Goal: Task Accomplishment & Management: Use online tool/utility

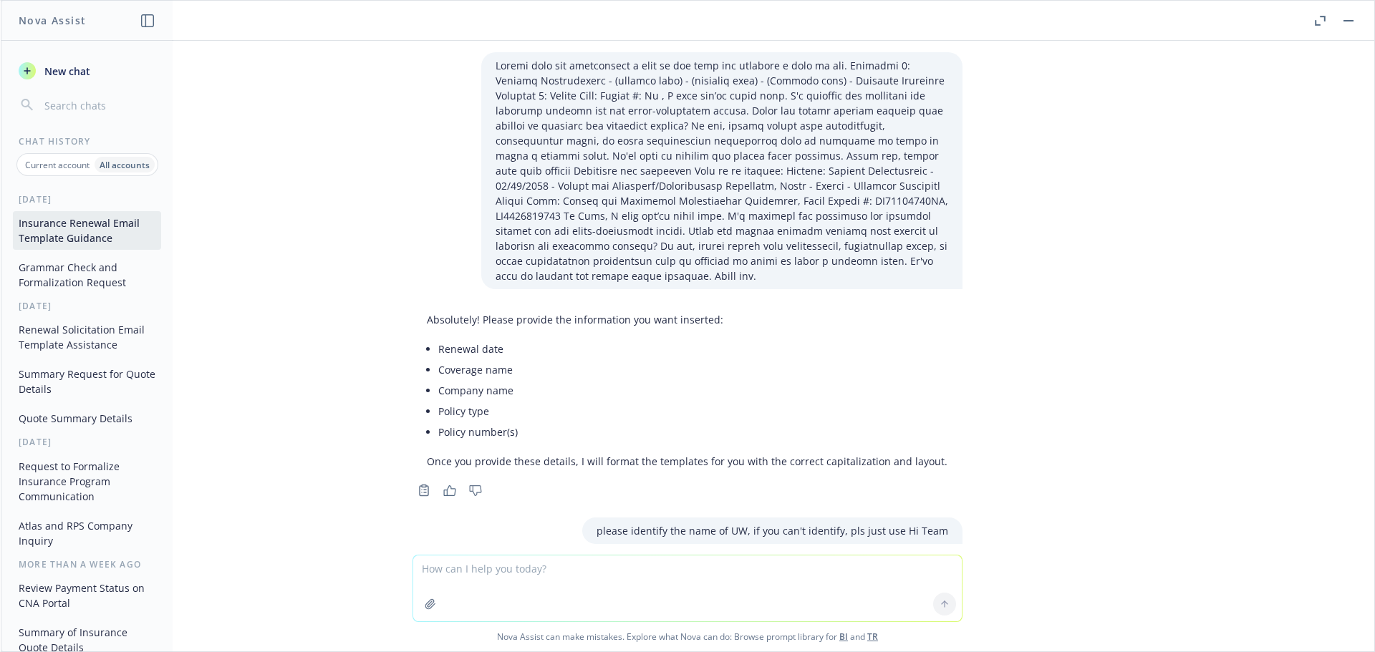
scroll to position [66135, 0]
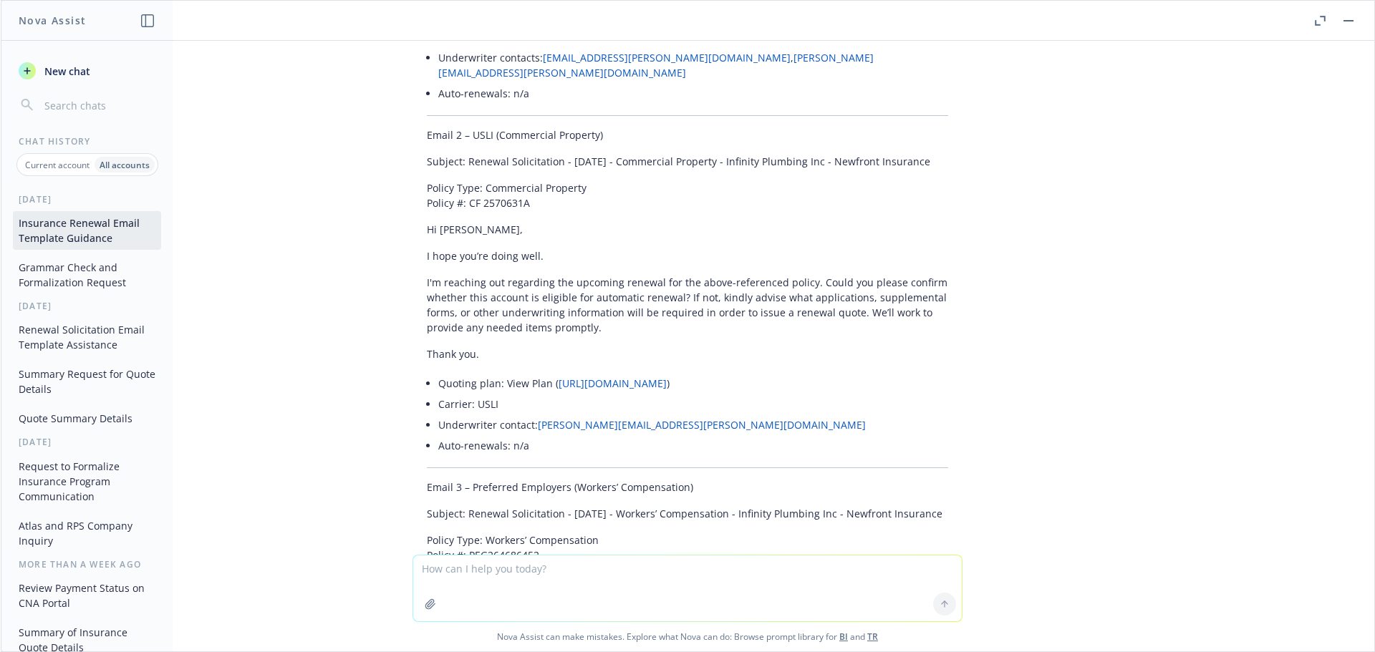
click at [51, 171] on div "Current account" at bounding box center [57, 165] width 74 height 16
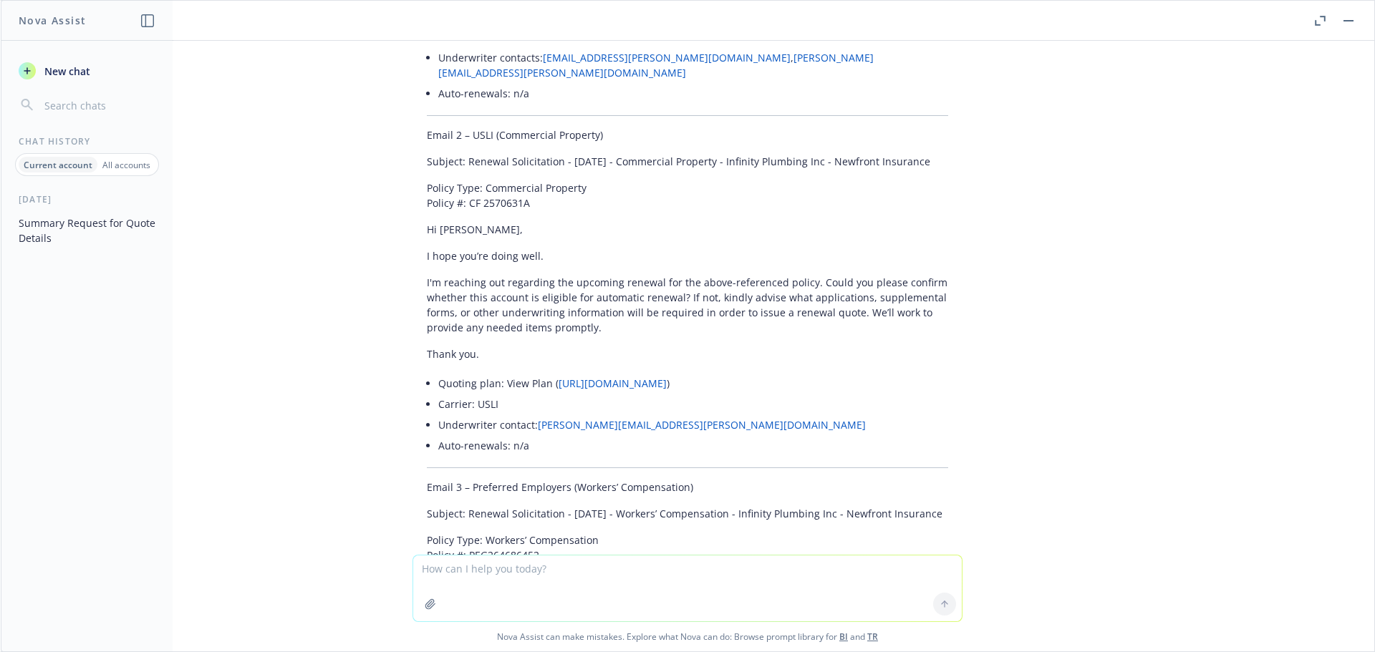
click at [64, 218] on button "Summary Request for Quote Details" at bounding box center [87, 230] width 148 height 39
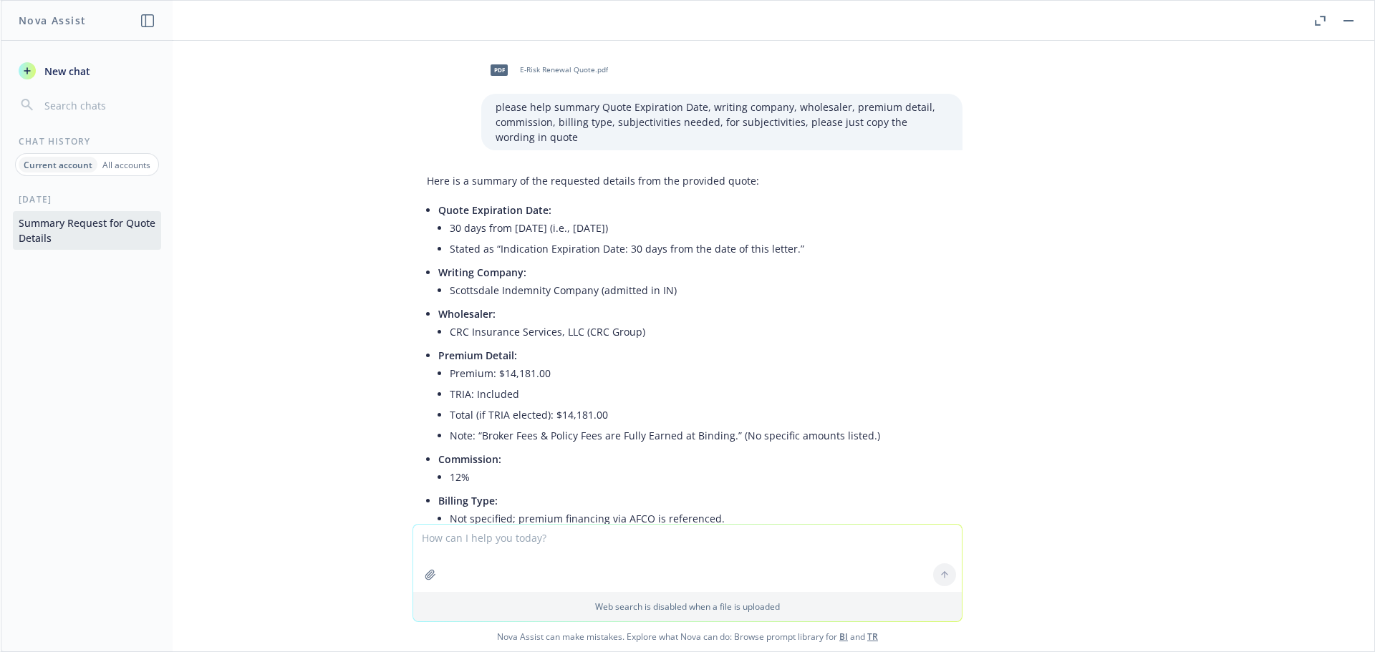
scroll to position [197, 0]
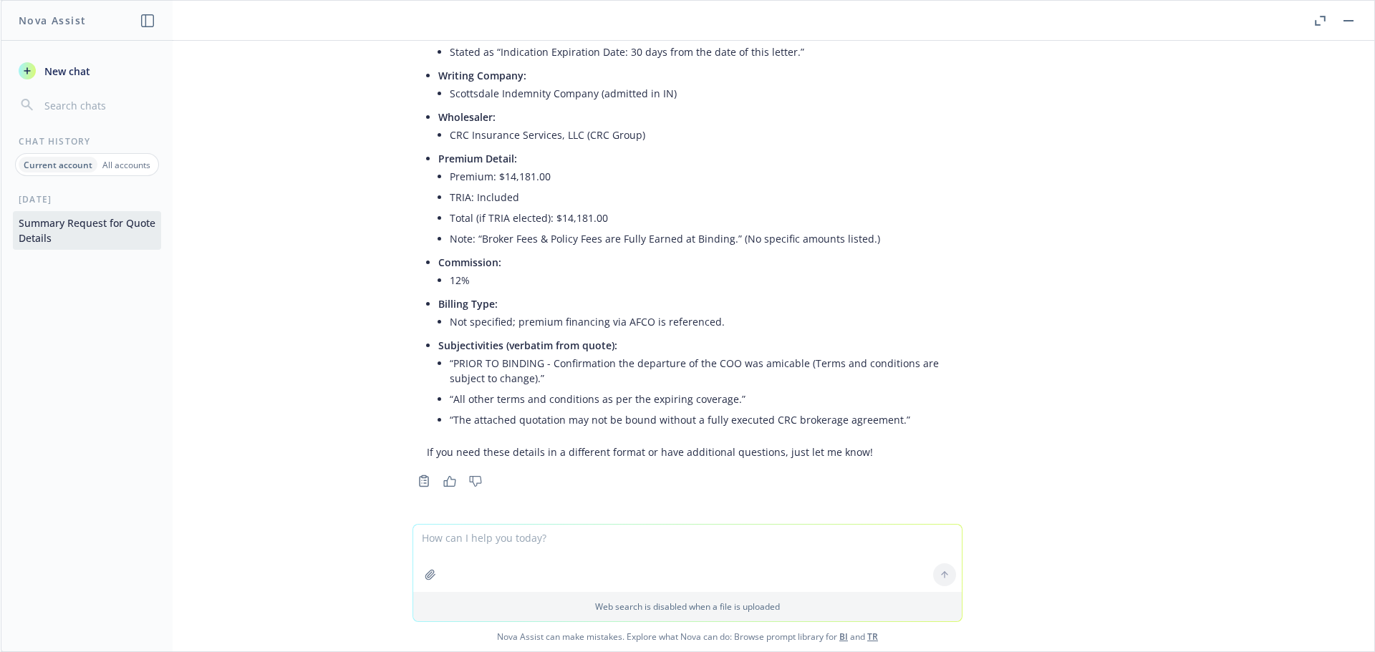
click at [428, 578] on icon "button" at bounding box center [430, 574] width 11 height 11
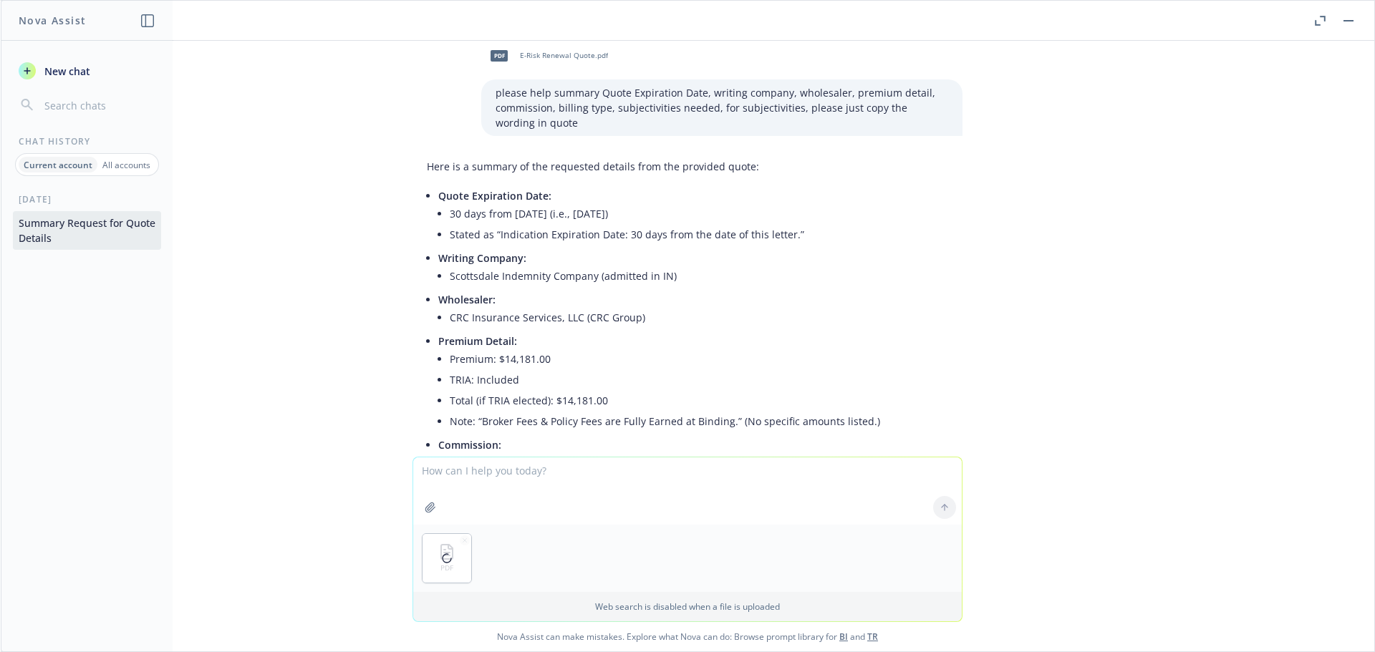
scroll to position [0, 0]
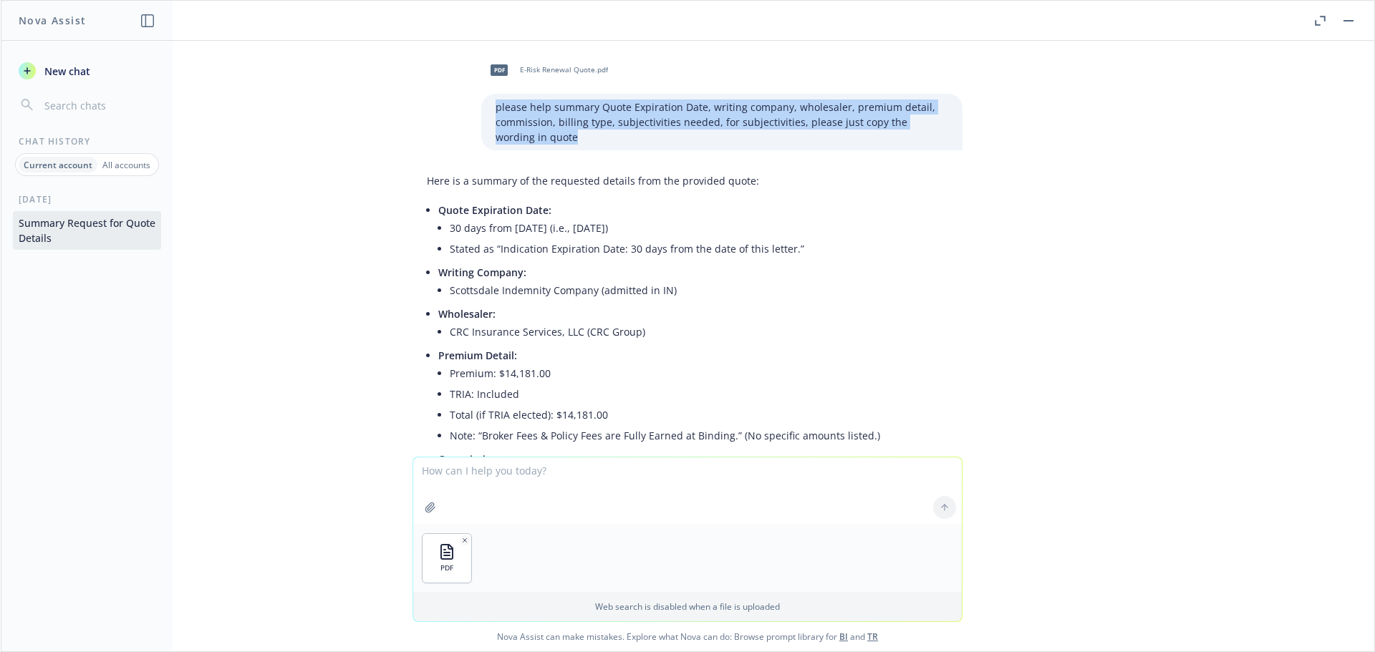
drag, startPoint x: 536, startPoint y: 135, endPoint x: 470, endPoint y: 108, distance: 71.9
click at [470, 108] on div "pdf E-Risk Renewal Quote.pdf please help summary Quote Expiration Date, writing…" at bounding box center [687, 101] width 573 height 98
copy p "please help summary Quote Expiration Date, writing company, wholesaler, premium…"
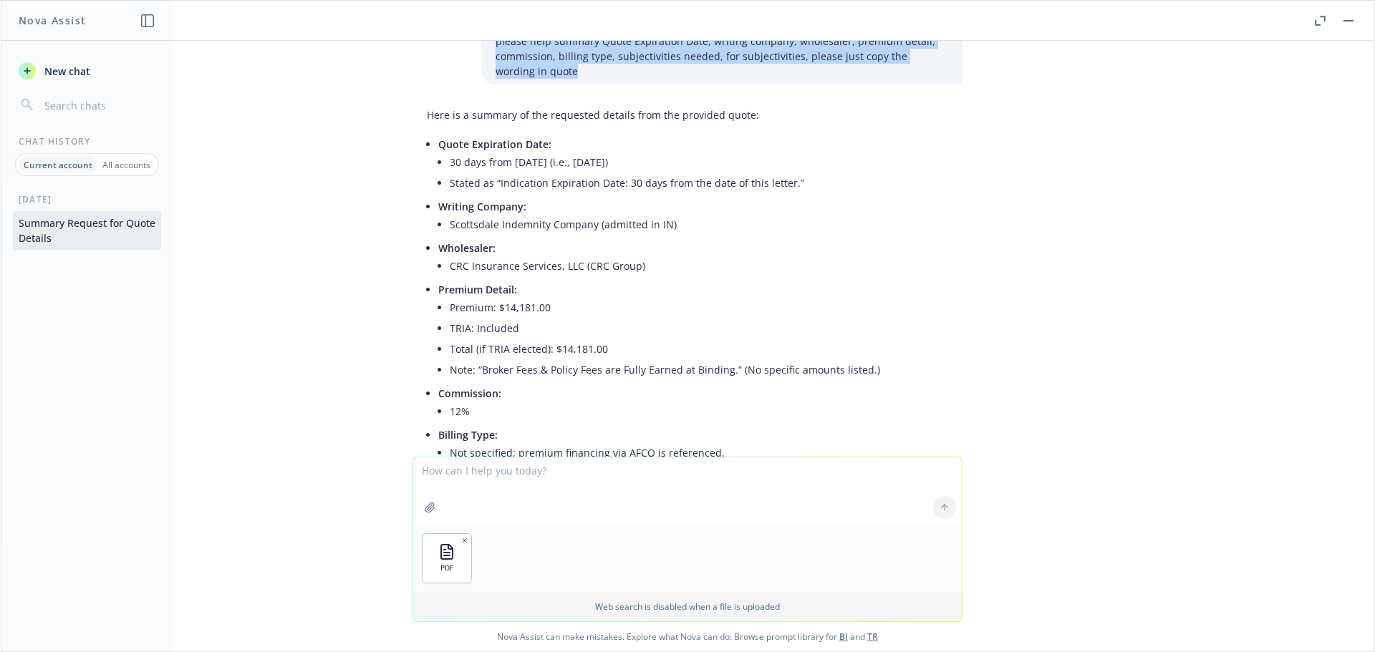
scroll to position [266, 0]
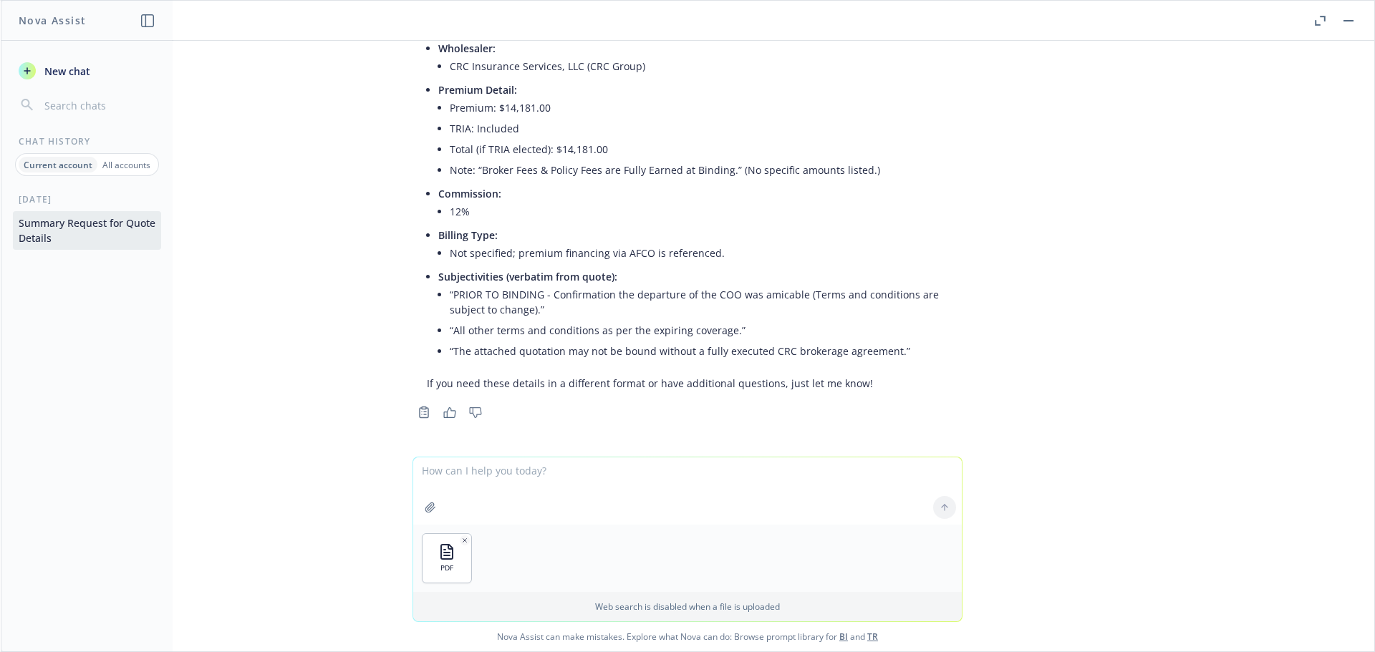
click at [474, 476] on textarea at bounding box center [687, 491] width 549 height 67
paste textarea "please help summary Quote Expiration Date, writing company, wholesaler, premium…"
type textarea "please help summary Quote Expiration Date, writing company, wholesaler, premium…"
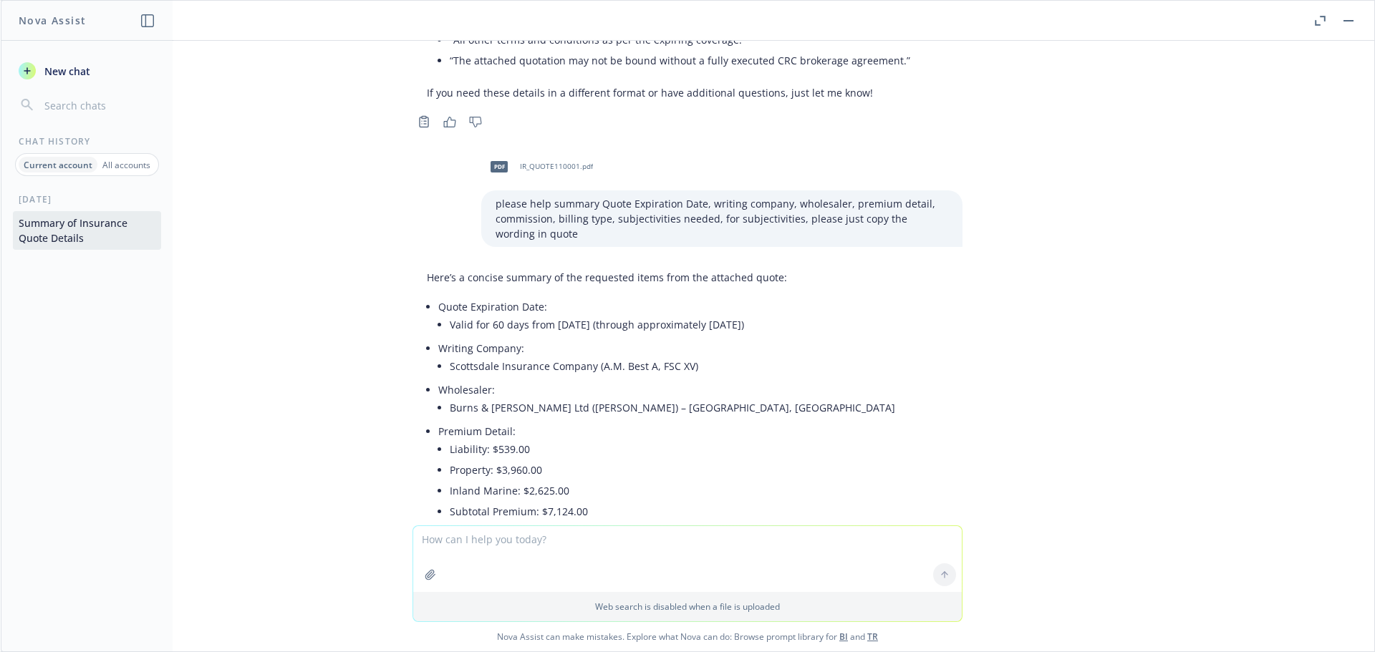
scroll to position [628, 0]
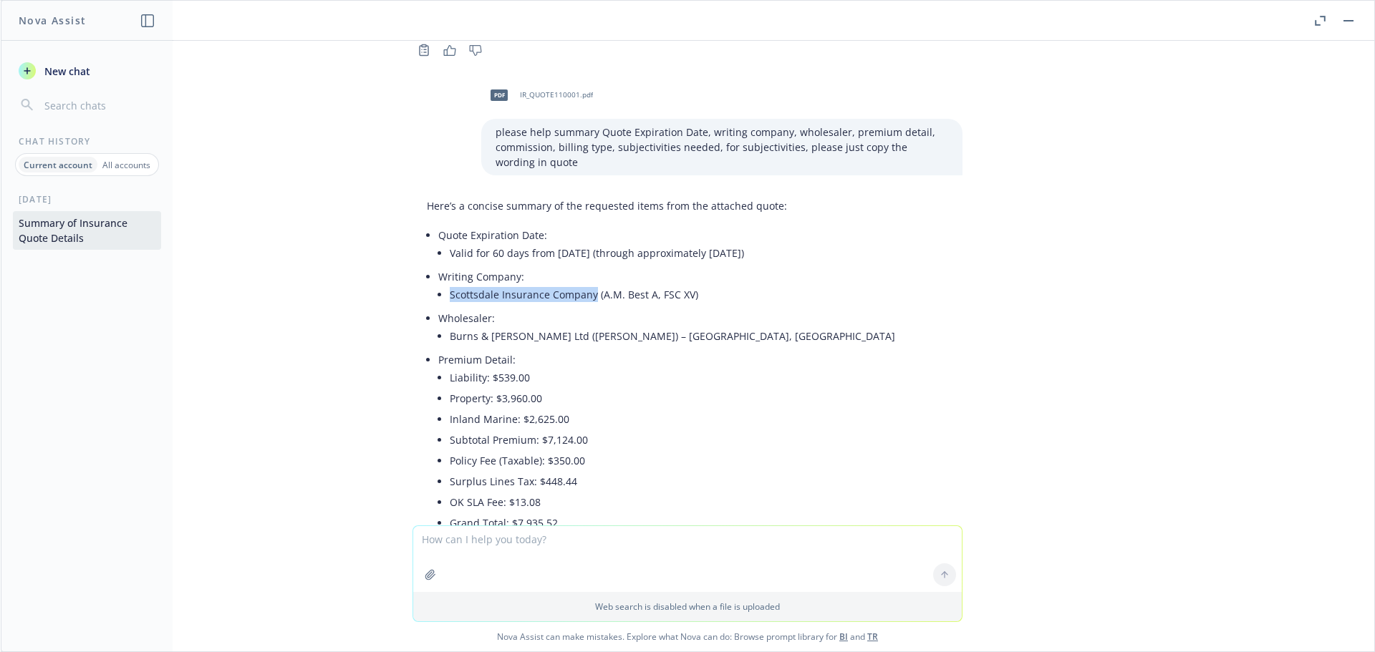
drag, startPoint x: 582, startPoint y: 292, endPoint x: 434, endPoint y: 296, distance: 148.3
click at [438, 296] on li "Writing Company: Scottsdale Insurance Company (A.M. Best A, FSC XV)" at bounding box center [693, 287] width 510 height 42
copy li "Scottsdale Insurance Company"
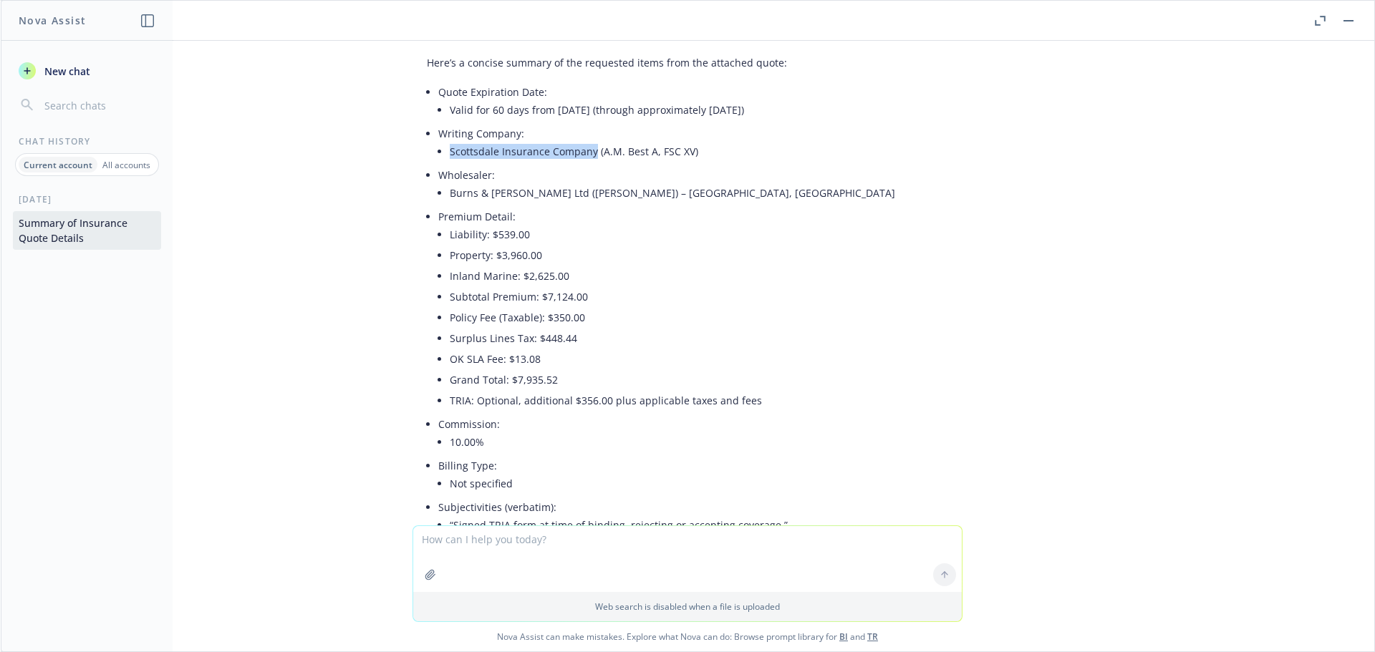
scroll to position [975, 0]
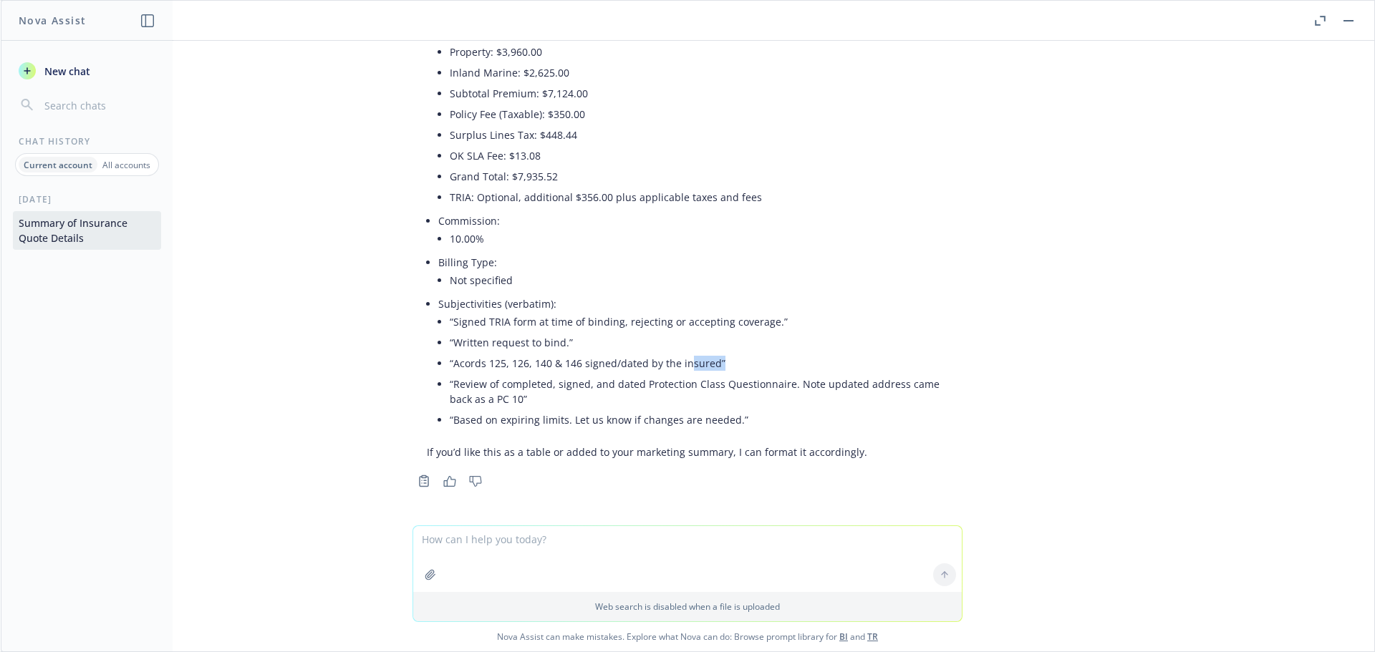
drag, startPoint x: 745, startPoint y: 362, endPoint x: 604, endPoint y: 385, distance: 142.1
click at [673, 359] on li "“Acords 125, 126, 140 & 146 signed/dated by the insured”" at bounding box center [699, 363] width 498 height 21
click at [574, 390] on li "“Review of completed, signed, and dated Protection Class Questionnaire. Note up…" at bounding box center [699, 392] width 498 height 36
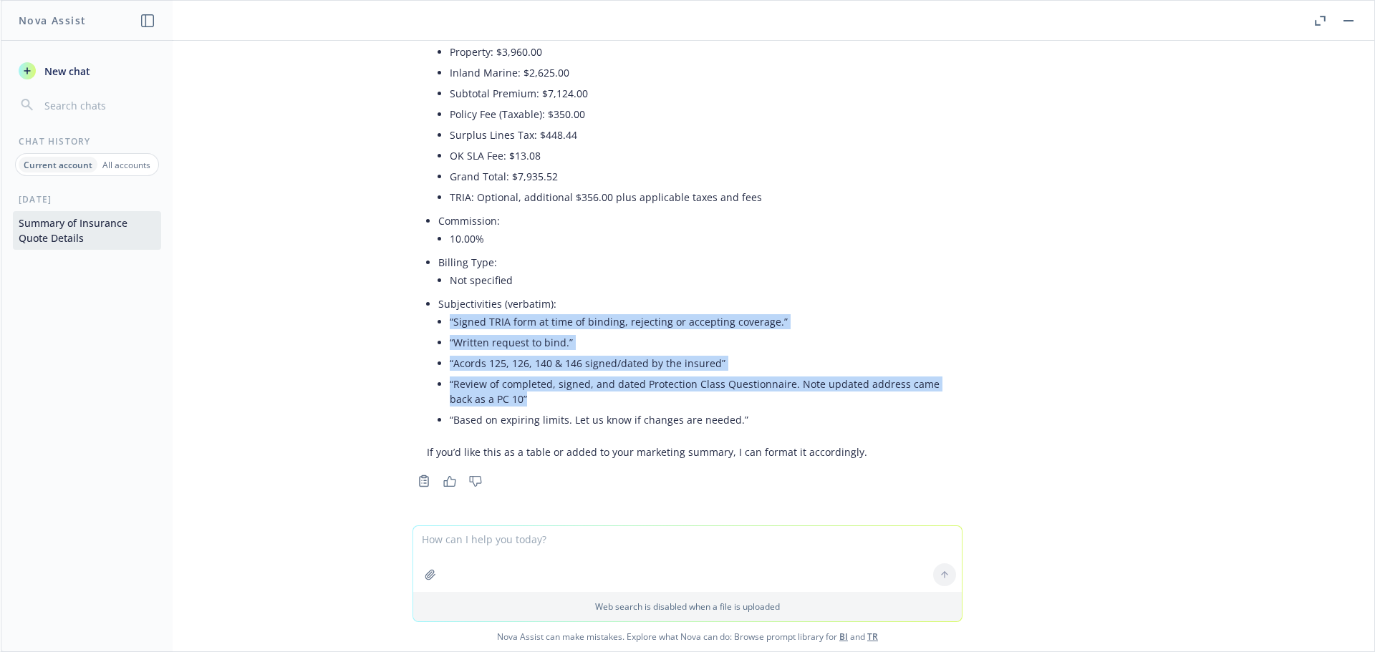
drag, startPoint x: 546, startPoint y: 405, endPoint x: 438, endPoint y: 322, distance: 137.4
click at [438, 322] on li "Subjectivities (verbatim): “Signed TRIA form at time of binding, rejecting or a…" at bounding box center [693, 364] width 510 height 140
copy ul "“Signed TRIA form at time of binding, rejecting or accepting coverage.” “Writte…"
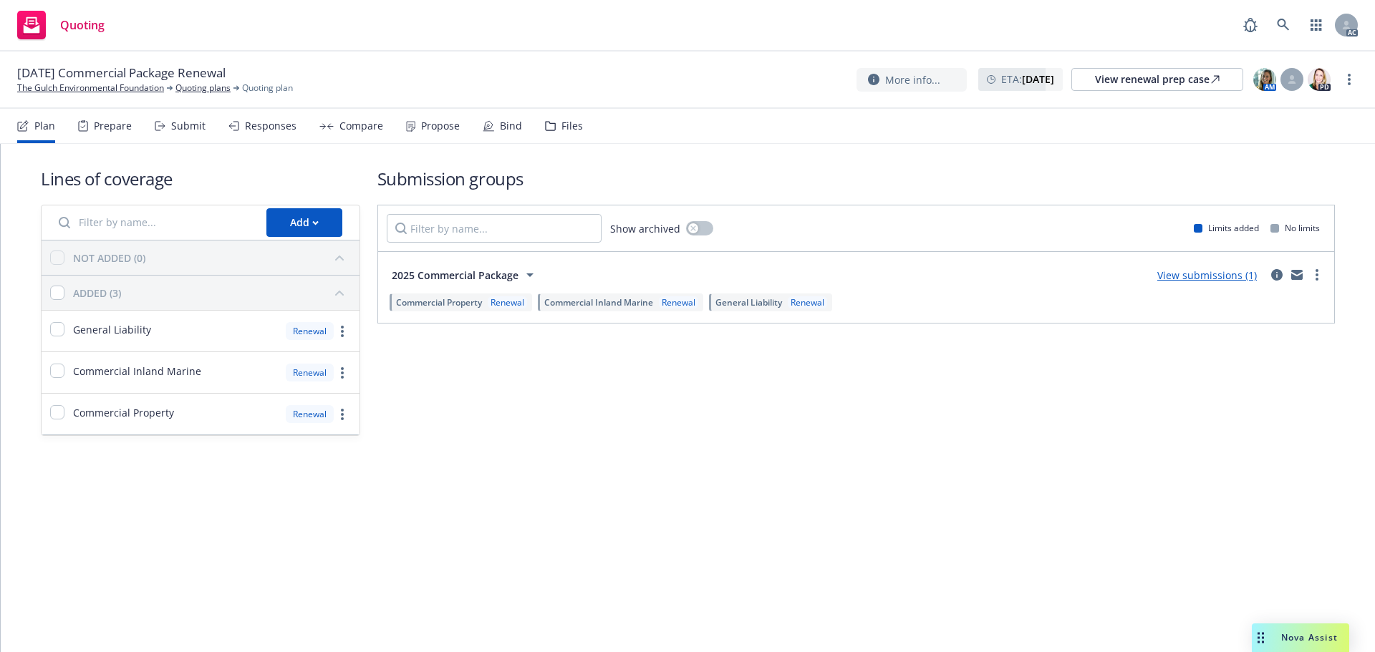
click at [178, 117] on div "Submit" at bounding box center [180, 126] width 51 height 34
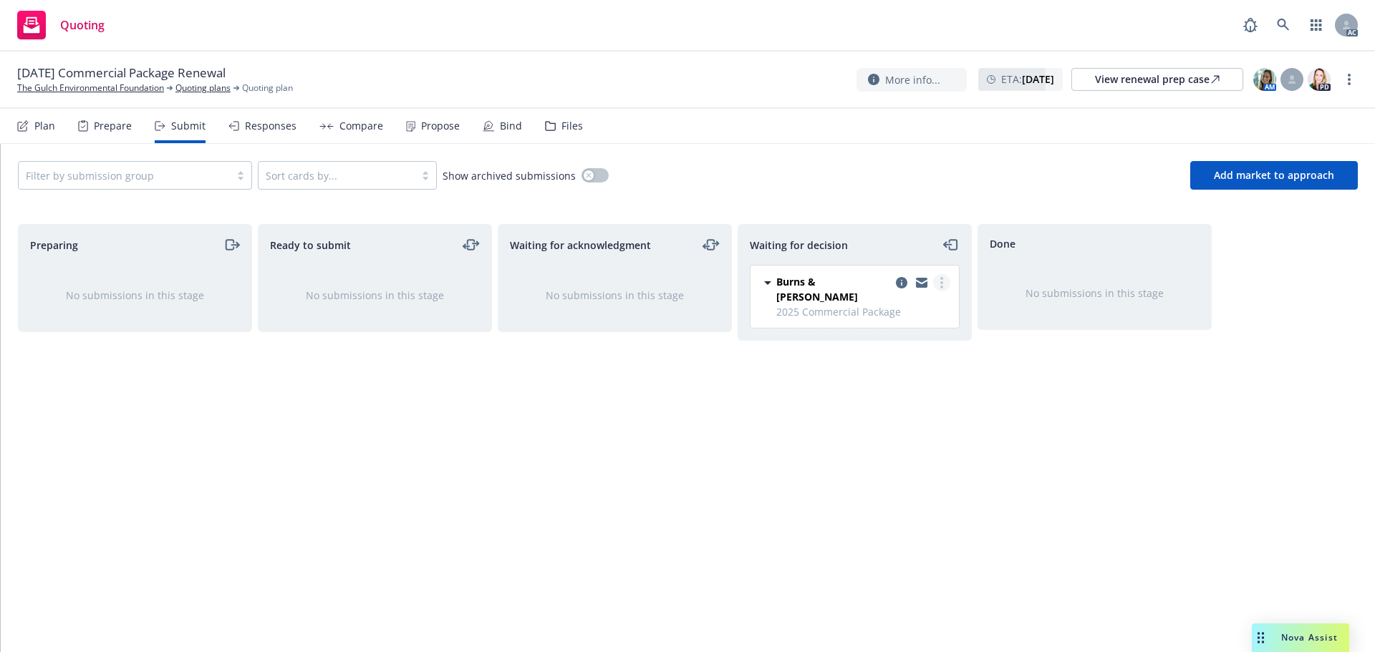
click at [944, 283] on link "more" at bounding box center [941, 282] width 17 height 17
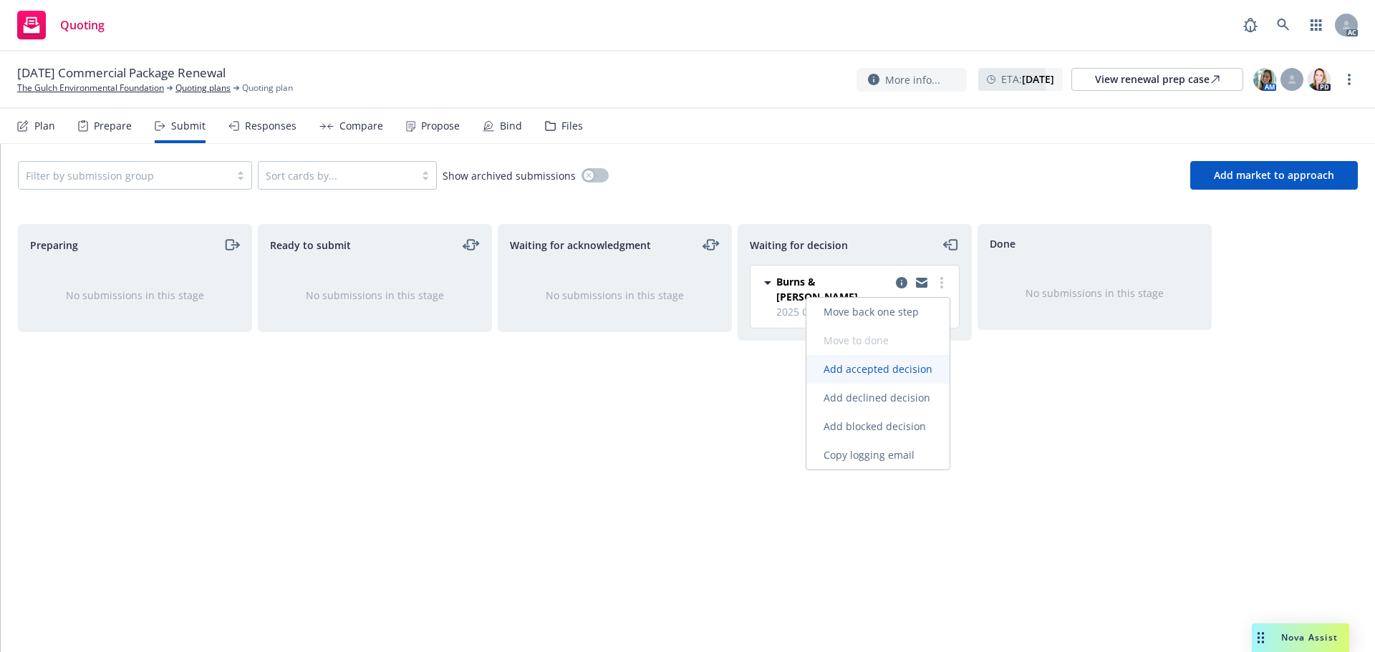
click at [906, 370] on span "Add accepted decision" at bounding box center [877, 369] width 143 height 14
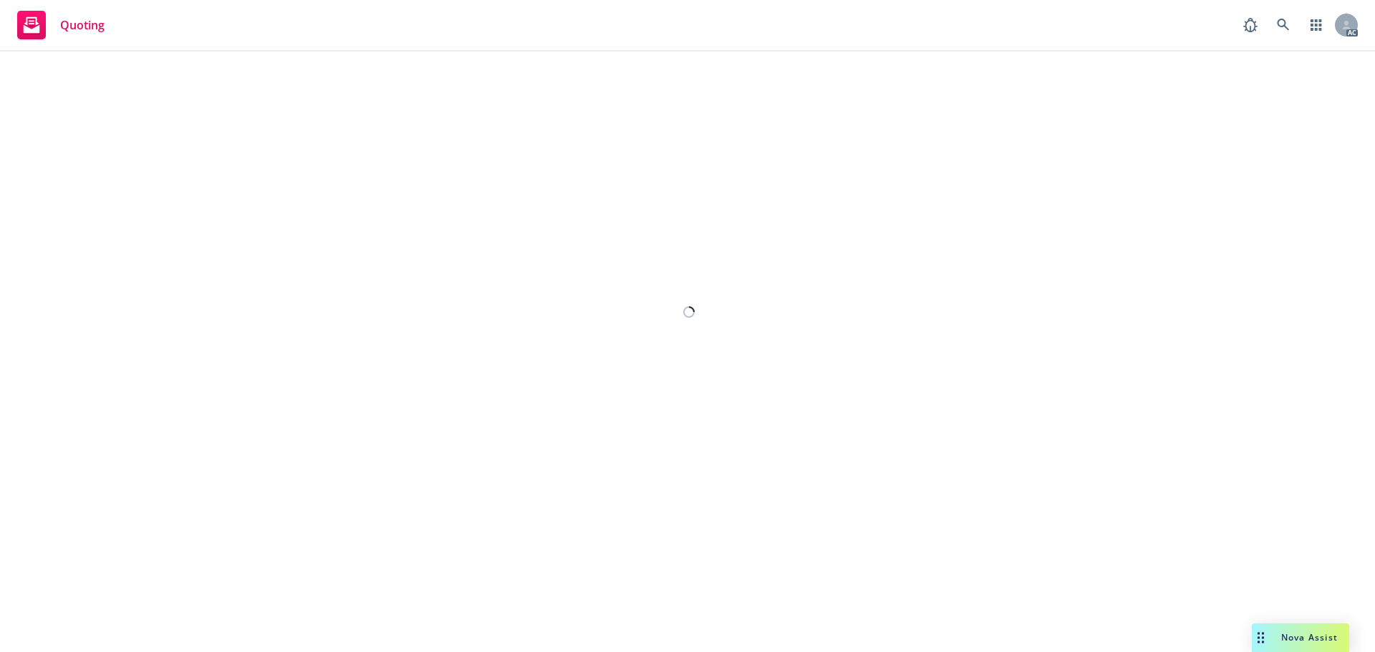
select select "12"
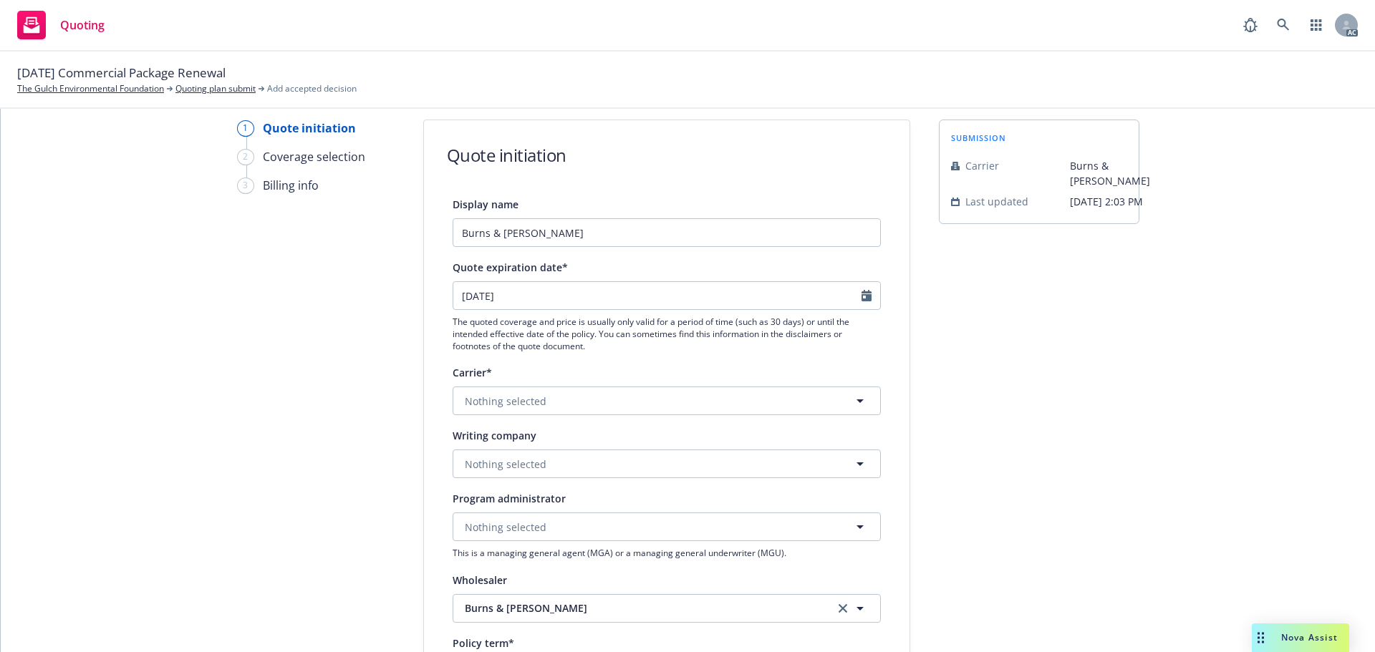
scroll to position [72, 0]
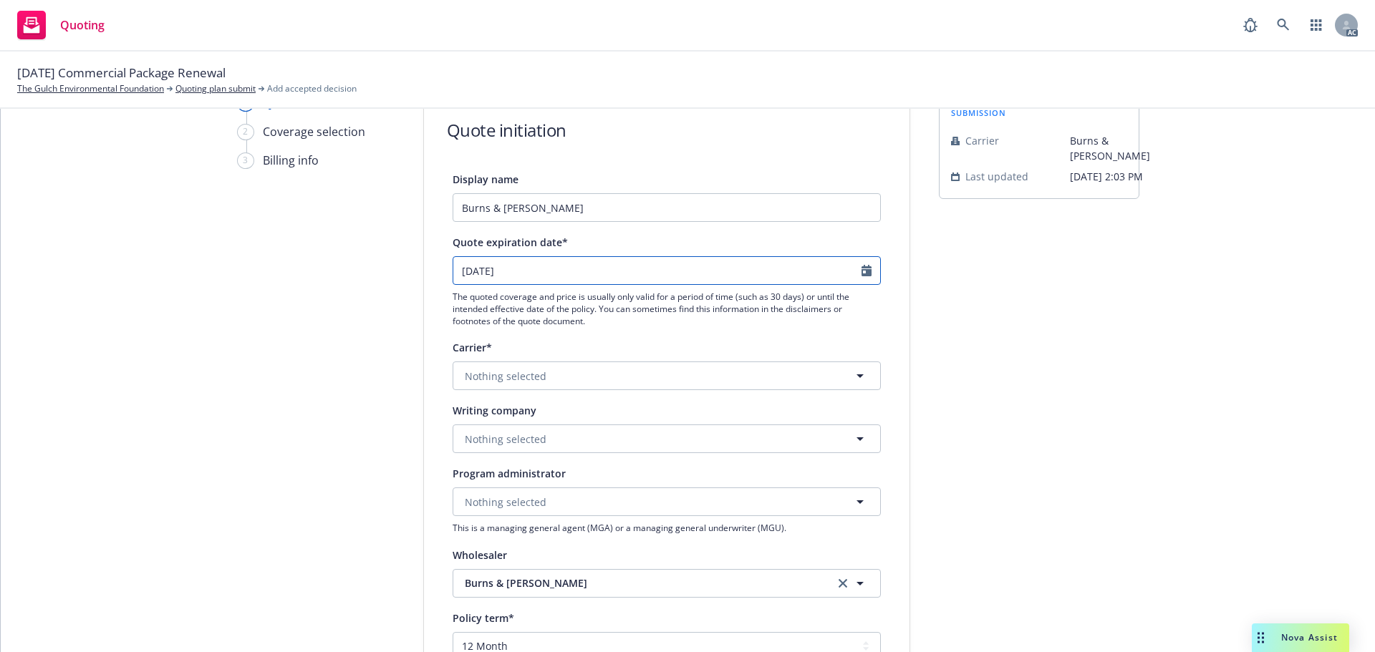
click at [861, 273] on icon "Calendar" at bounding box center [866, 270] width 10 height 11
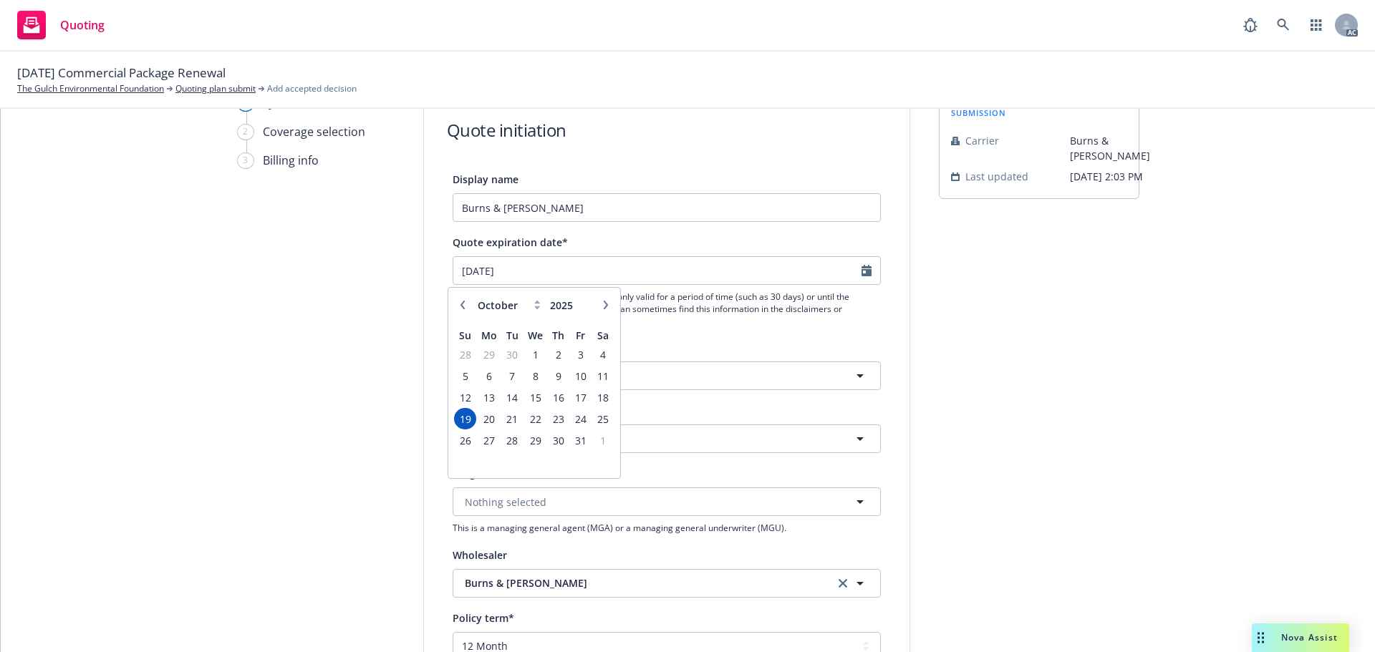
click at [605, 306] on icon "button" at bounding box center [605, 305] width 9 height 9
select select "11"
click at [488, 419] on span "17" at bounding box center [488, 419] width 21 height 18
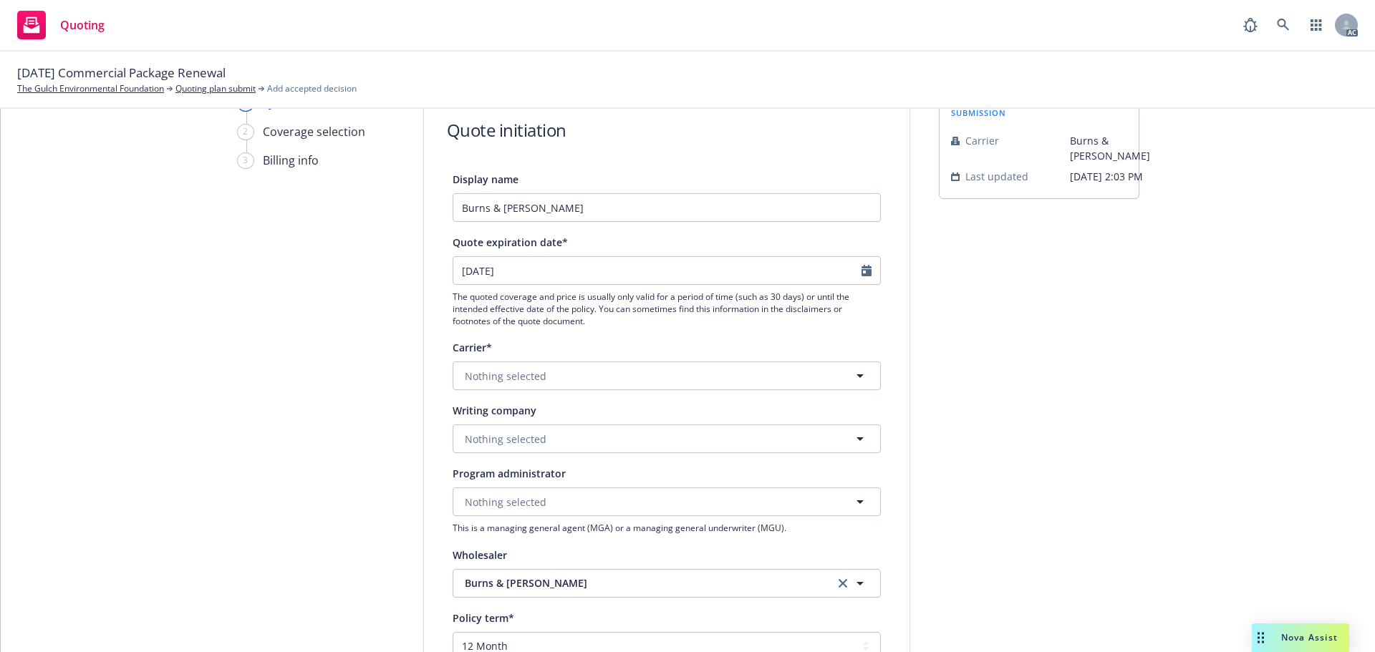
type input "[DATE]"
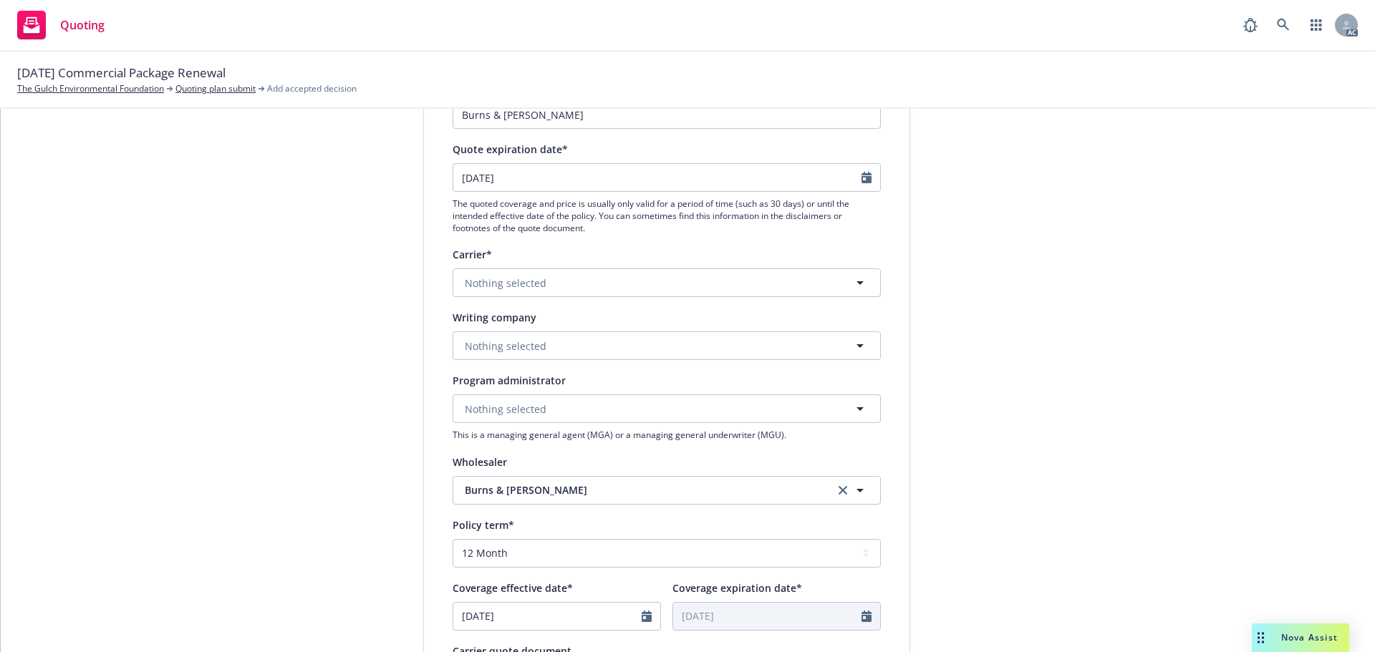
scroll to position [215, 0]
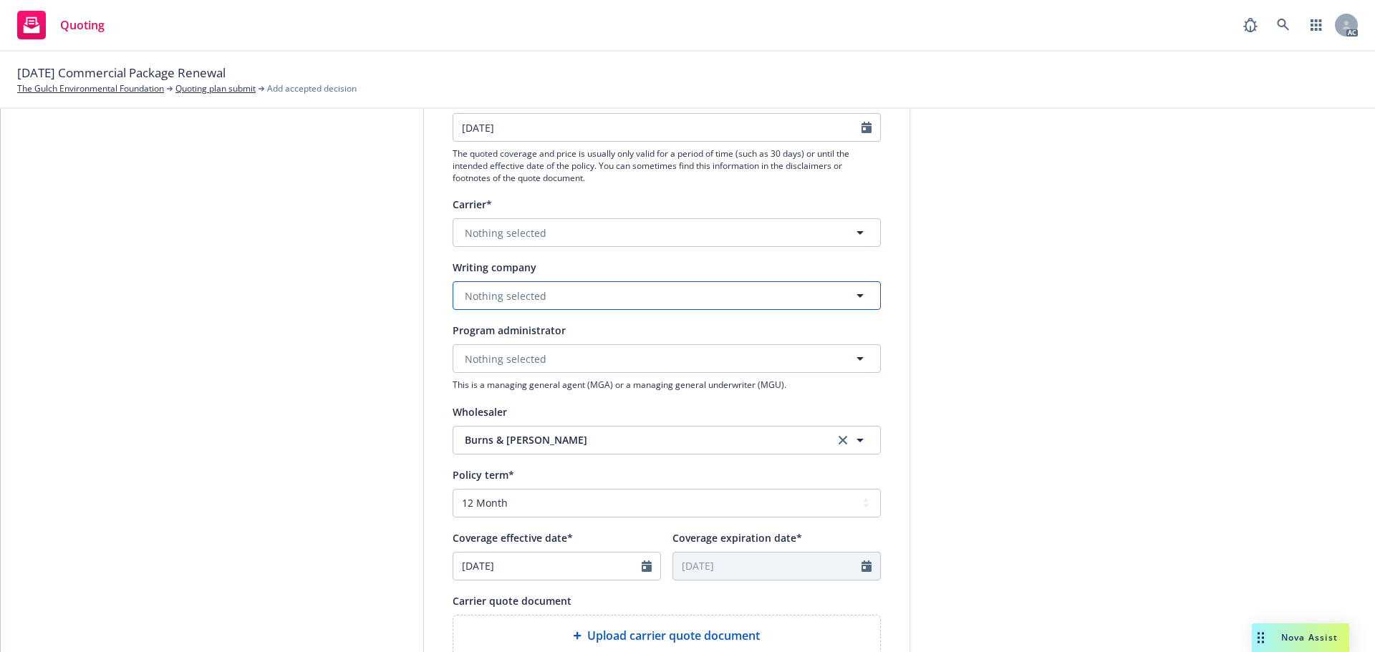
click at [497, 303] on span "Nothing selected" at bounding box center [506, 296] width 82 height 15
paste input "Scottsdale Insurance Company"
type input "Scottsdale Insurance Company"
click at [503, 336] on strong "Scottsdale Insurance Company" at bounding box center [544, 336] width 152 height 14
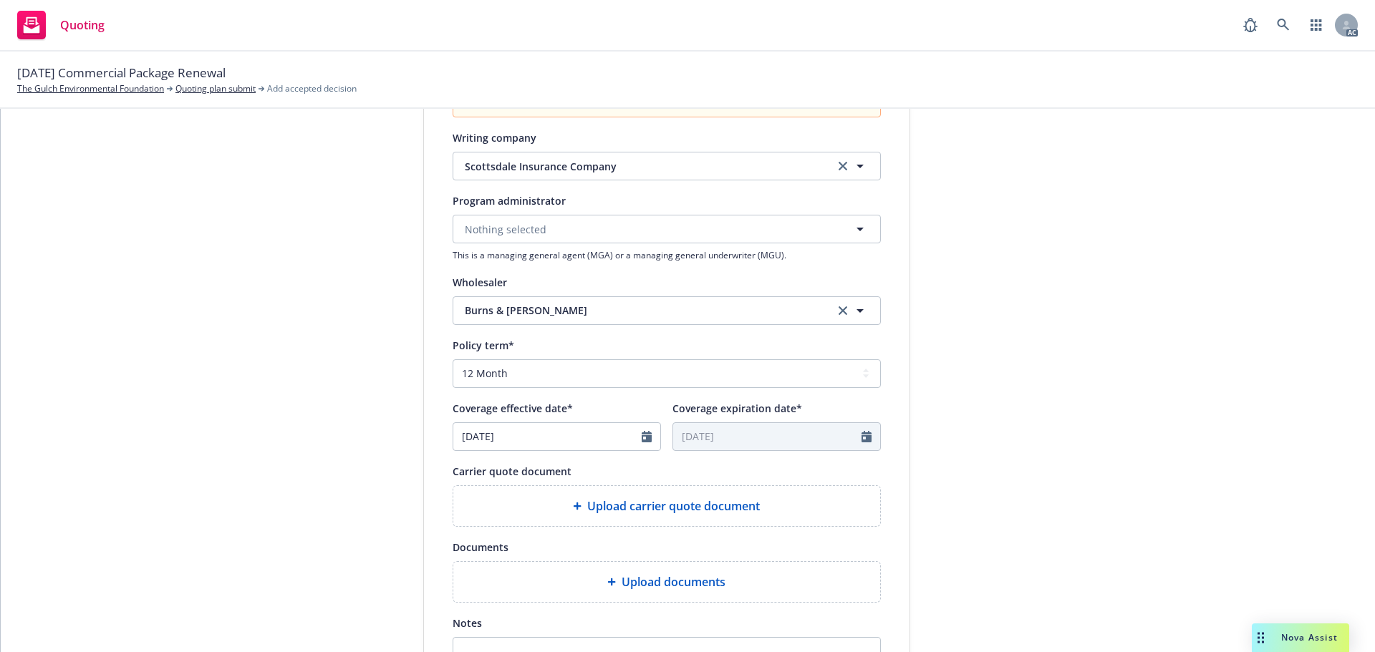
scroll to position [501, 0]
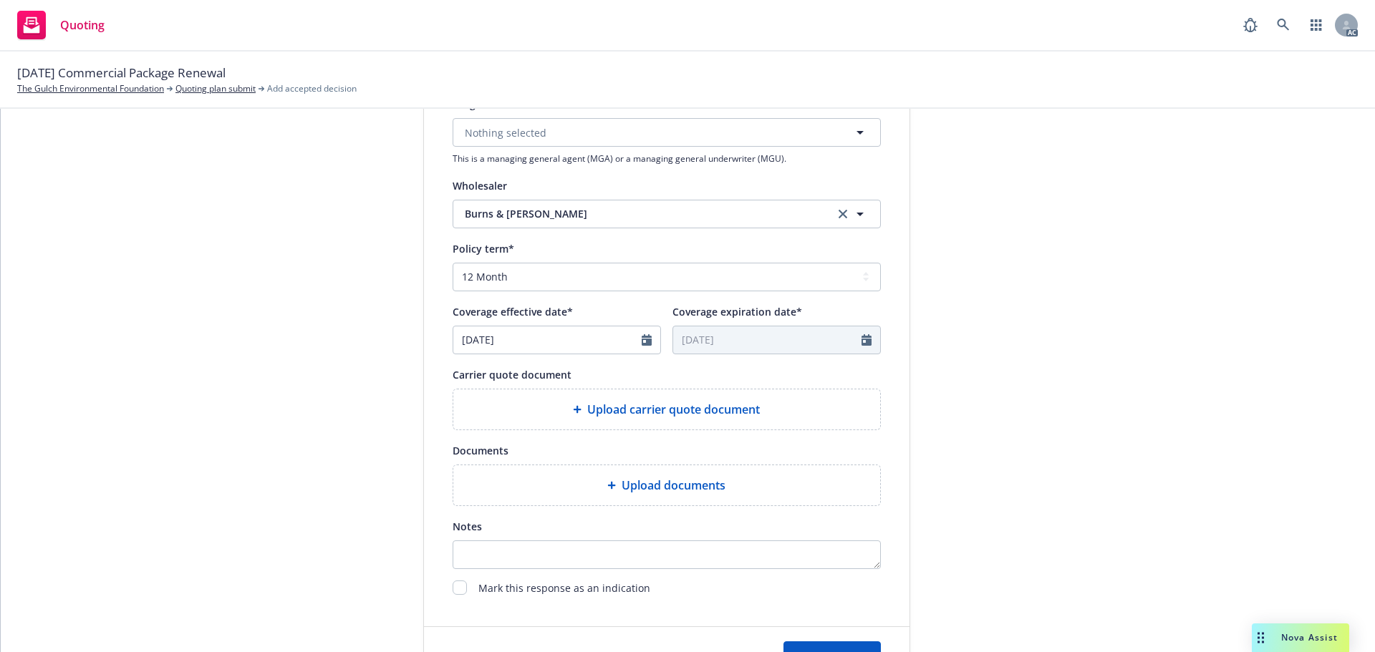
click at [561, 405] on div "Upload carrier quote document" at bounding box center [667, 409] width 404 height 17
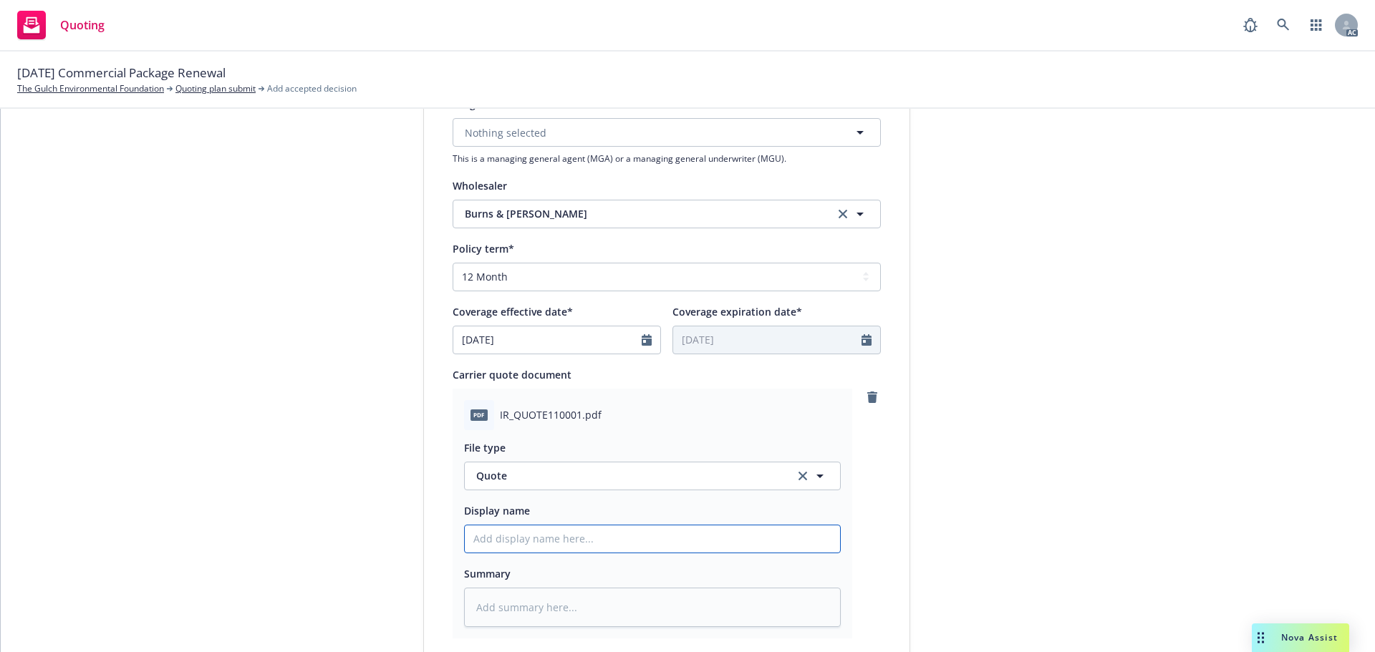
click at [565, 532] on input "Display name" at bounding box center [652, 539] width 375 height 27
type input "25-26 Commercial Package Quote"
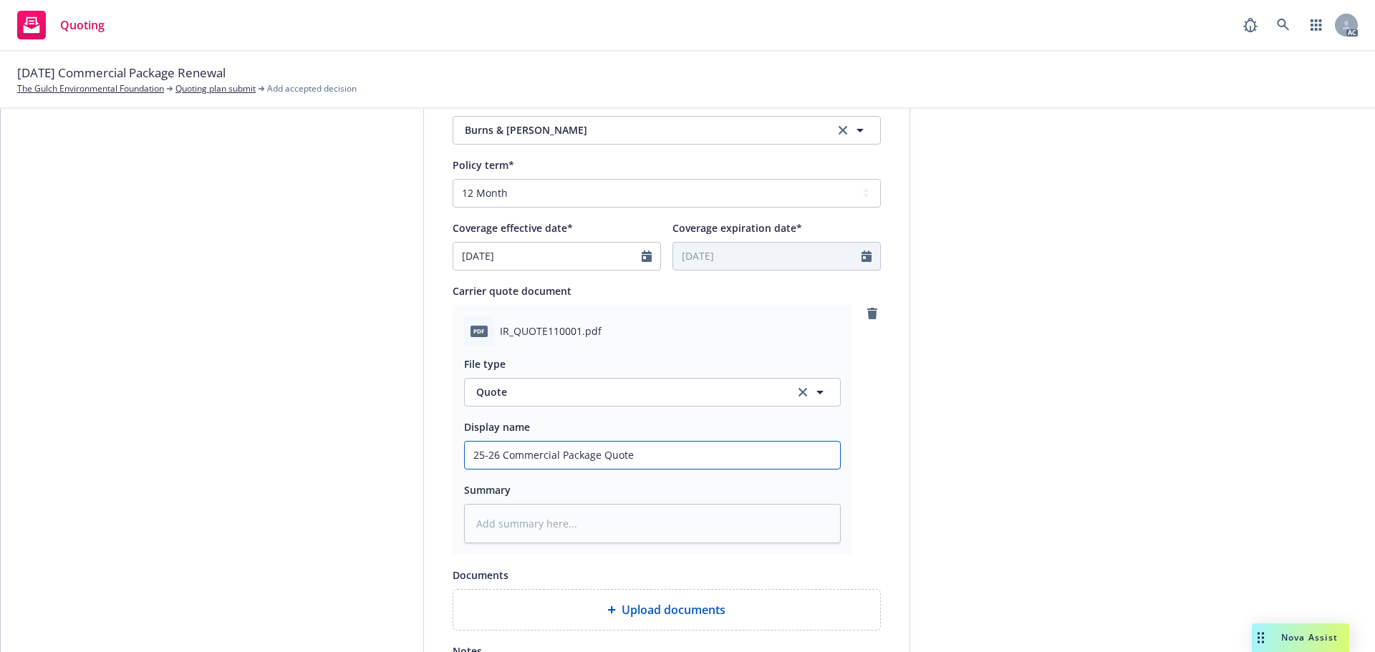
scroll to position [788, 0]
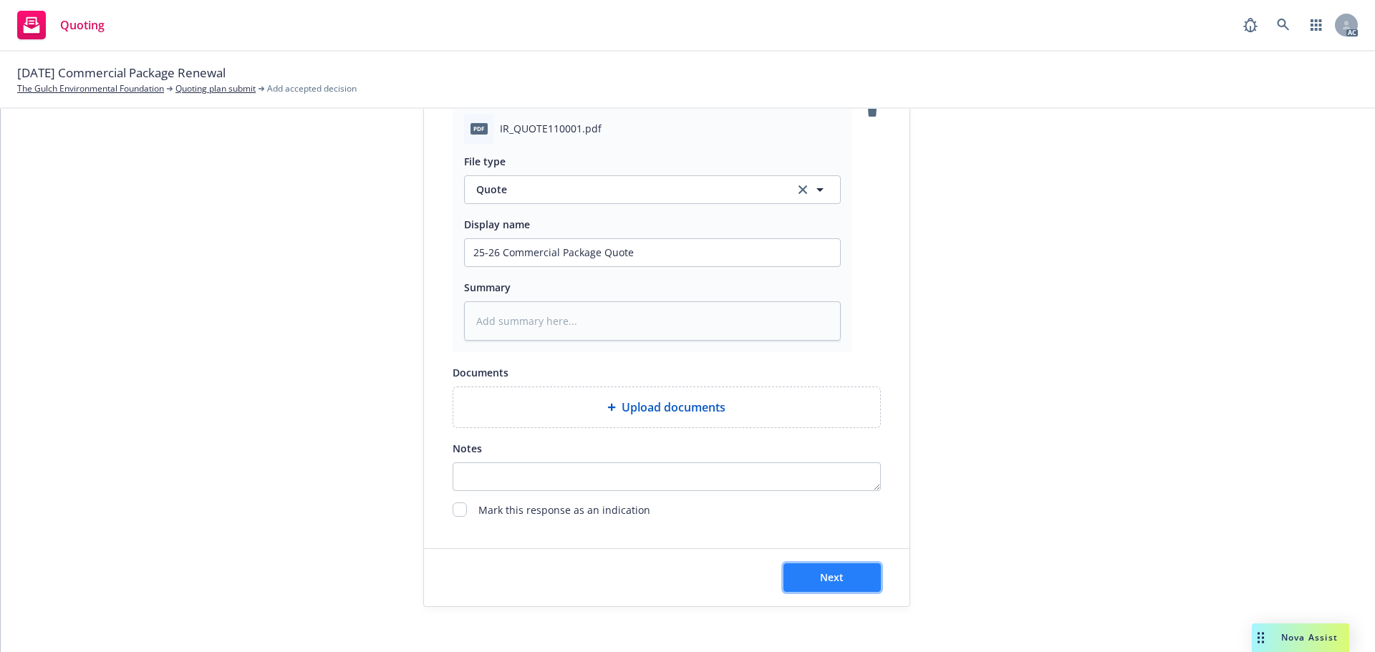
click at [795, 567] on button "Next" at bounding box center [831, 578] width 97 height 29
type textarea "x"
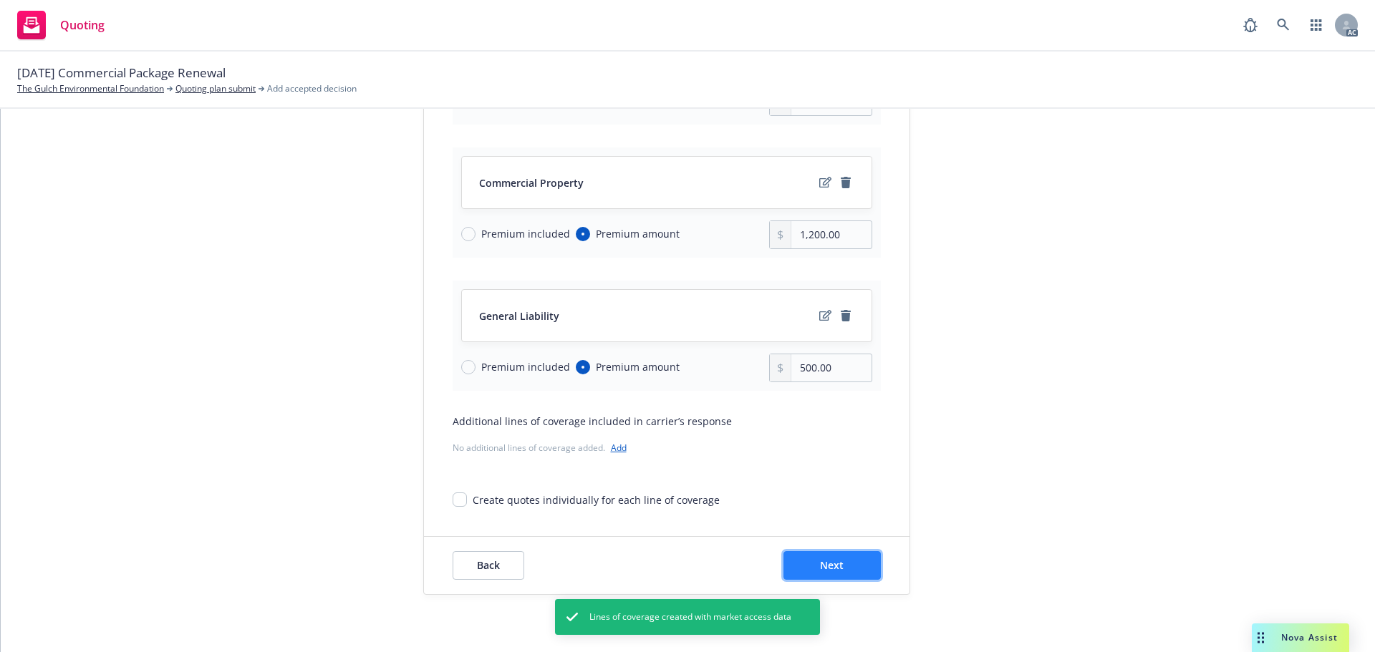
click at [862, 561] on button "Next" at bounding box center [831, 565] width 97 height 29
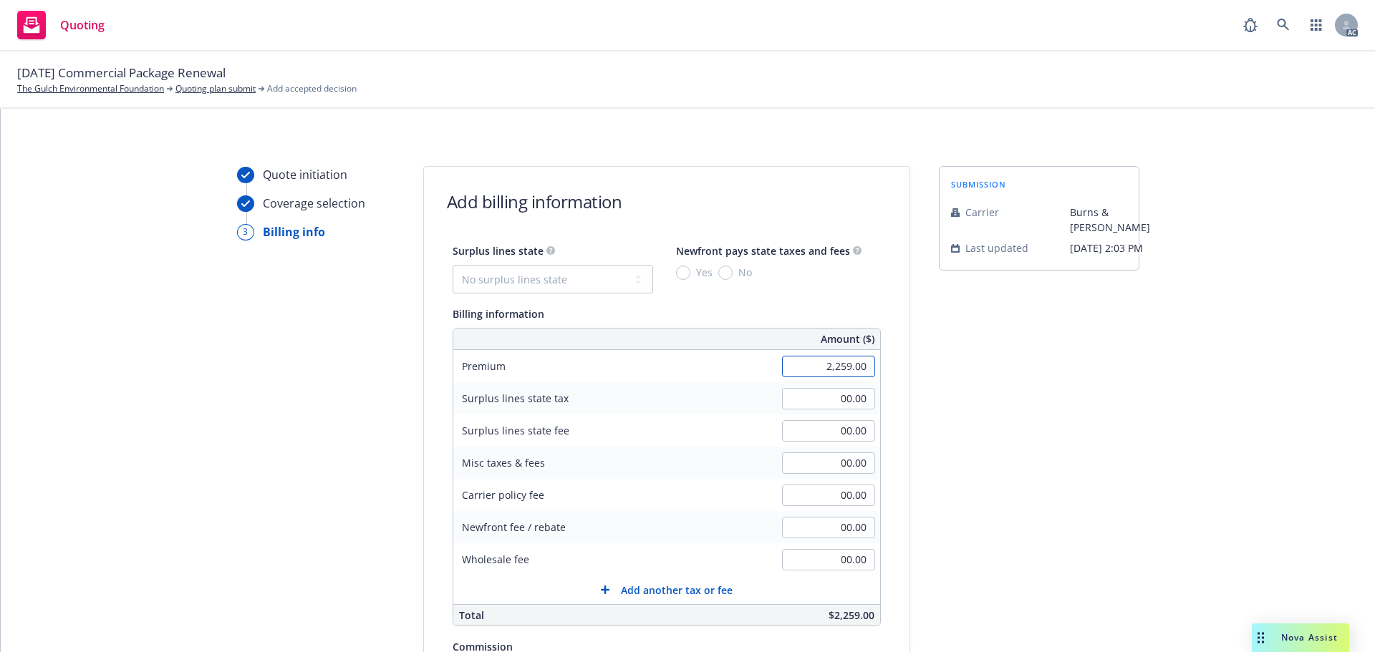
click at [799, 375] on input "2,259.00" at bounding box center [828, 366] width 93 height 21
type input "7,124.00"
click at [1008, 336] on div "submission Carrier Burns & [PERSON_NAME] Last updated [DATE] 2:03 PM" at bounding box center [1039, 532] width 200 height 733
click at [513, 274] on select "No surplus lines state [US_STATE] [US_STATE] [US_STATE] [US_STATE] [US_STATE] […" at bounding box center [553, 279] width 200 height 29
select select "OK"
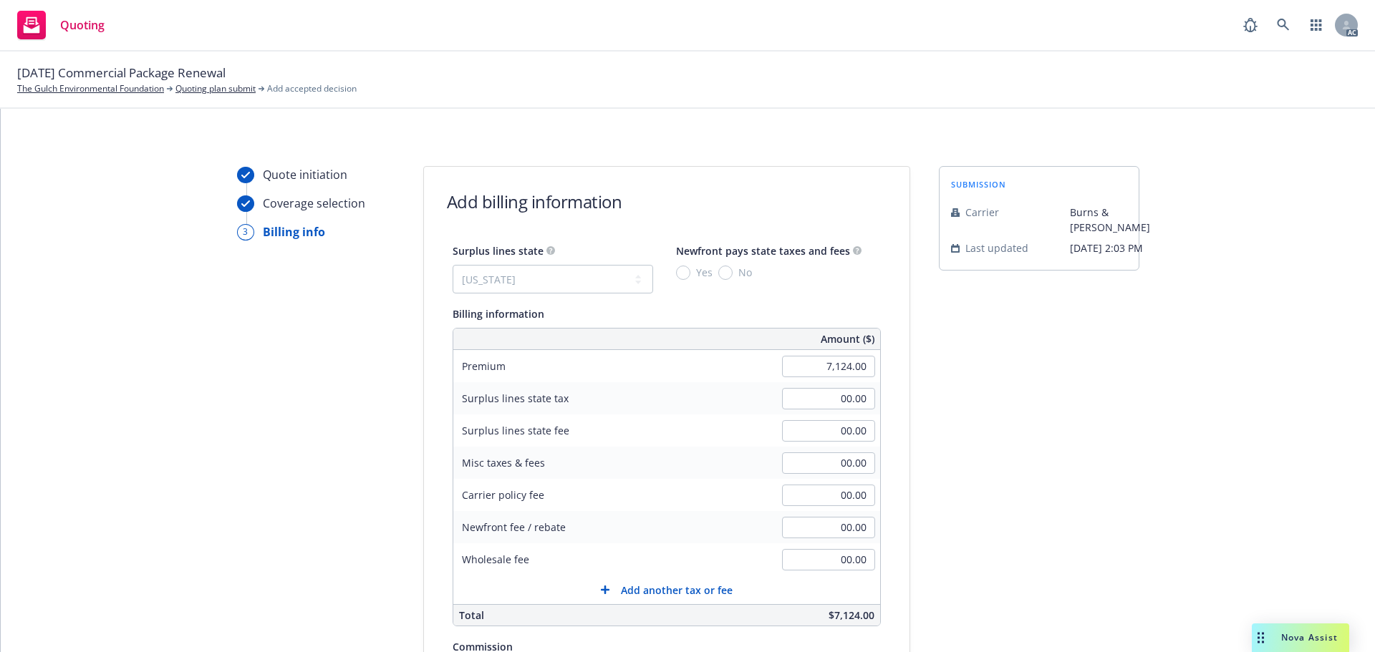
type input "427.44"
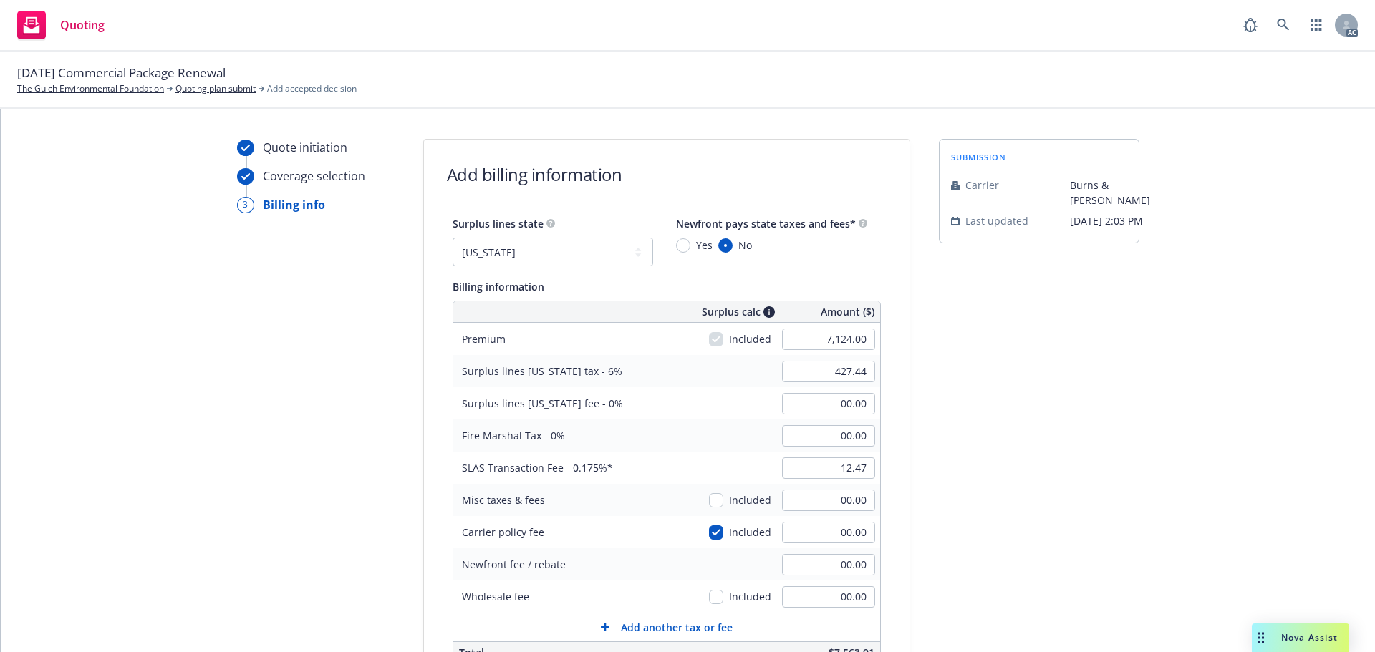
scroll to position [72, 0]
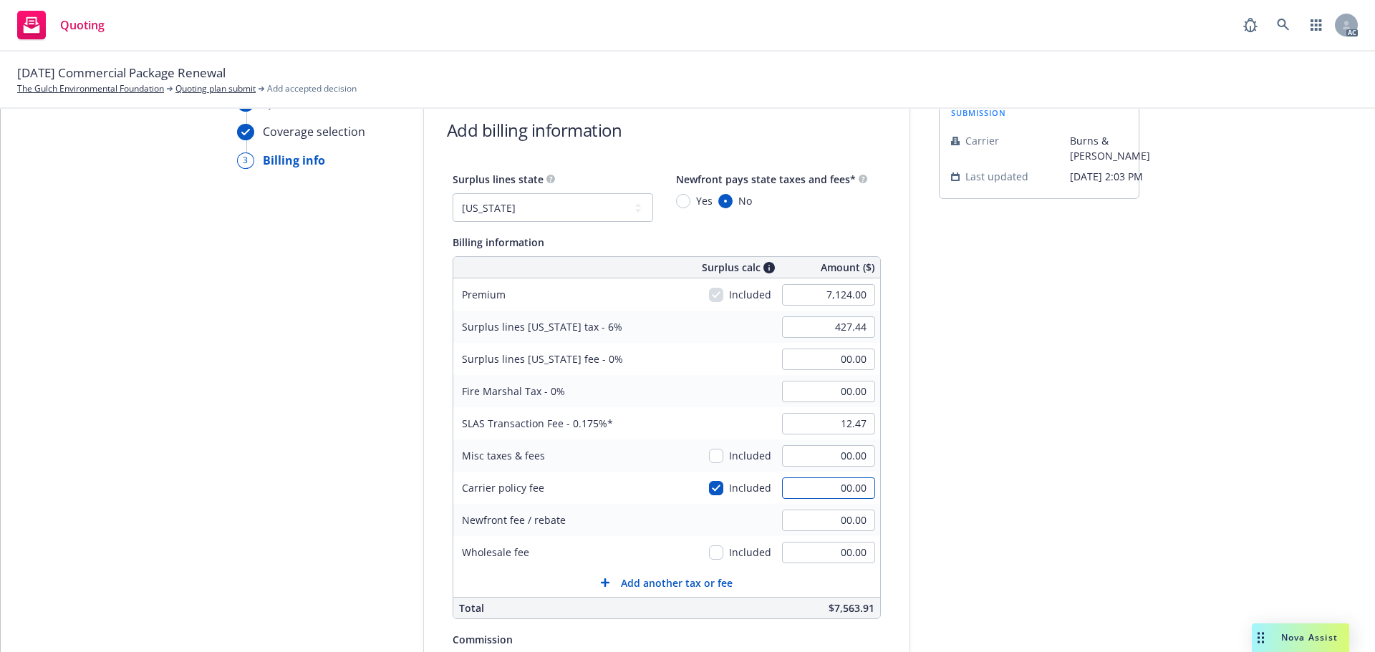
click at [807, 478] on input "00.00" at bounding box center [828, 488] width 93 height 21
type input "350"
type input "448.44"
type input "350.00"
type input "13.08"
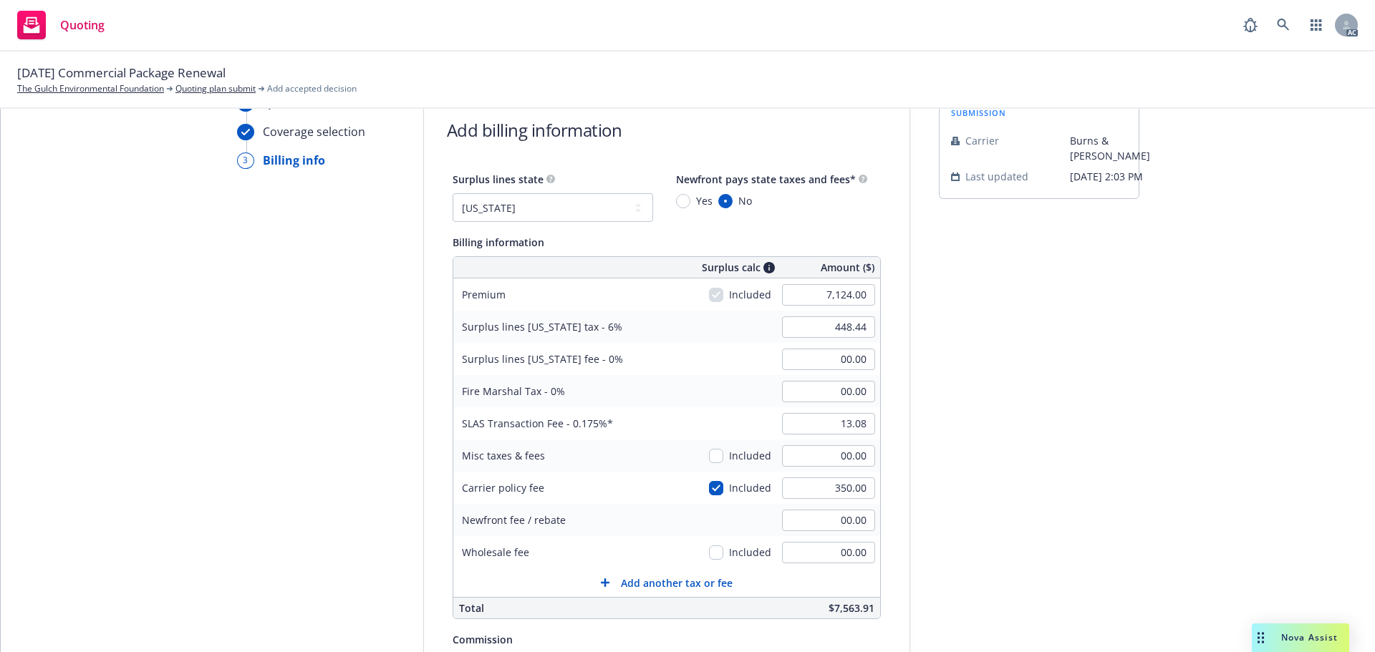
click at [992, 463] on div "submission Carrier Burns & [PERSON_NAME] Last updated [DATE] 2:03 PM" at bounding box center [1039, 493] width 200 height 797
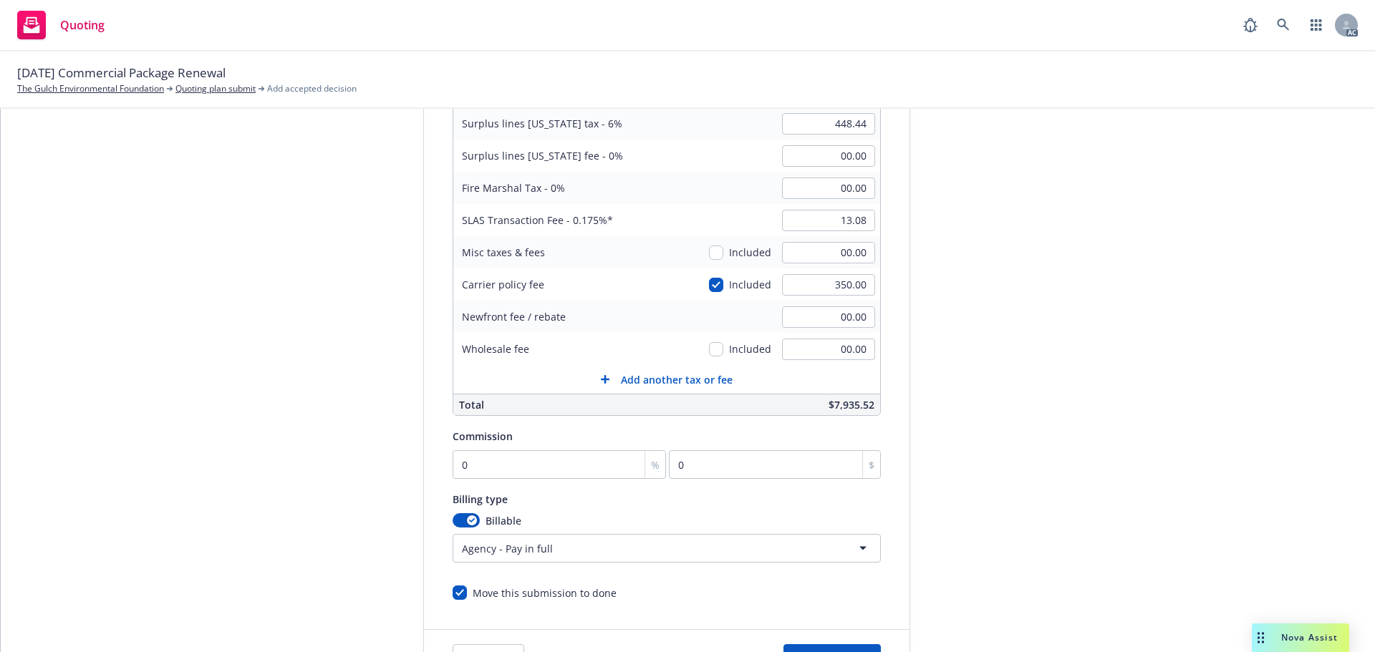
scroll to position [286, 0]
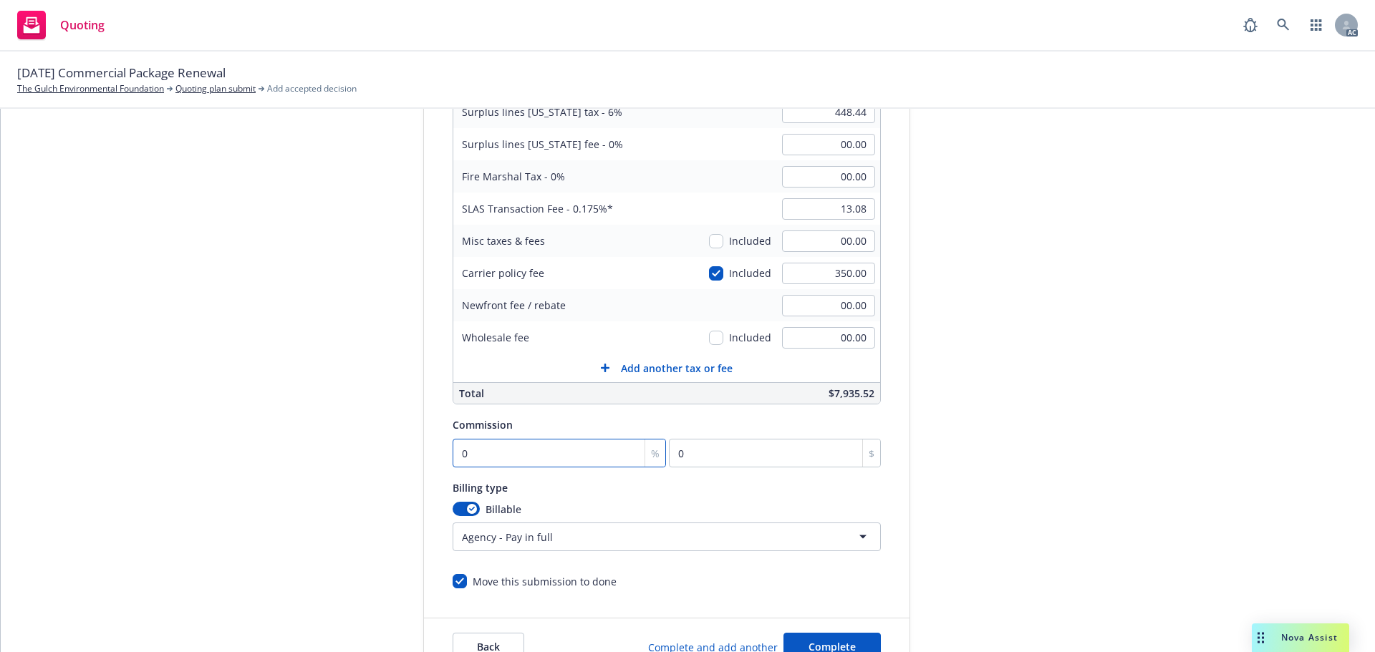
click at [506, 448] on input "0" at bounding box center [560, 453] width 214 height 29
type input "1"
type input "71.24"
type input "10"
type input "712.4"
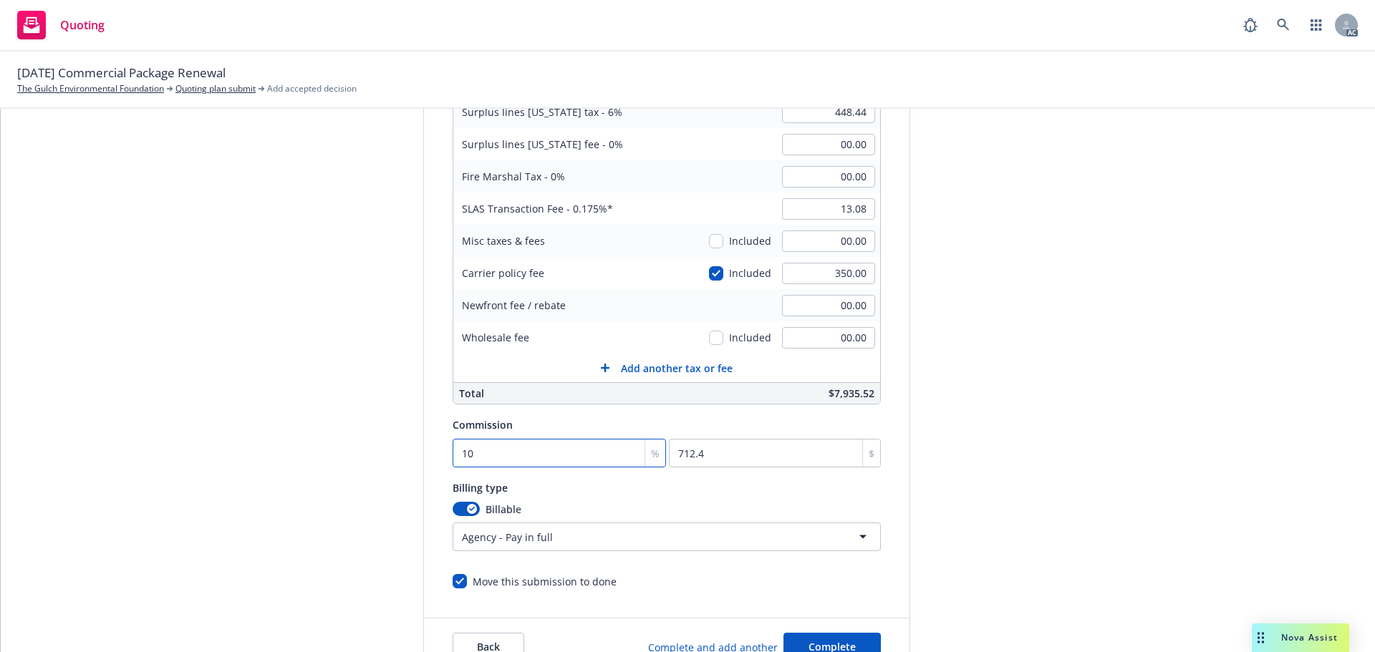
type input "10"
drag, startPoint x: 1160, startPoint y: 404, endPoint x: 1029, endPoint y: 373, distance: 134.6
click at [1149, 402] on div "Quote initiation Coverage selection 3 Billing info Add billing information Surp…" at bounding box center [688, 278] width 1340 height 797
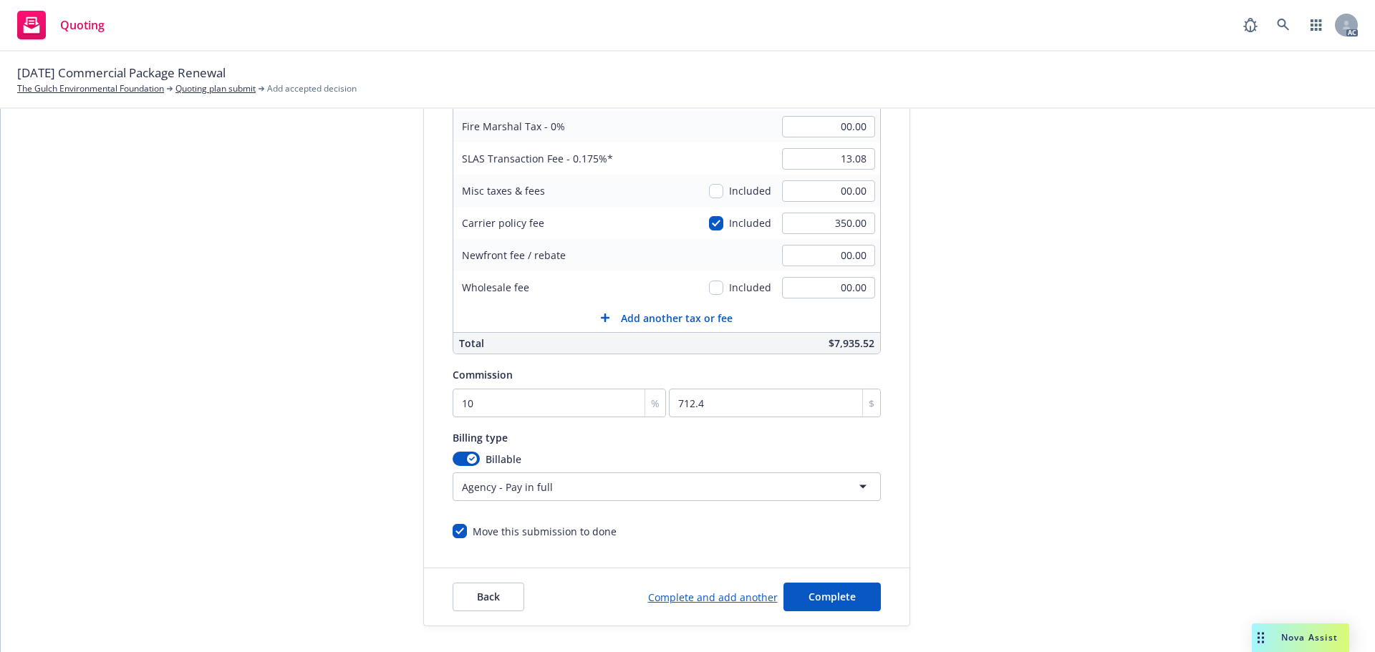
scroll to position [368, 0]
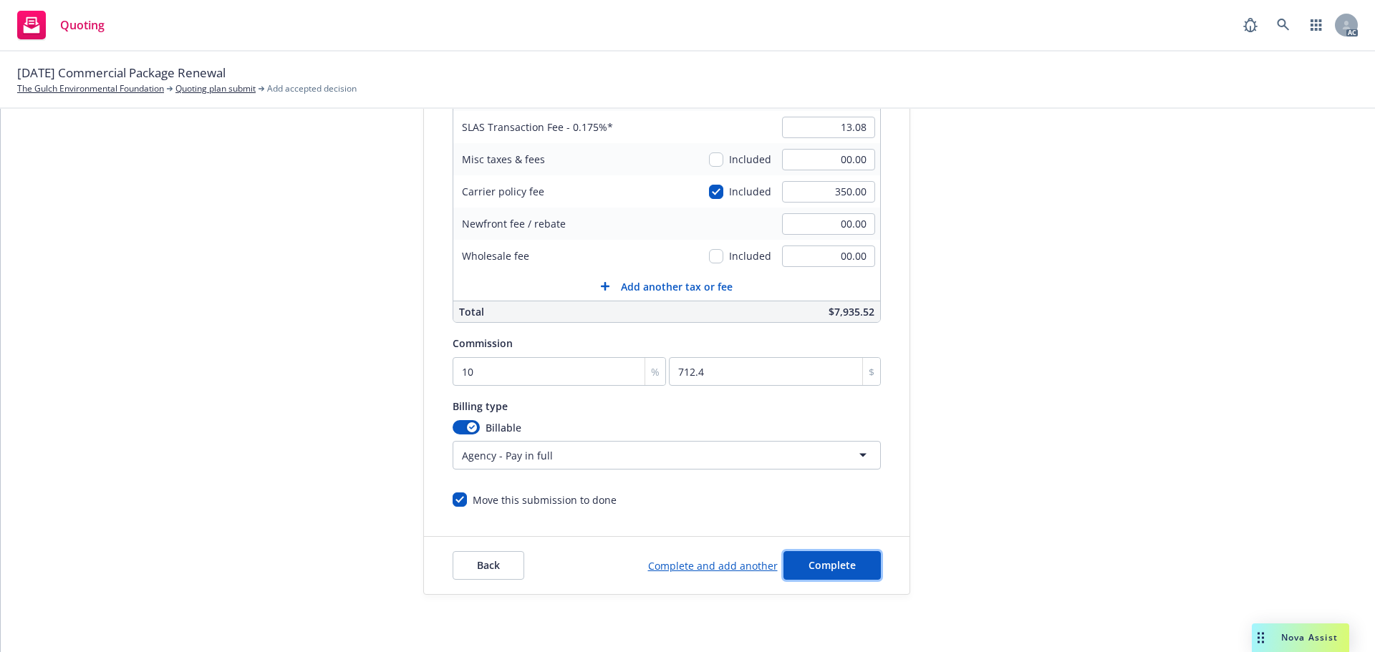
click at [811, 559] on span "Complete" at bounding box center [831, 566] width 47 height 14
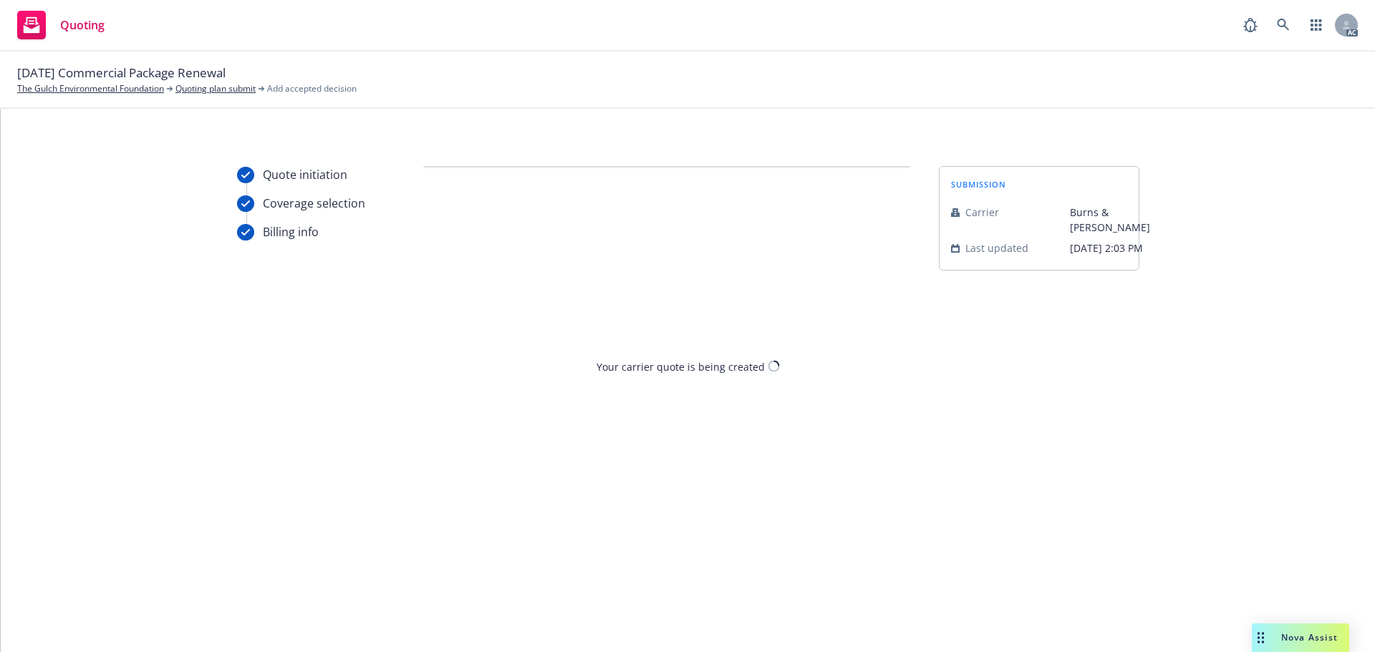
scroll to position [0, 0]
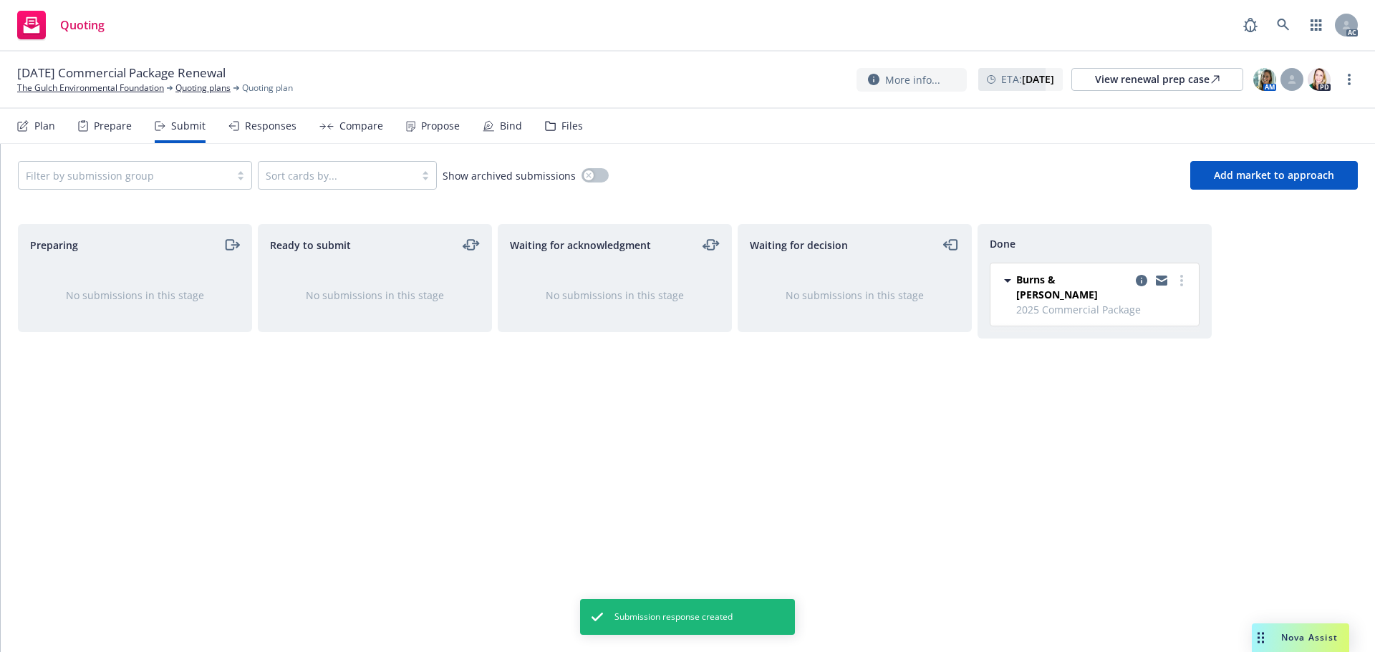
click at [422, 124] on div "Propose" at bounding box center [440, 125] width 39 height 11
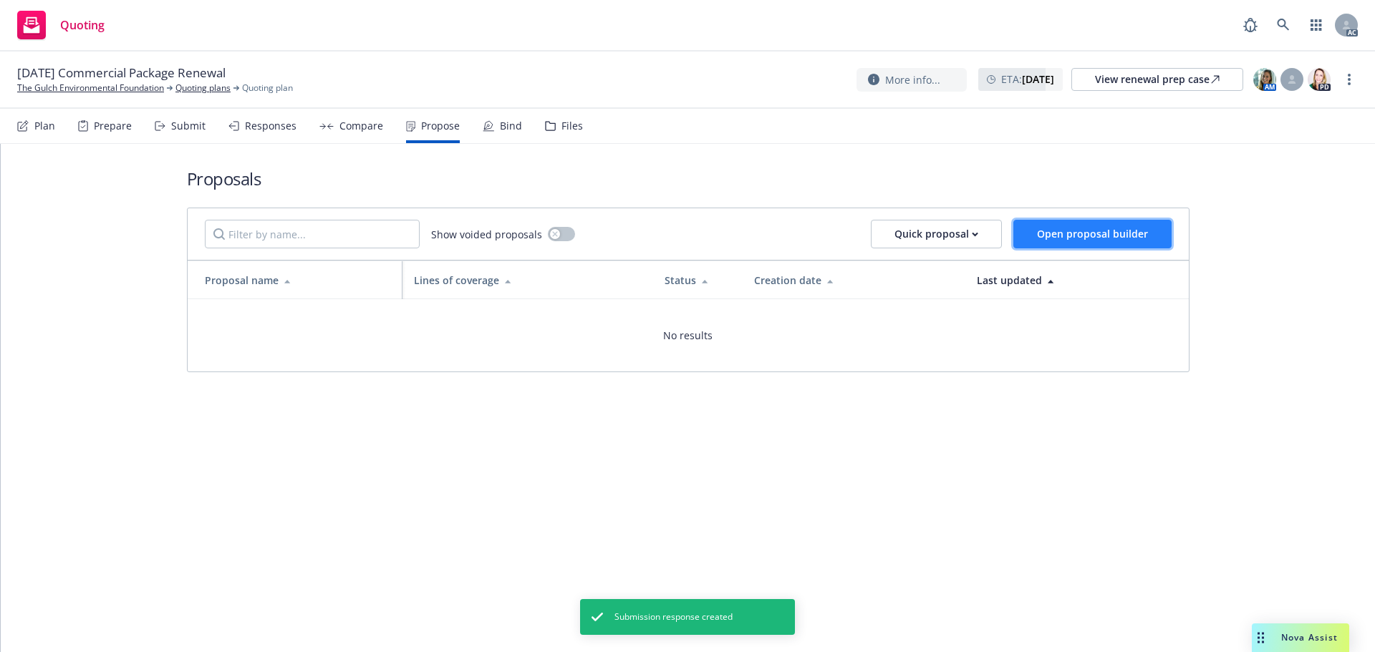
click at [1053, 237] on span "Open proposal builder" at bounding box center [1092, 234] width 111 height 14
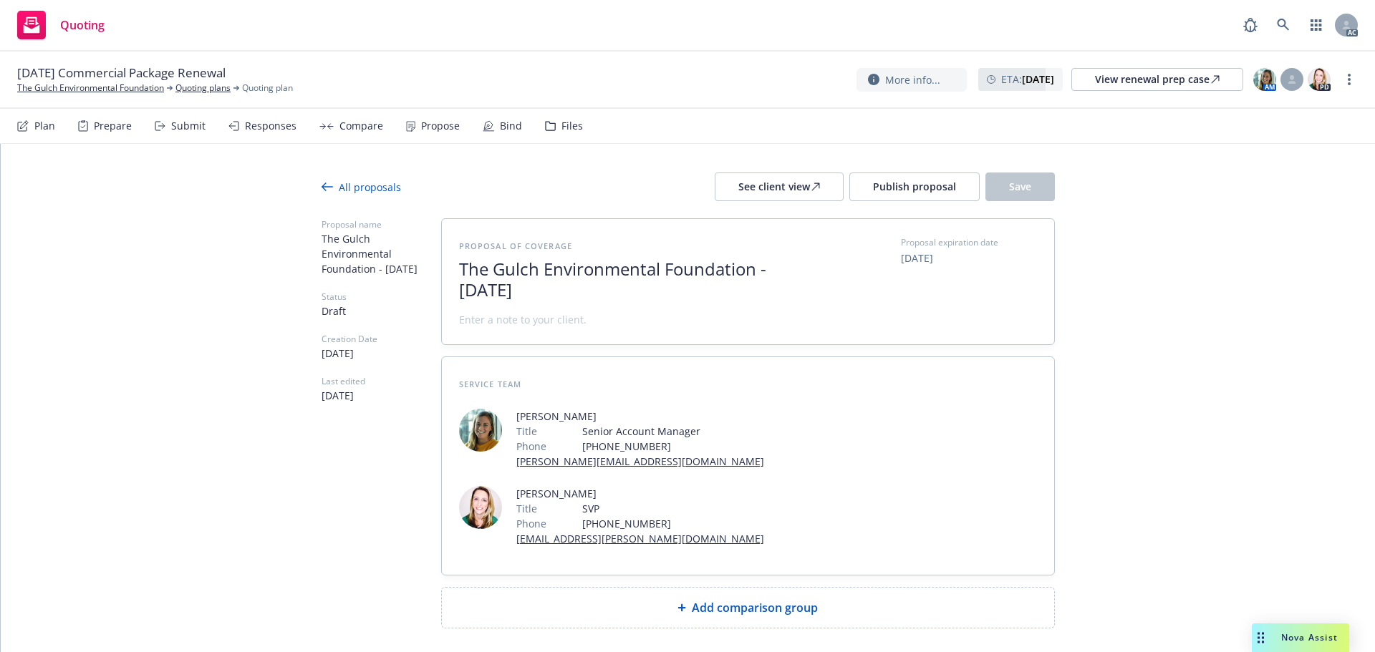
drag, startPoint x: 646, startPoint y: 290, endPoint x: 364, endPoint y: 262, distance: 282.8
click at [364, 262] on div "Proposal name The Gulch Environmental Foundation - [DATE] Status Draft Creation…" at bounding box center [688, 423] width 733 height 410
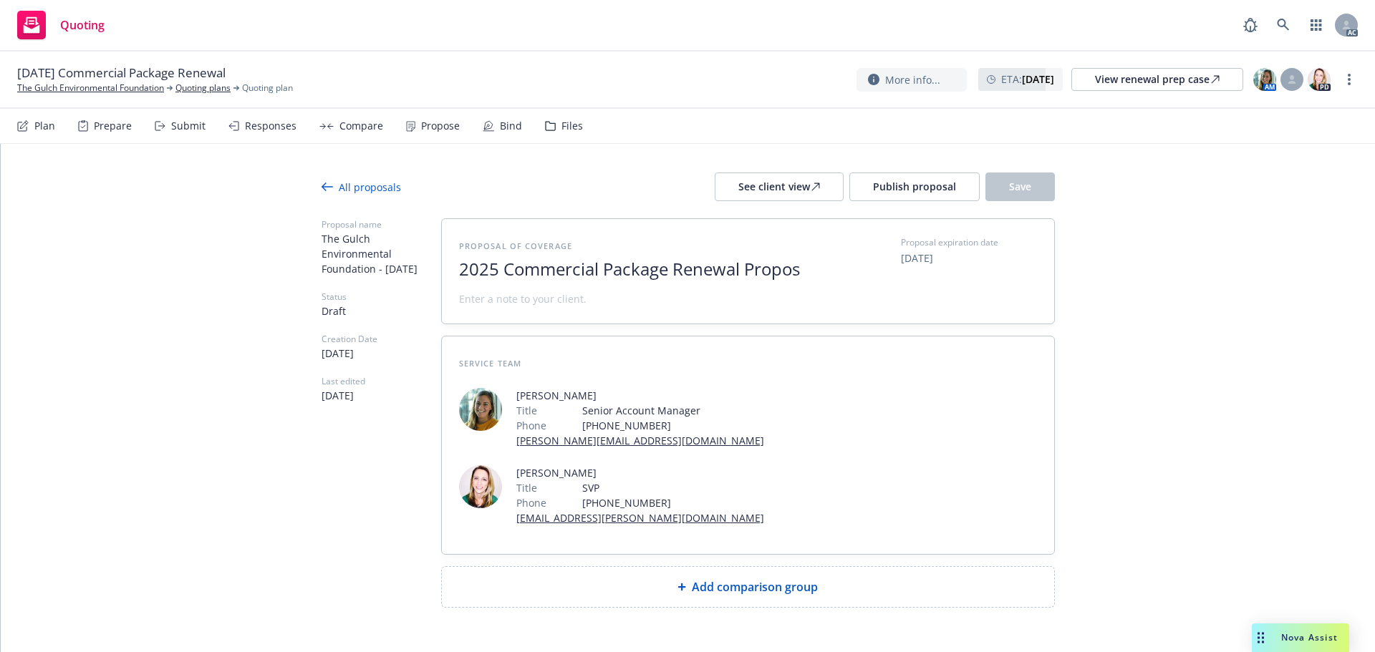
scroll to position [1, 0]
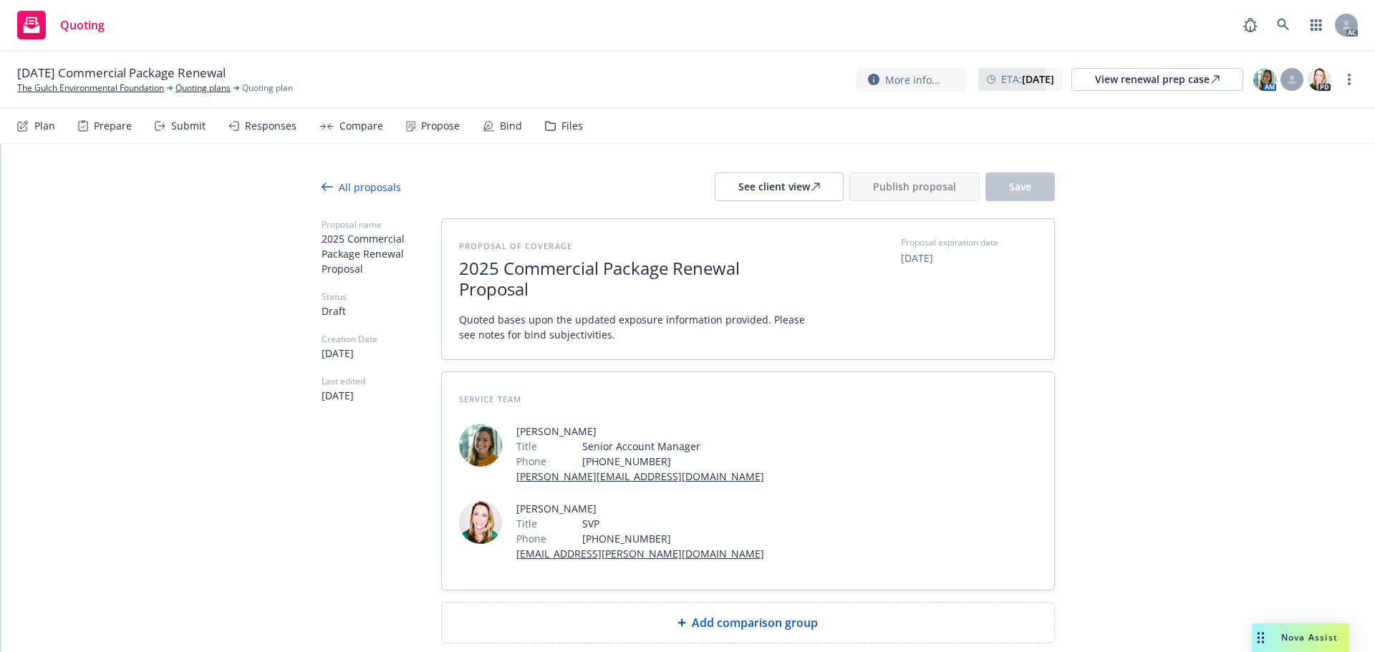
click at [720, 603] on div "Add comparison group" at bounding box center [748, 623] width 612 height 40
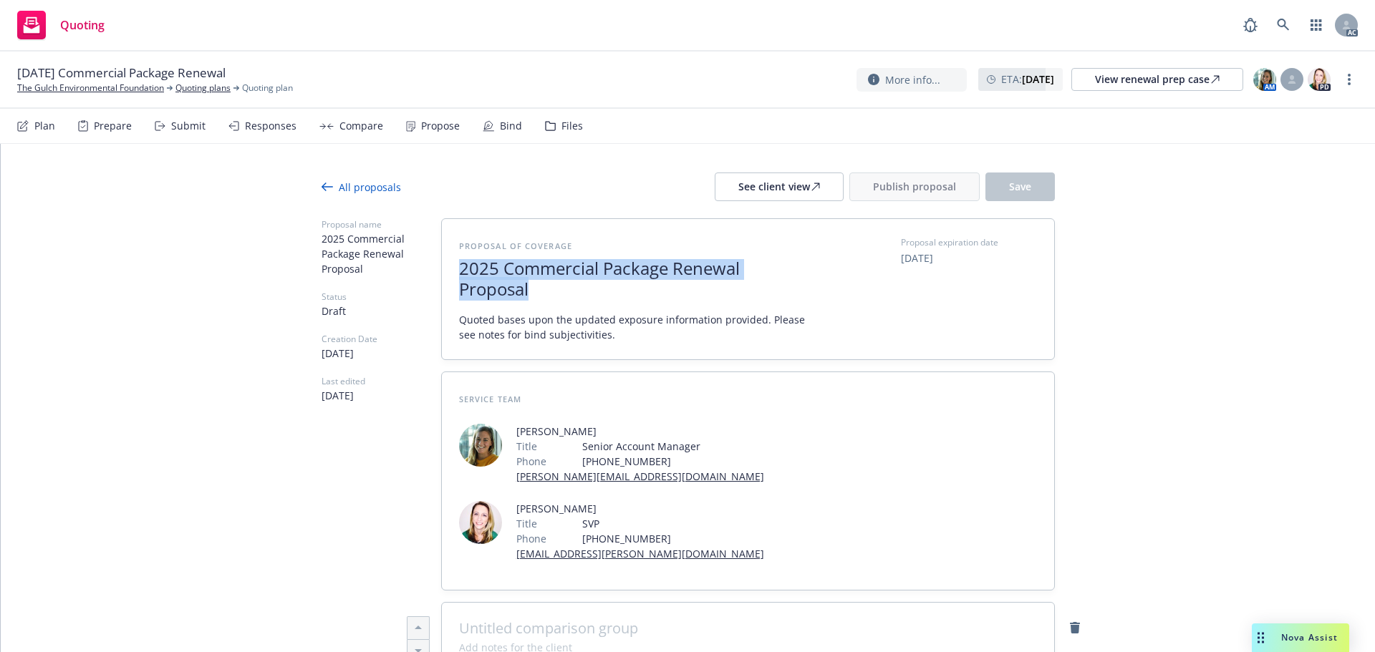
drag, startPoint x: 566, startPoint y: 291, endPoint x: 383, endPoint y: 261, distance: 185.1
copy span "2025 Commercial Package Renewal Proposal"
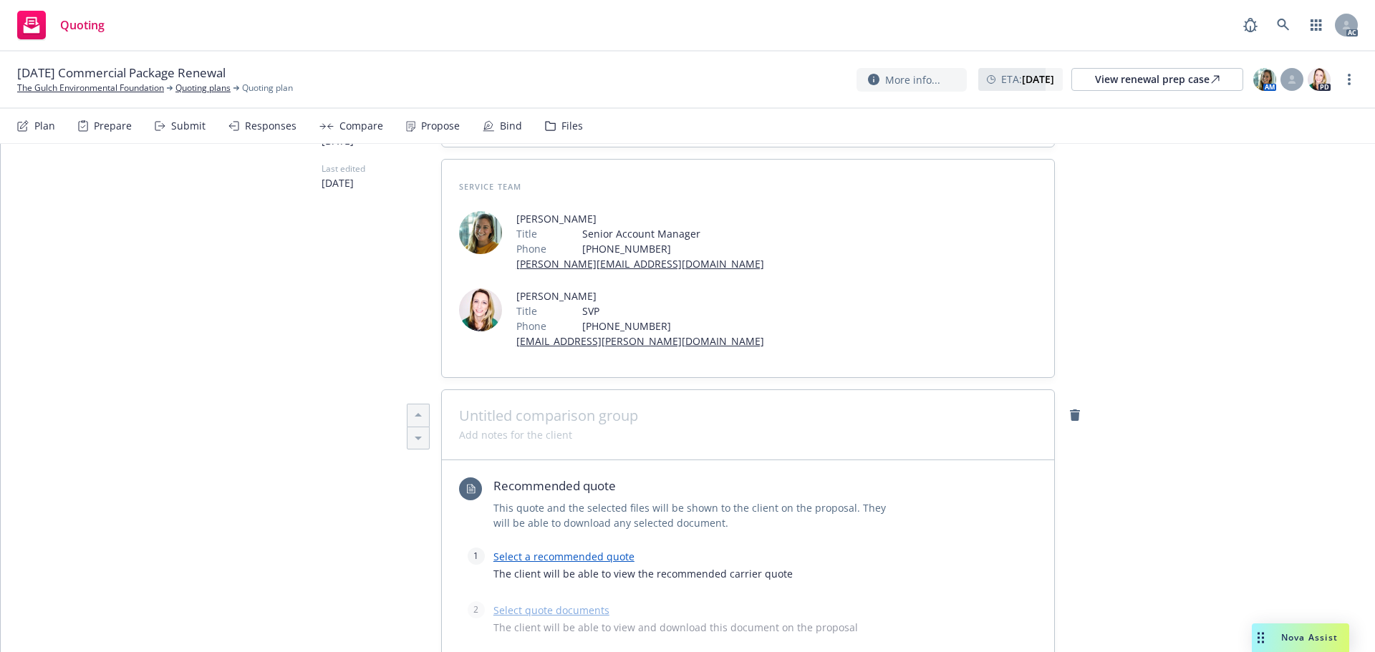
scroll to position [215, 0]
type textarea "x"
click at [507, 405] on span at bounding box center [748, 413] width 578 height 17
paste span
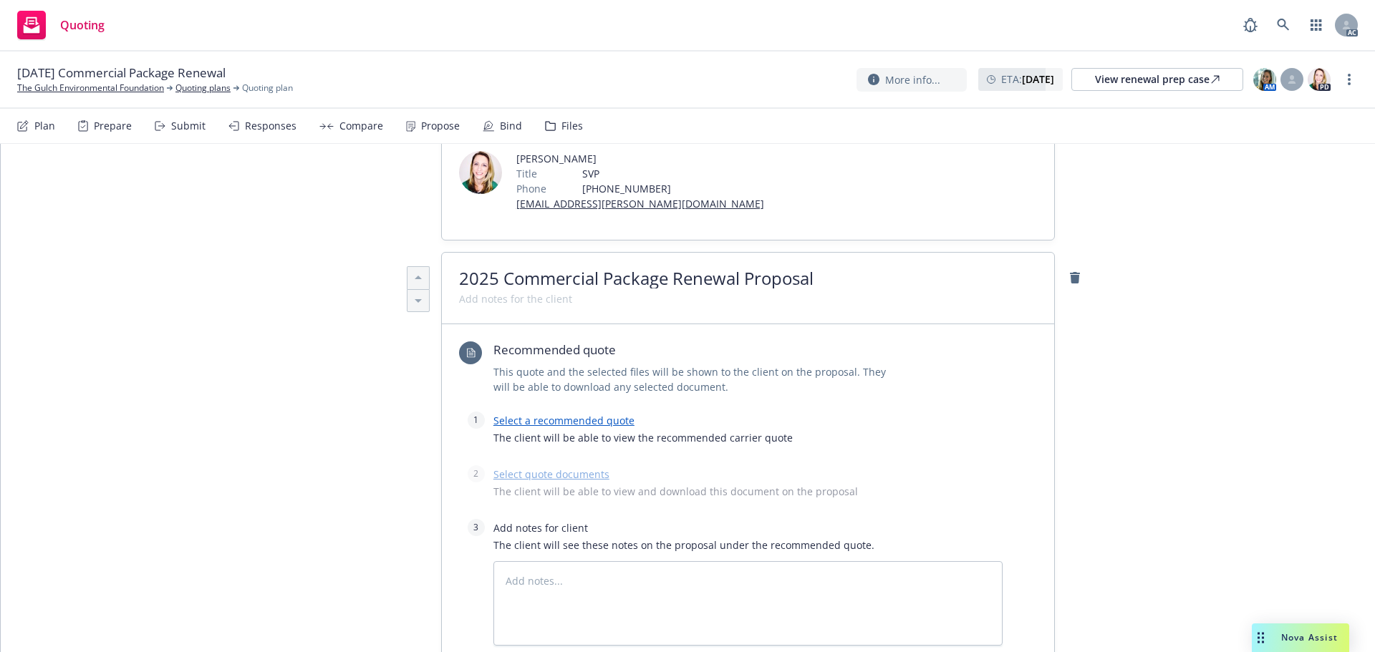
scroll to position [358, 0]
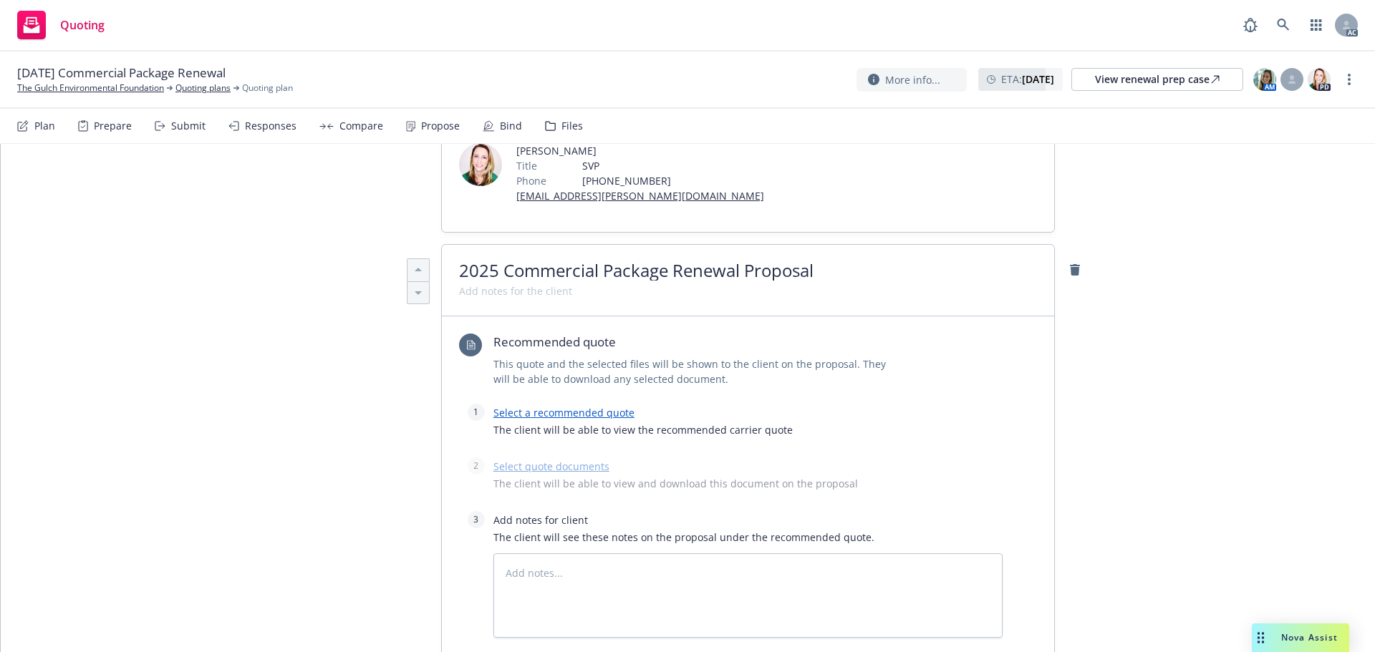
click at [523, 406] on link "Select a recommended quote" at bounding box center [563, 413] width 141 height 14
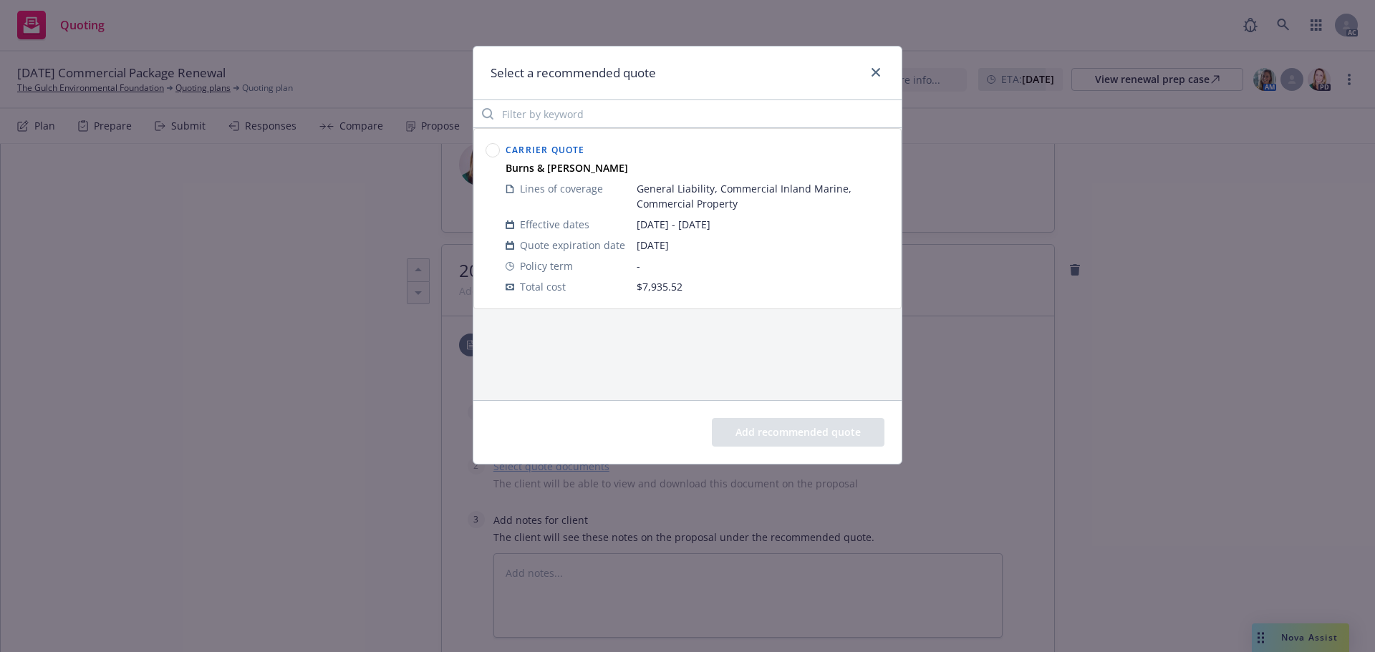
click at [494, 145] on circle at bounding box center [493, 151] width 14 height 14
click at [774, 434] on button "Add recommended quote" at bounding box center [798, 432] width 173 height 29
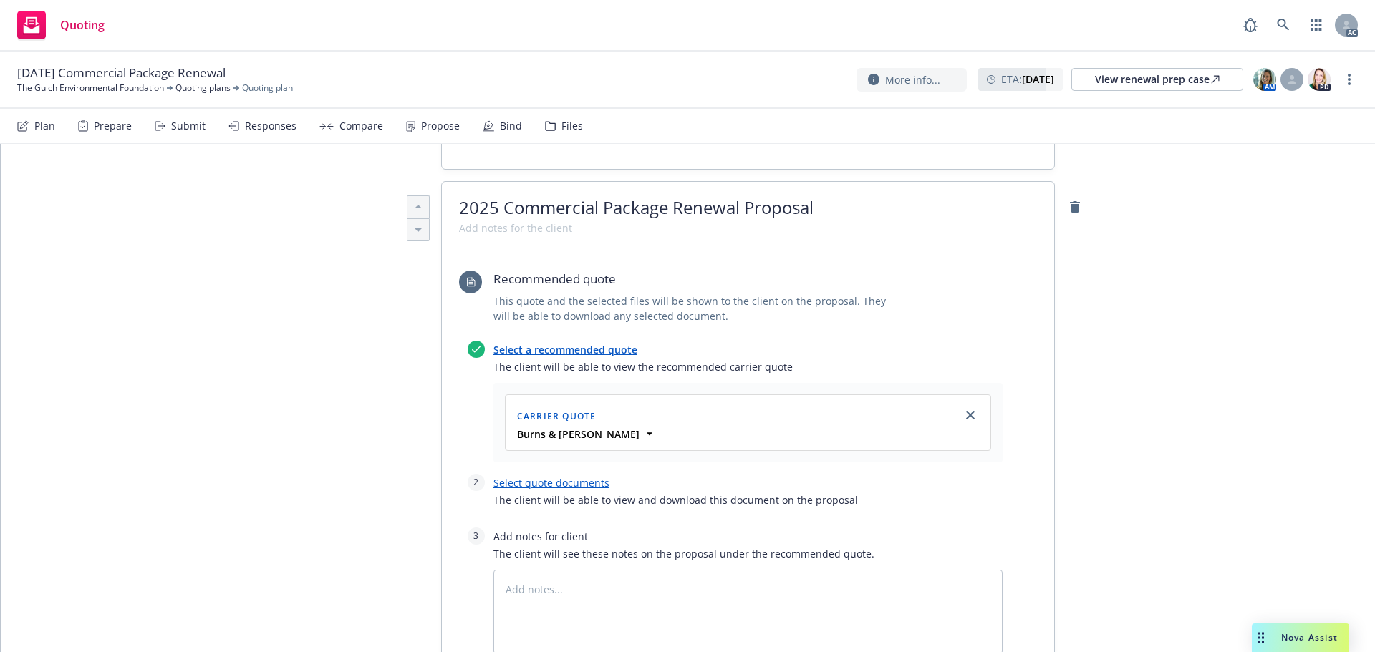
scroll to position [501, 0]
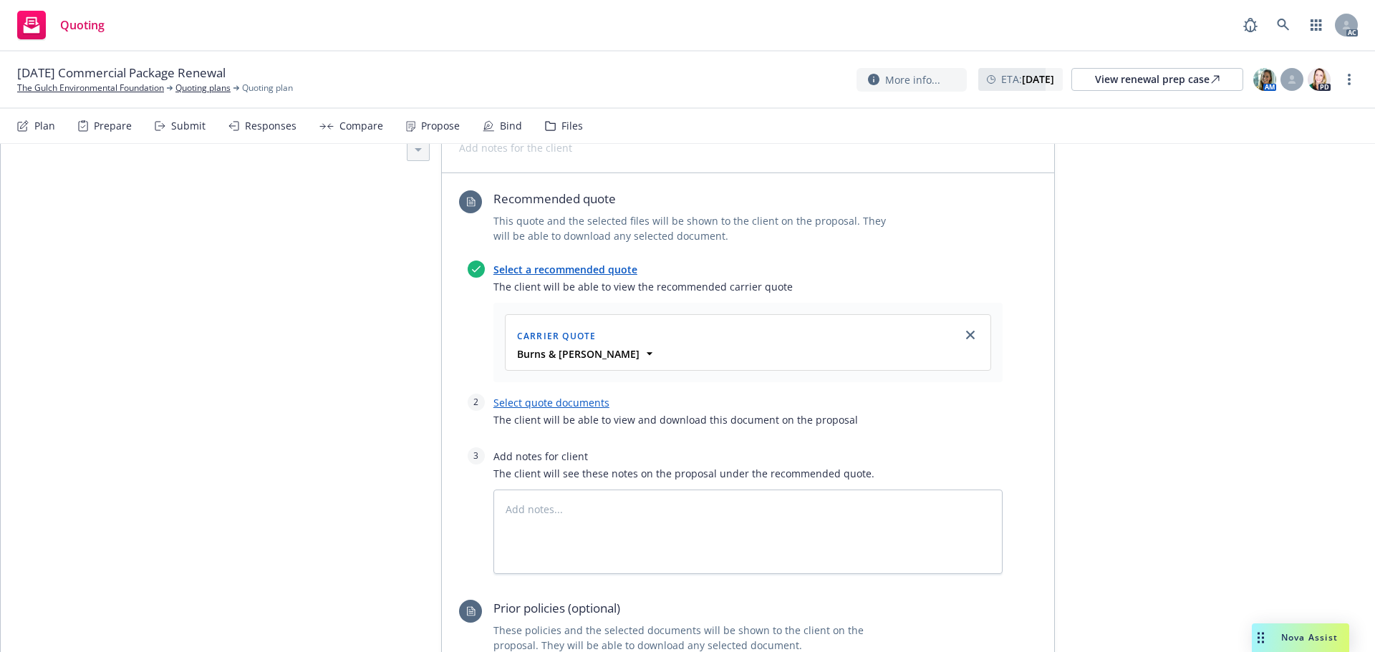
click at [581, 396] on link "Select quote documents" at bounding box center [551, 403] width 116 height 14
type textarea "x"
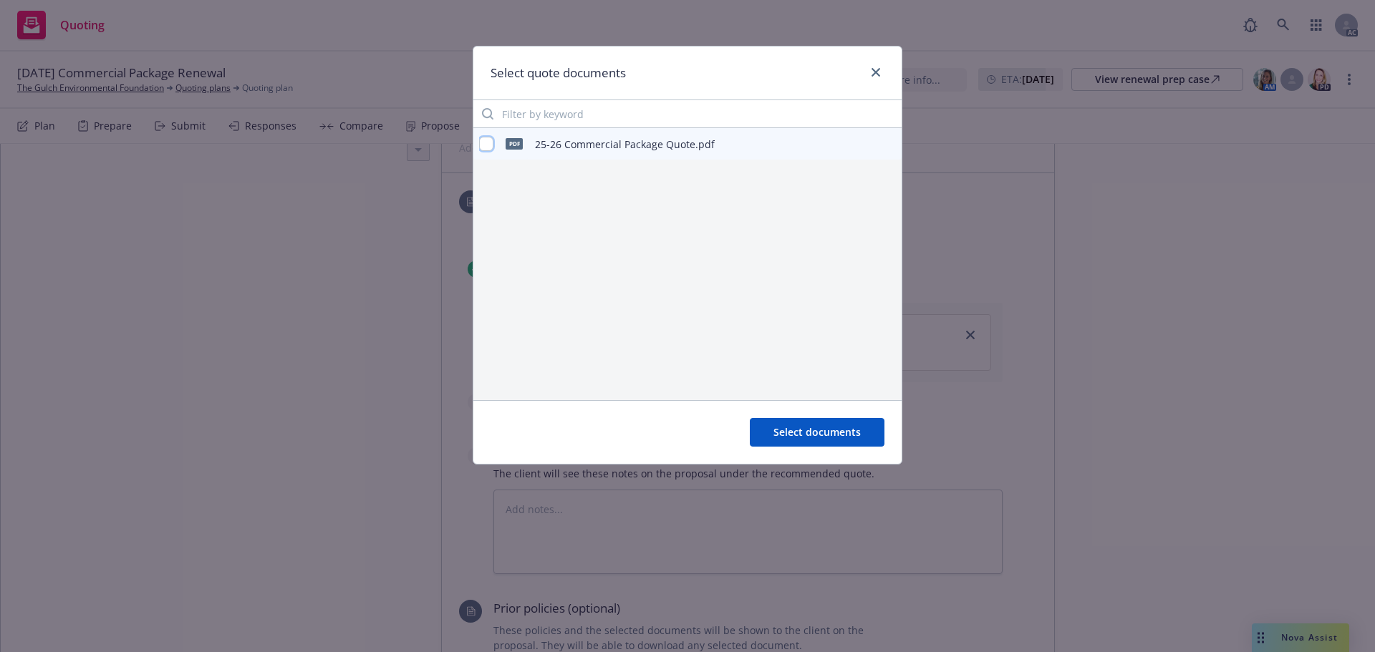
click at [486, 137] on input "checkbox" at bounding box center [486, 144] width 14 height 14
checkbox input "true"
click at [803, 435] on span "Select documents" at bounding box center [816, 432] width 87 height 14
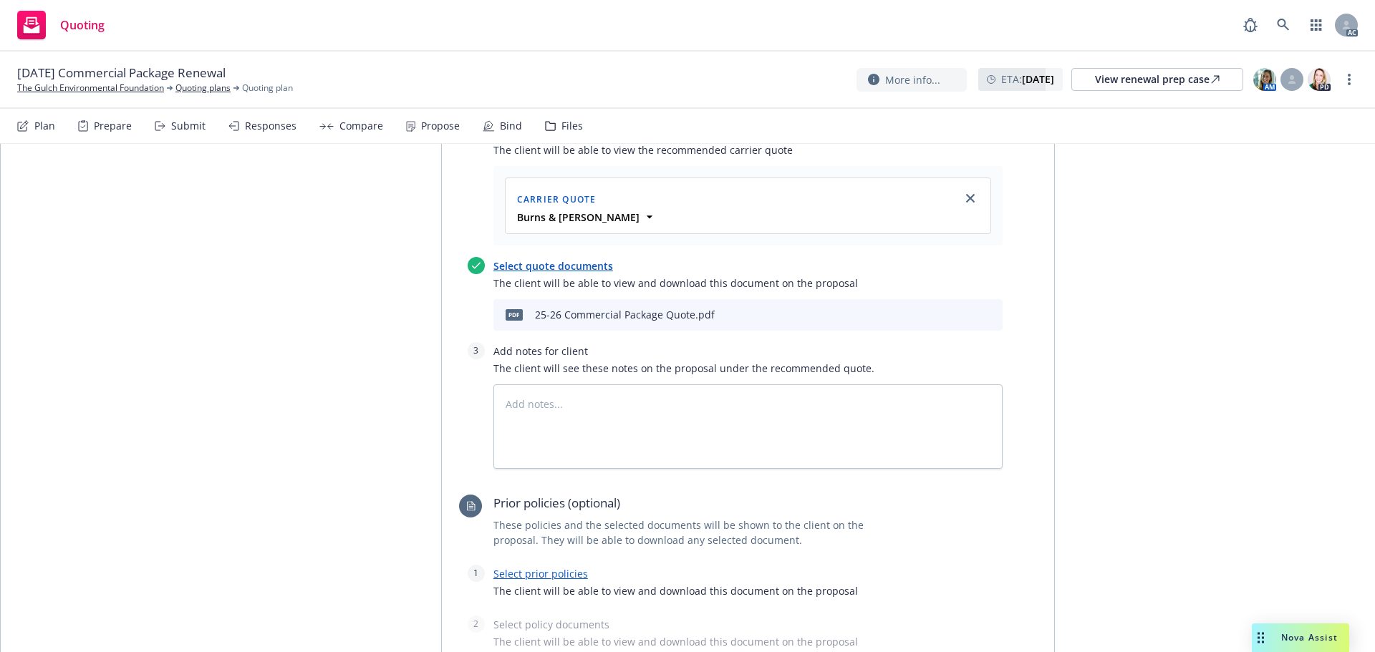
scroll to position [644, 0]
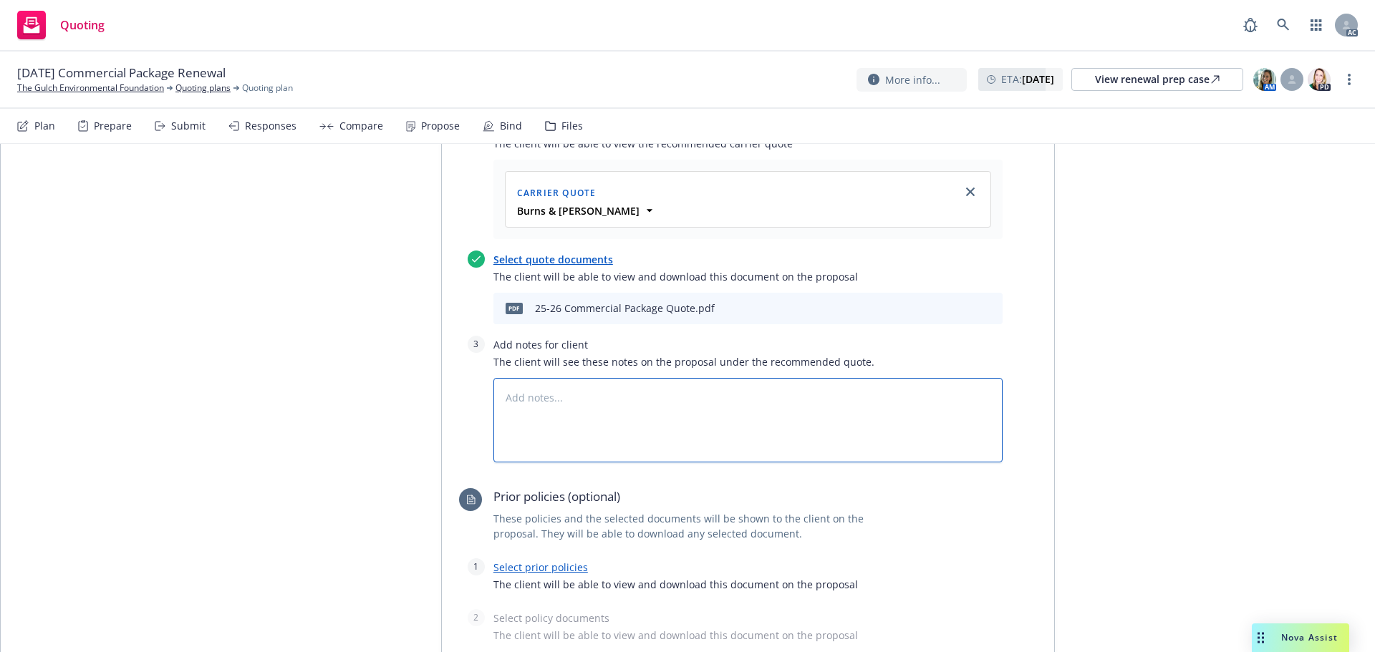
click at [776, 378] on textarea at bounding box center [747, 420] width 509 height 84
type textarea "x"
type textarea "B"
type textarea "x"
type textarea "Bi"
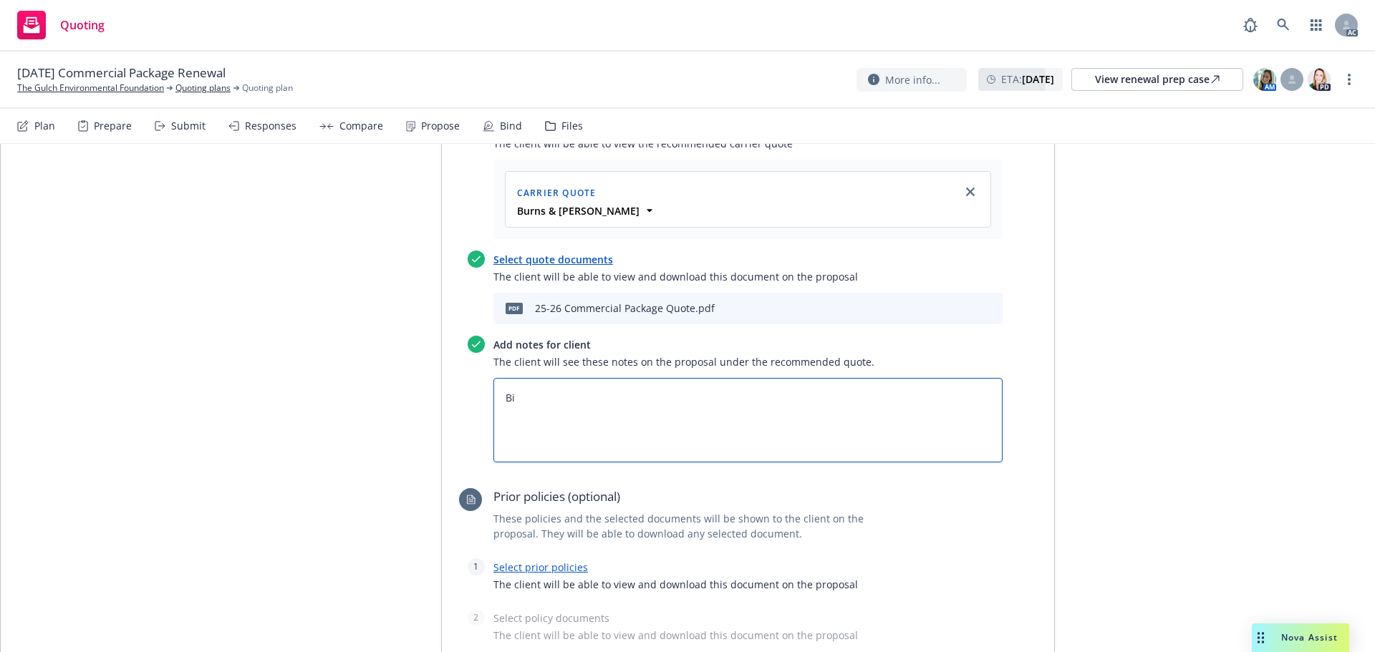
type textarea "x"
type textarea "Bin"
type textarea "x"
type textarea "Bind"
type textarea "x"
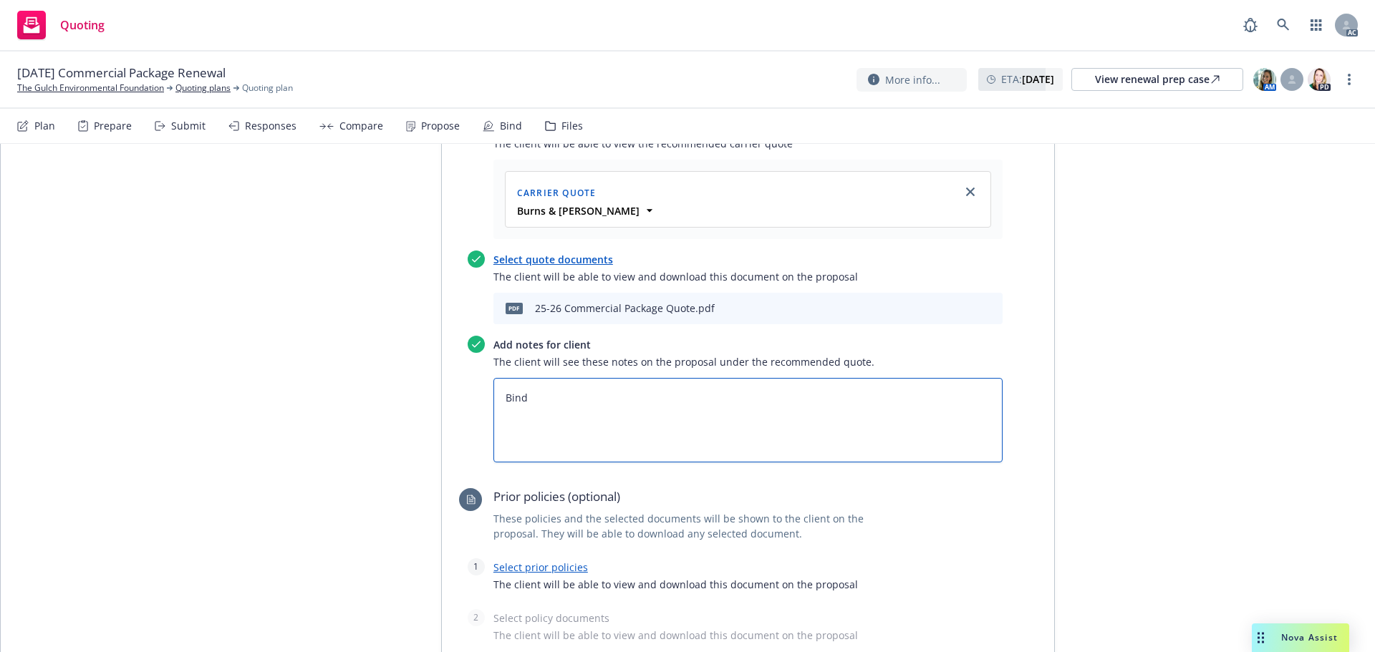
type textarea "Bind"
type textarea "x"
type textarea "Bind S"
type textarea "x"
type textarea "Bind SU"
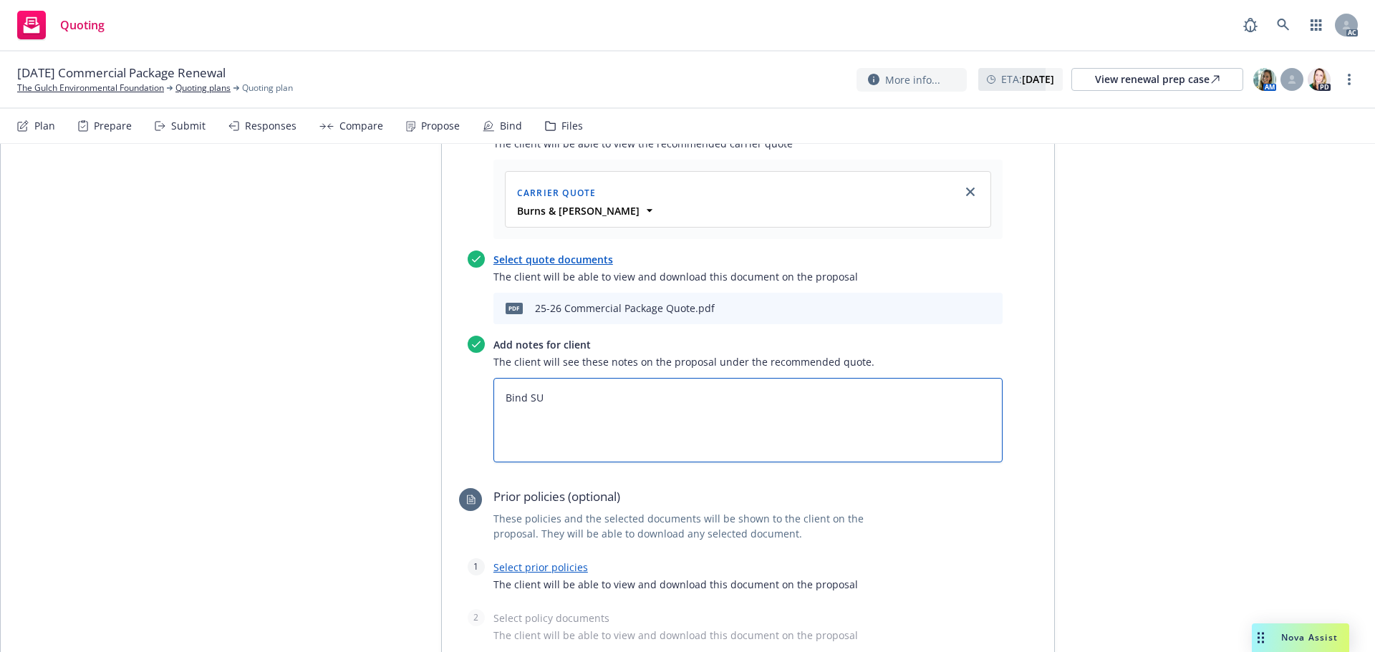
type textarea "x"
type textarea "Bind SUb"
type textarea "x"
type textarea "Bind SU"
type textarea "x"
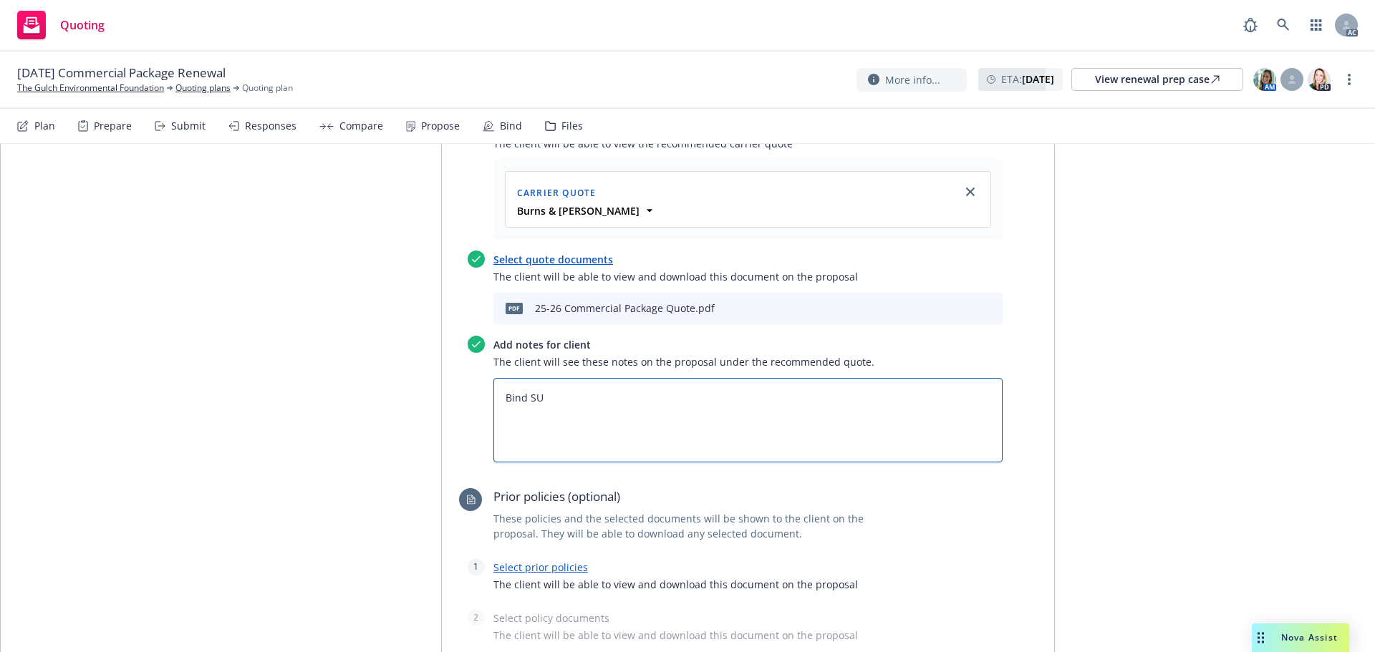
type textarea "Bind S"
type textarea "x"
type textarea "Bind Su"
type textarea "x"
type textarea "Bind Sub"
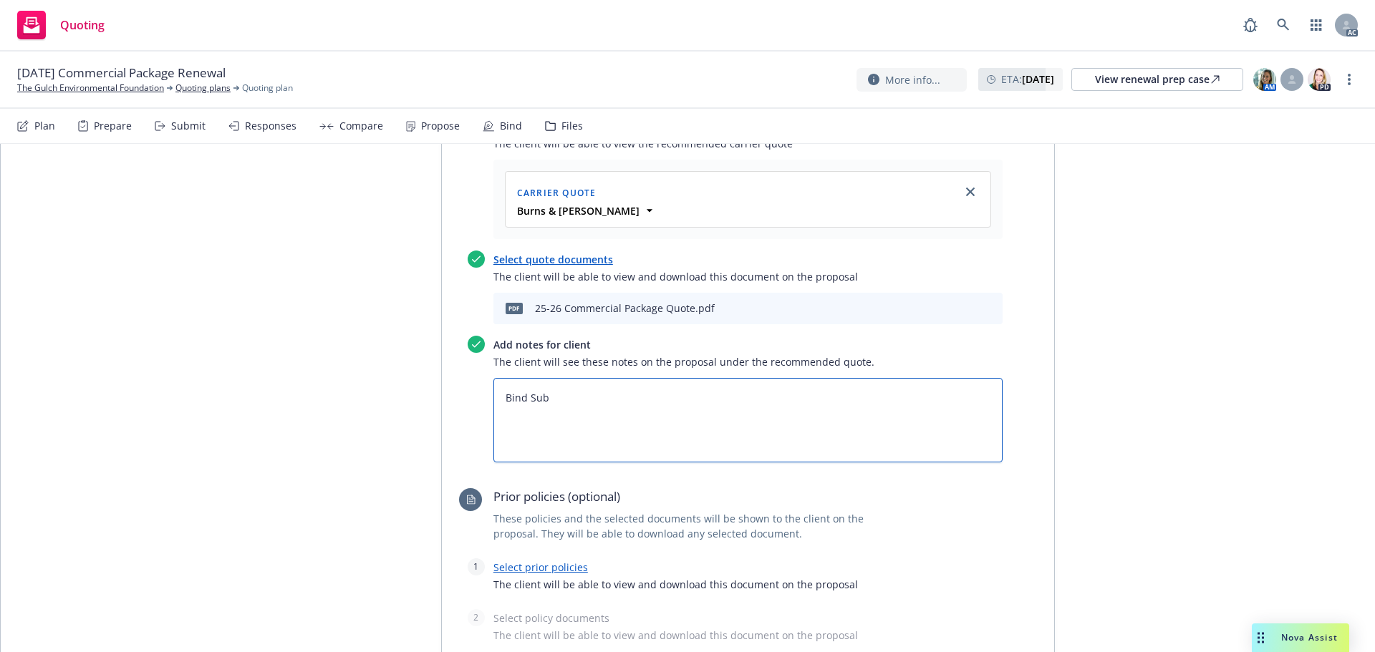
type textarea "x"
type textarea "Bind Subj"
type textarea "x"
type textarea "Bind Subje"
type textarea "x"
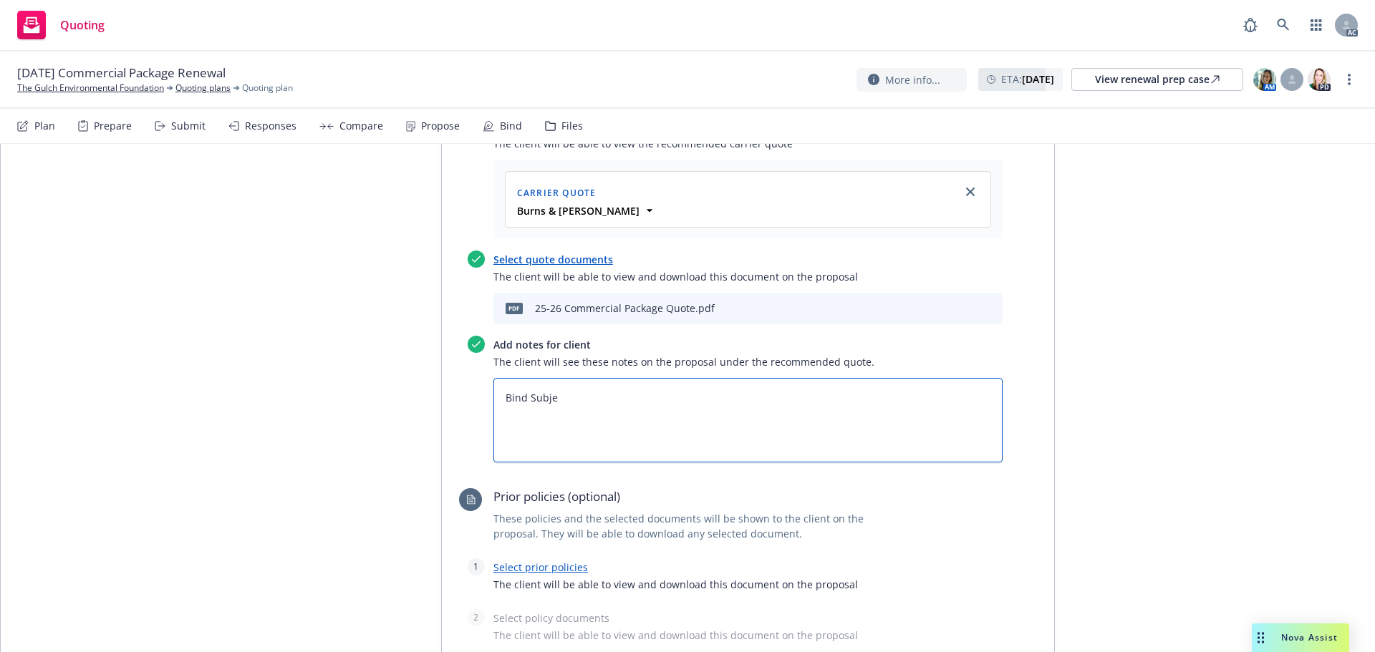
type textarea "Bind Subjec"
type textarea "x"
type textarea "Bind Subject"
type textarea "x"
type textarea "Bind Subjecti"
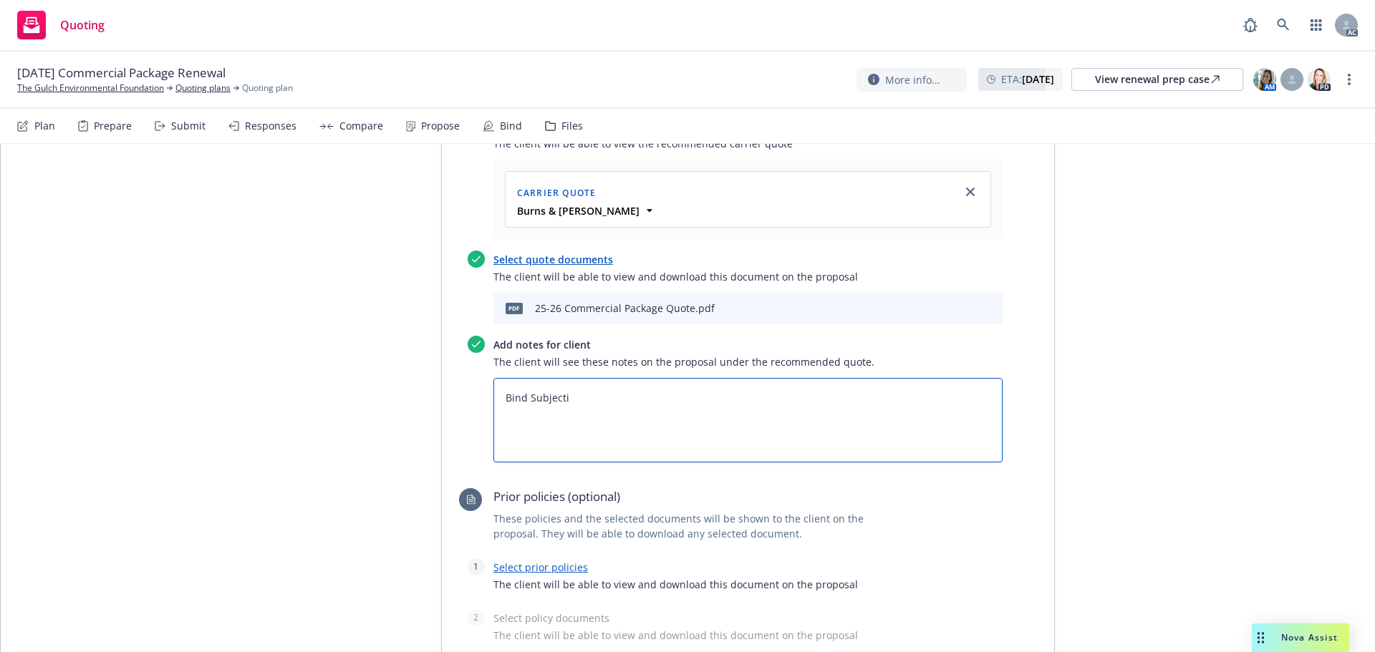
type textarea "x"
type textarea "Bind Subjectiv"
type textarea "x"
type textarea "Bind Subjectivi"
type textarea "x"
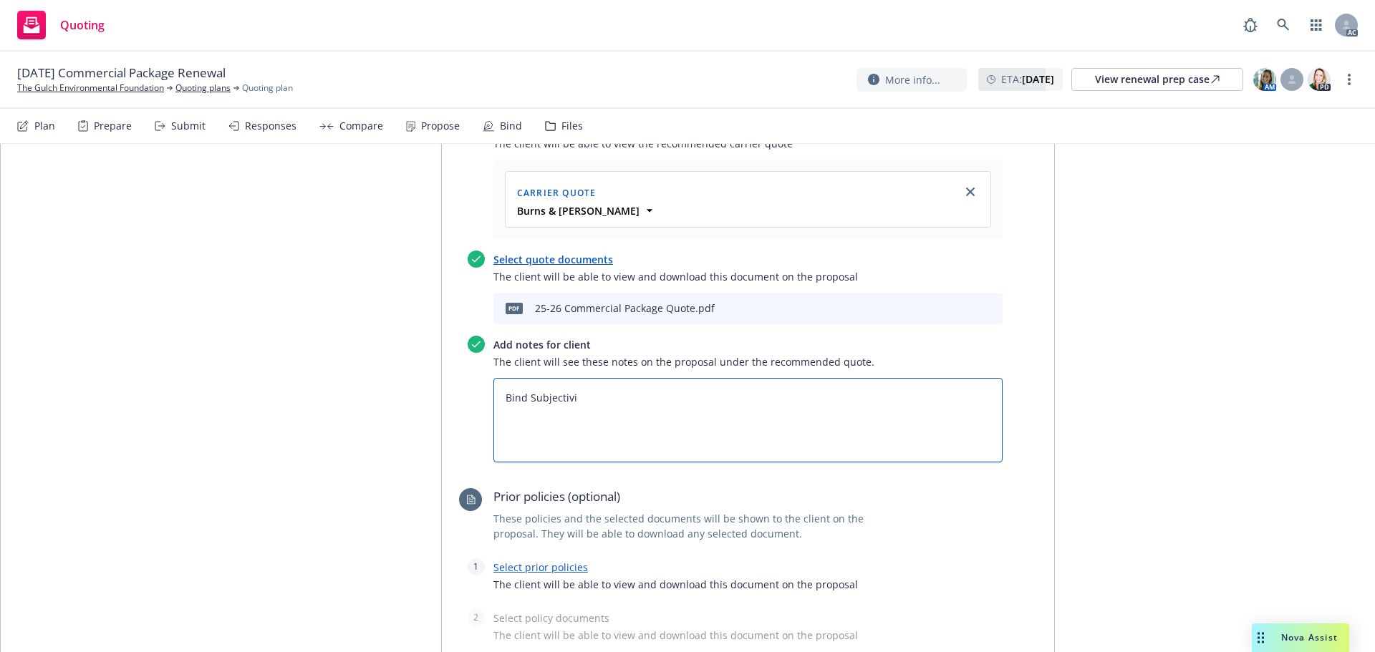
type textarea "Bind Subjectivit"
type textarea "x"
type textarea "Bind Subjectiviti"
type textarea "x"
type textarea "Bind Subjectivitie"
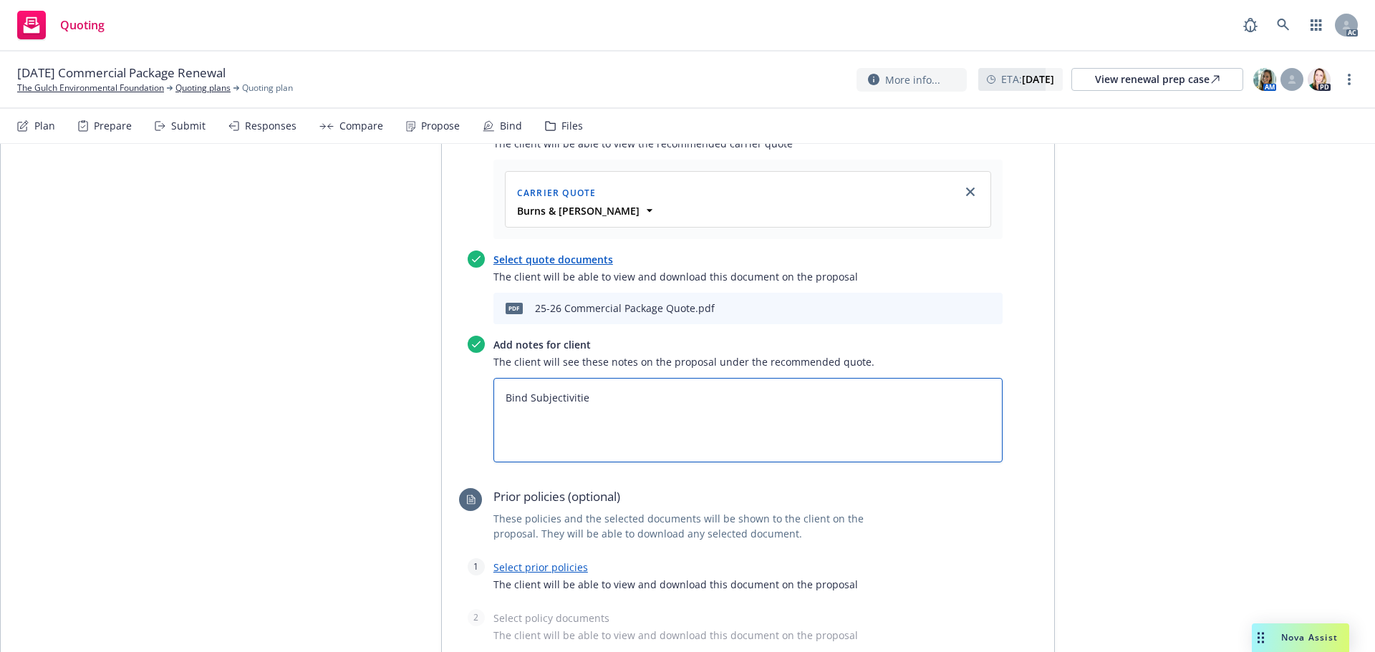
type textarea "x"
type textarea "Bind Subjectivities"
type textarea "x"
type textarea "Bind Subjectivities:"
type textarea "x"
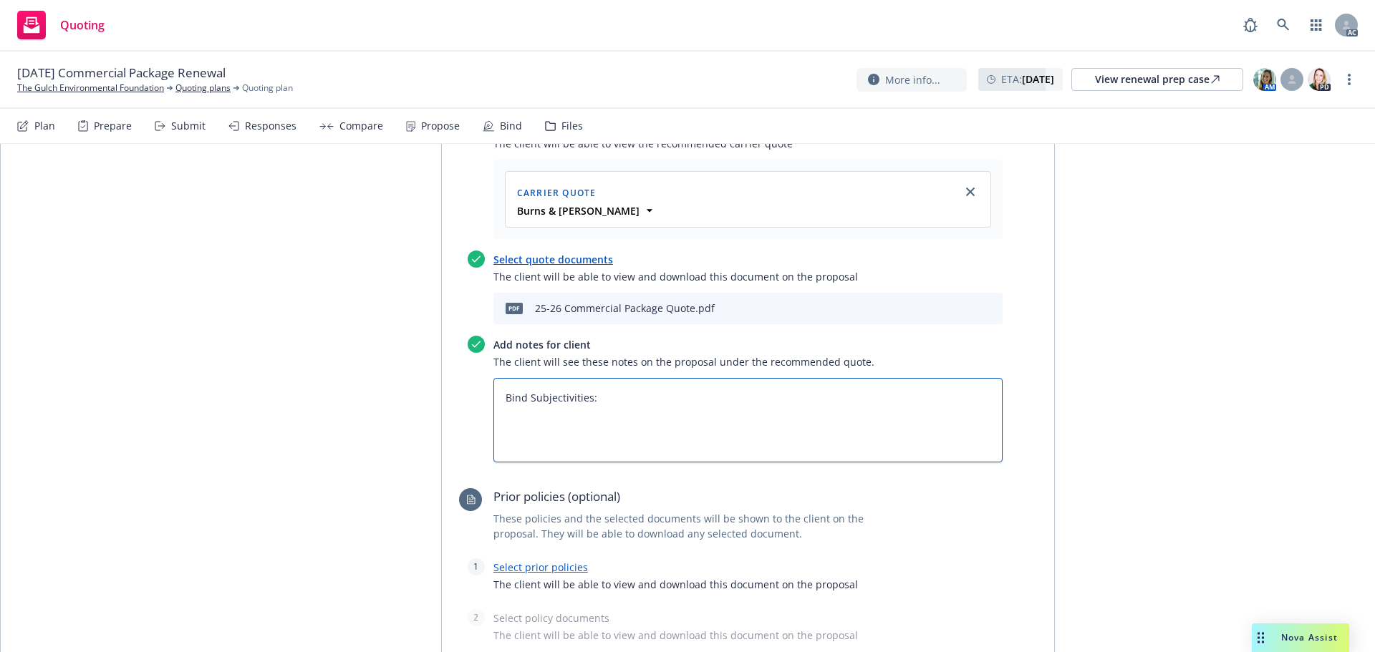
click at [668, 378] on textarea "Bind Subjectivities:" at bounding box center [747, 420] width 509 height 84
paste textarea "“Signed TRIA form at time of binding, rejecting or accepting coverage.” “Writte…"
type textarea "Bind Subjectivities: “Signed TRIA form at time of binding, rejecting or accepti…"
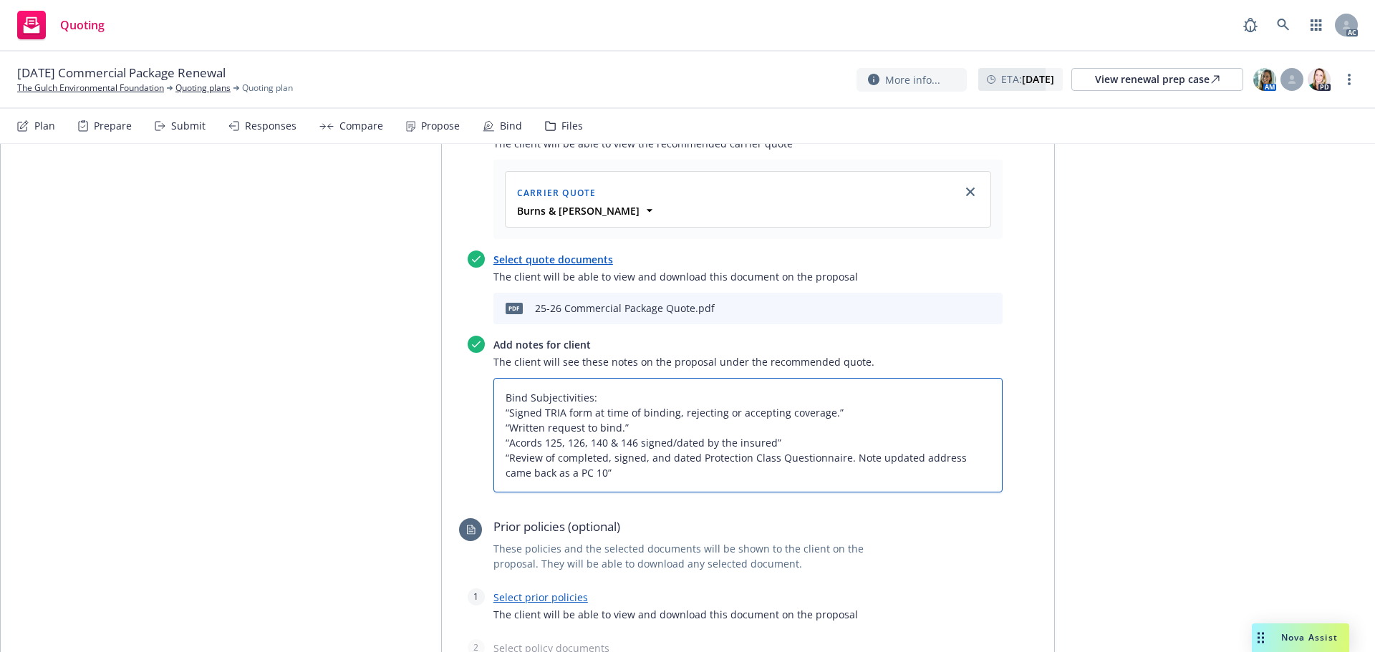
click at [497, 378] on textarea "Bind Subjectivities: “Signed TRIA form at time of binding, rejecting or accepti…" at bounding box center [747, 435] width 509 height 115
type textarea "x"
type textarea "Bind Subjectivities: 1“Signed TRIA form at time of binding, rejecting or accept…"
type textarea "x"
type textarea "Bind Subjectivities: 1.“Signed TRIA form at time of binding, rejecting or accep…"
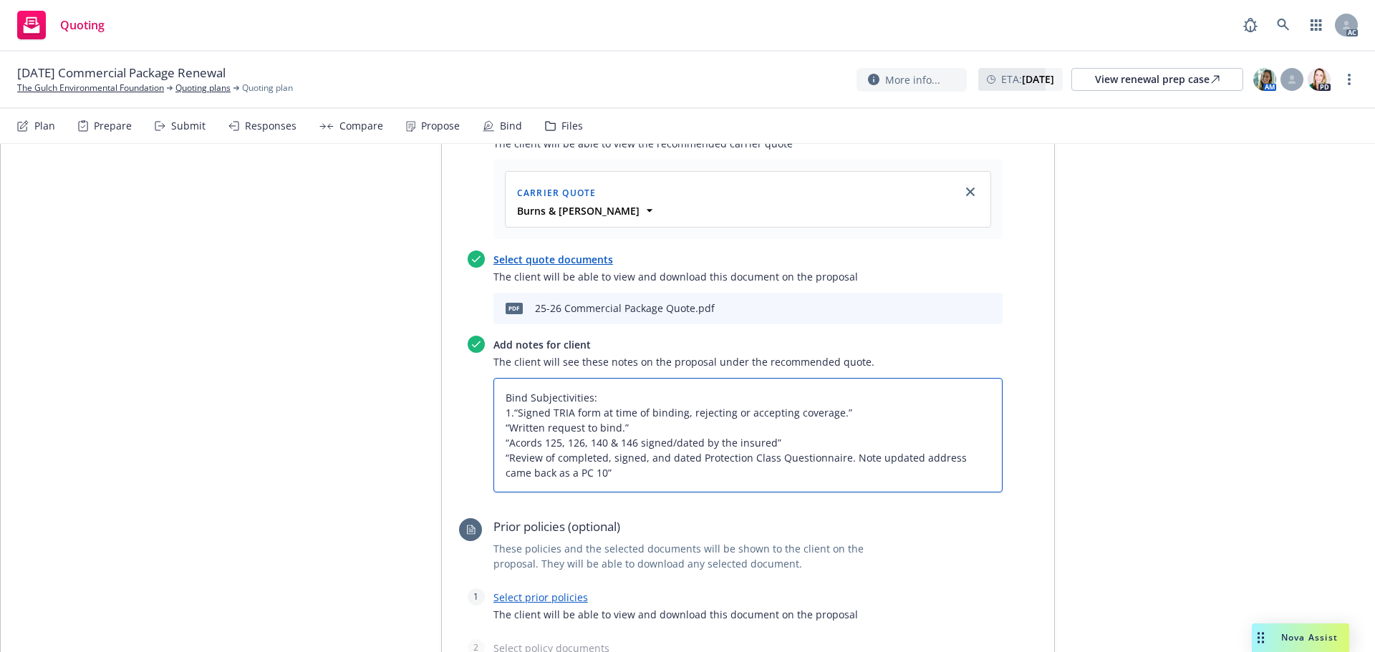
type textarea "x"
type textarea "Bind Subjectivities: 1. “Signed TRIA form at time of binding, rejecting or acce…"
type textarea "x"
type textarea "Bind Subjectivities: 1. Signed TRIA form at time of binding, rejecting or accep…"
click at [499, 378] on textarea "Bind Subjectivities: 1. Signed TRIA form at time of binding, rejecting or accep…" at bounding box center [747, 435] width 509 height 115
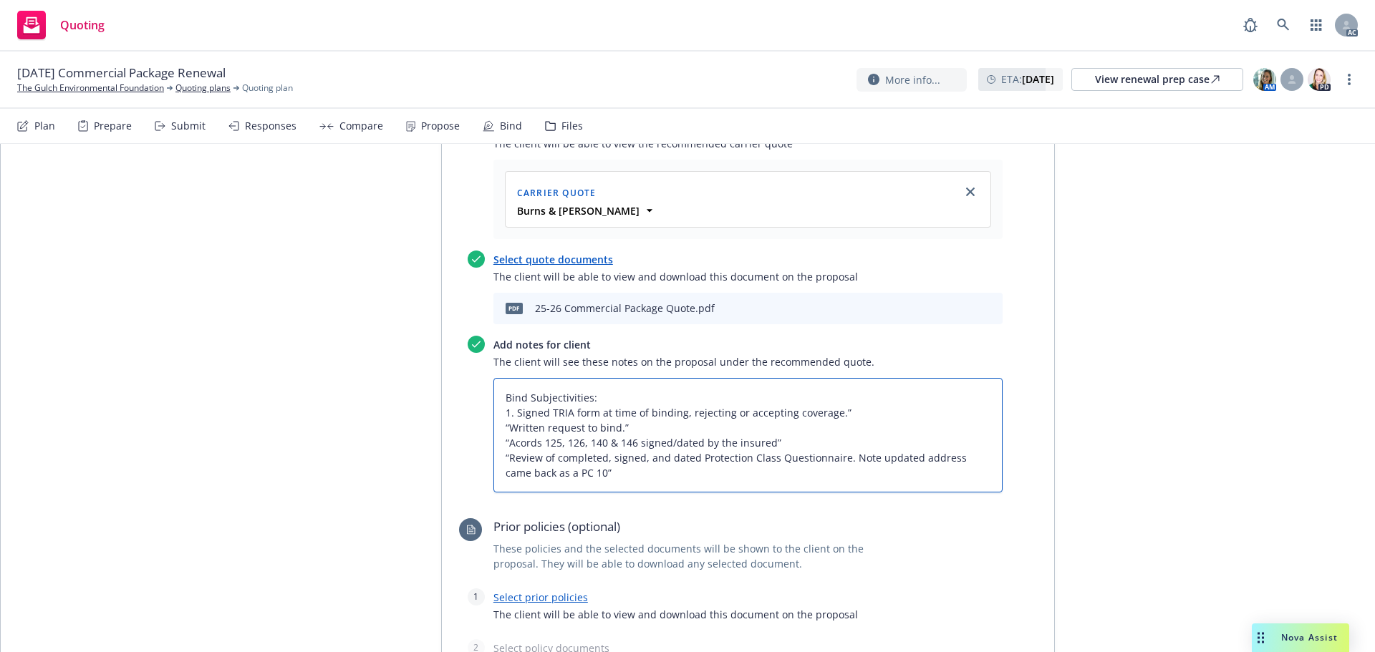
type textarea "x"
type textarea "Bind Subjectivities: 1. Signed TRIA form at time of binding, rejecting or accep…"
type textarea "x"
type textarea "Bind Subjectivities: 1. Signed TRIA form at time of binding, rejecting or accep…"
type textarea "x"
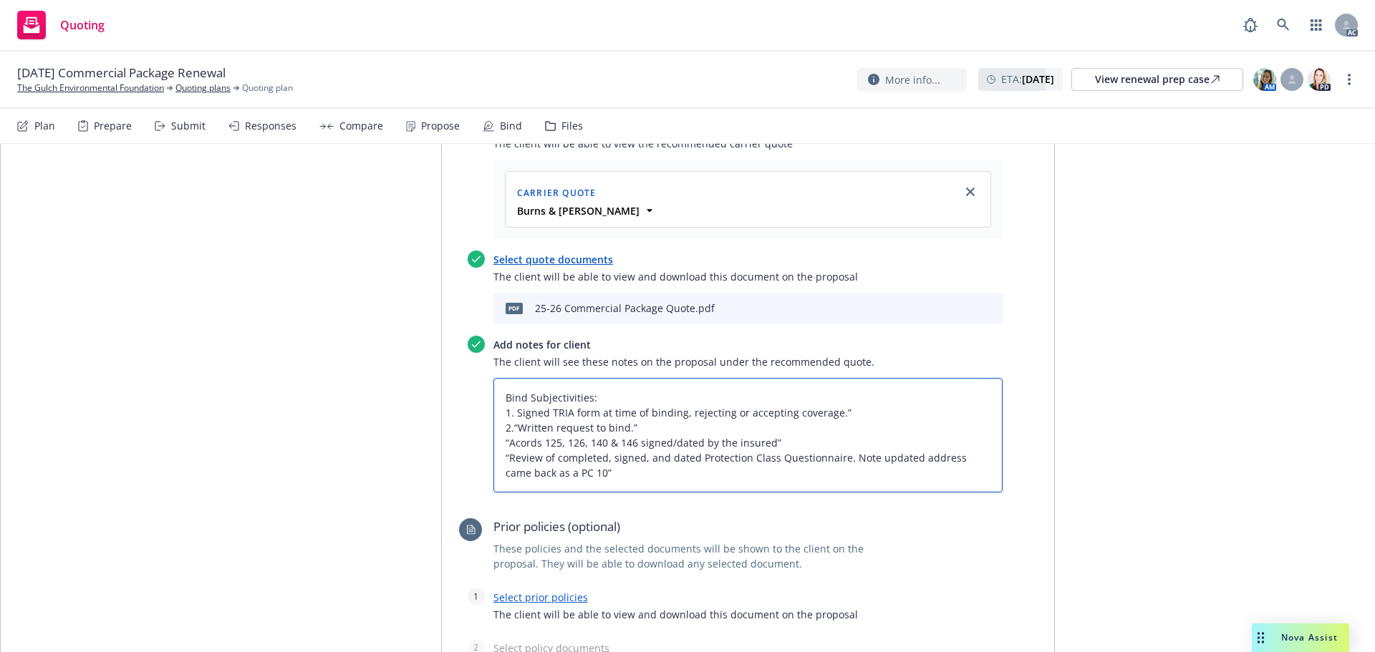
type textarea "Bind Subjectivities: 1. Signed TRIA form at time of binding, rejecting or accep…"
type textarea "x"
type textarea "Bind Subjectivities: 1. Signed TRIA form at time of binding, rejecting or accep…"
click at [499, 378] on textarea "Bind Subjectivities: 1. Signed TRIA form at time of binding, rejecting or accep…" at bounding box center [747, 435] width 509 height 115
type textarea "x"
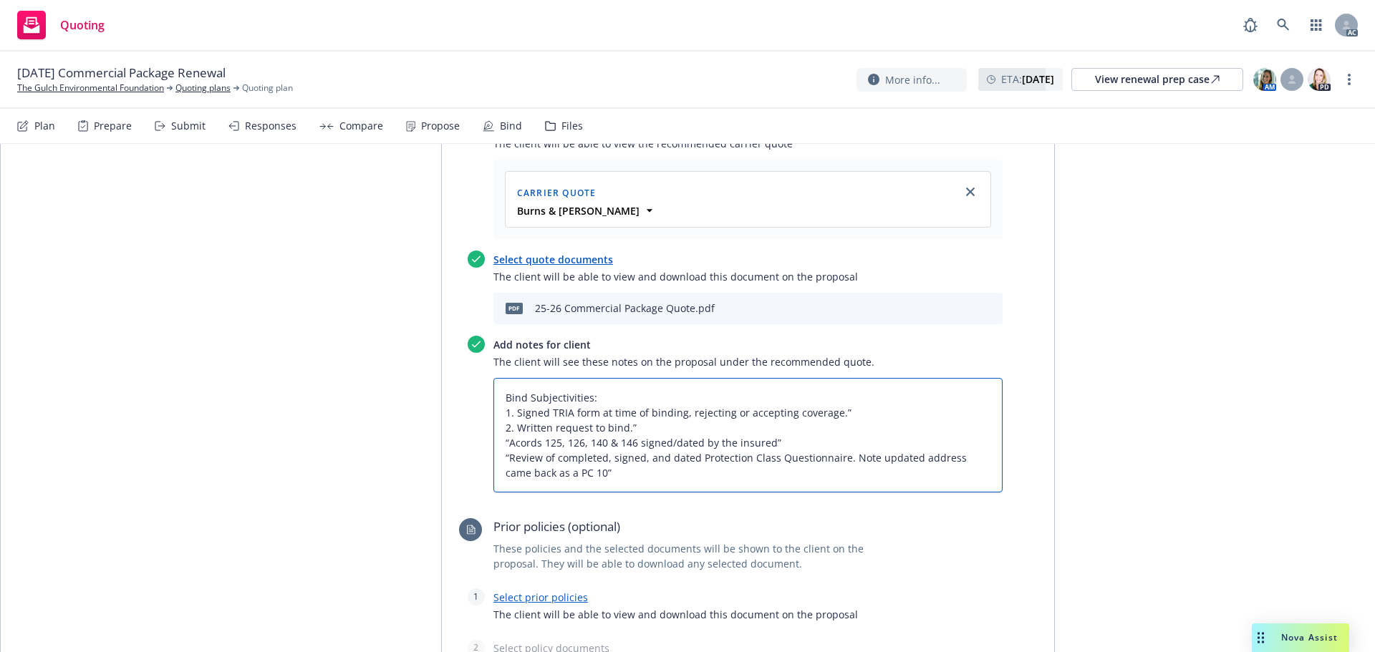
type textarea "Bind Subjectivities: 1. Signed TRIA form at time of binding, rejecting or accep…"
type textarea "x"
type textarea "Bind Subjectivities: 1. Signed TRIA form at time of binding, rejecting or accep…"
type textarea "x"
type textarea "Bind Subjectivities: 1. Signed TRIA form at time of binding, rejecting or accep…"
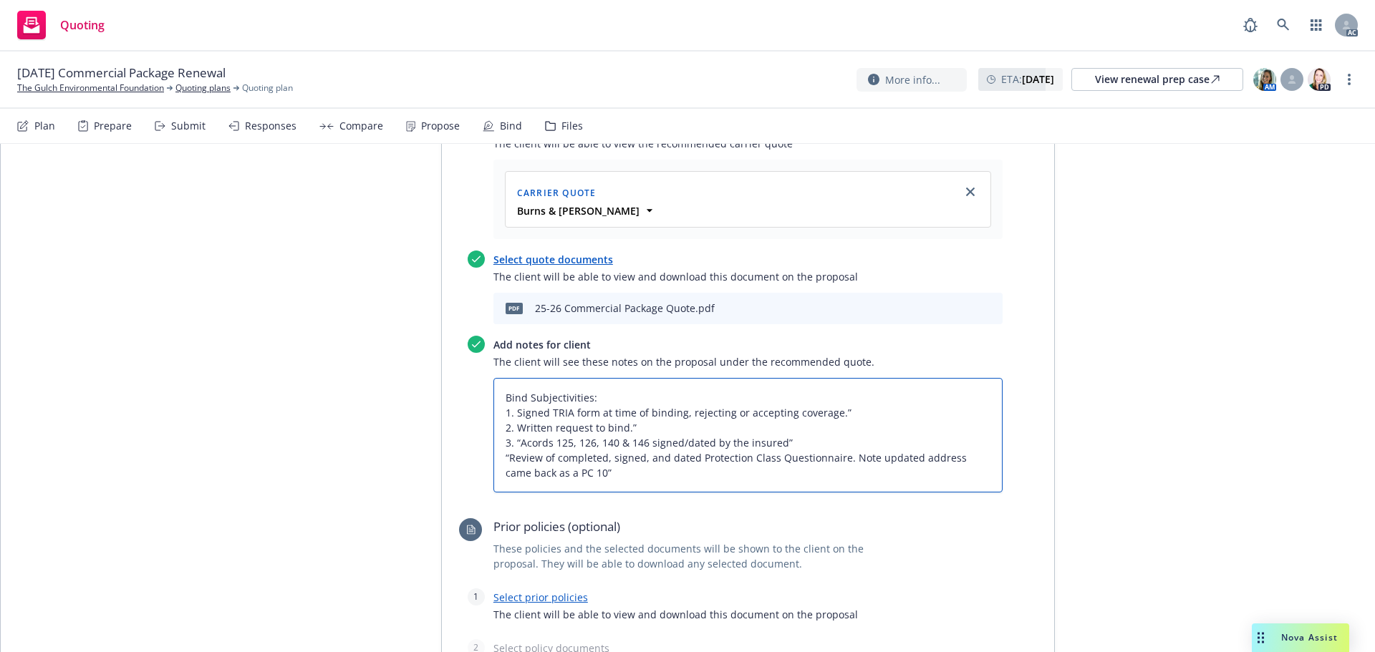
type textarea "x"
type textarea "Bind Subjectivities: 1. Signed TRIA form at time of binding, rejecting or accep…"
click at [502, 379] on textarea "Bind Subjectivities: 1. Signed TRIA form at time of binding, rejecting or accep…" at bounding box center [747, 435] width 509 height 115
type textarea "x"
type textarea "Bind Subjectivities: 1. Signed TRIA form at time of binding, rejecting or accep…"
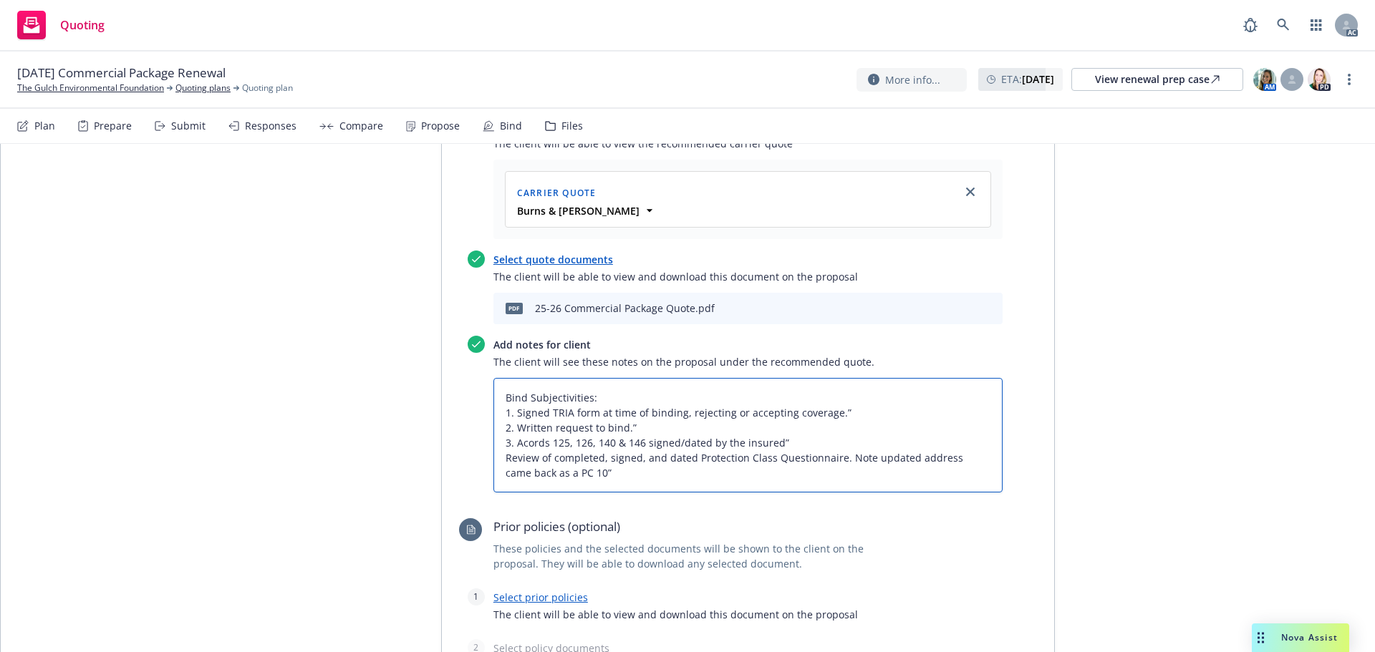
type textarea "x"
type textarea "Bind Subjectivities: 1. Signed TRIA form at time of binding, rejecting or accep…"
type textarea "x"
type textarea "Bind Subjectivities: 1. Signed TRIA form at time of binding, rejecting or accep…"
type textarea "x"
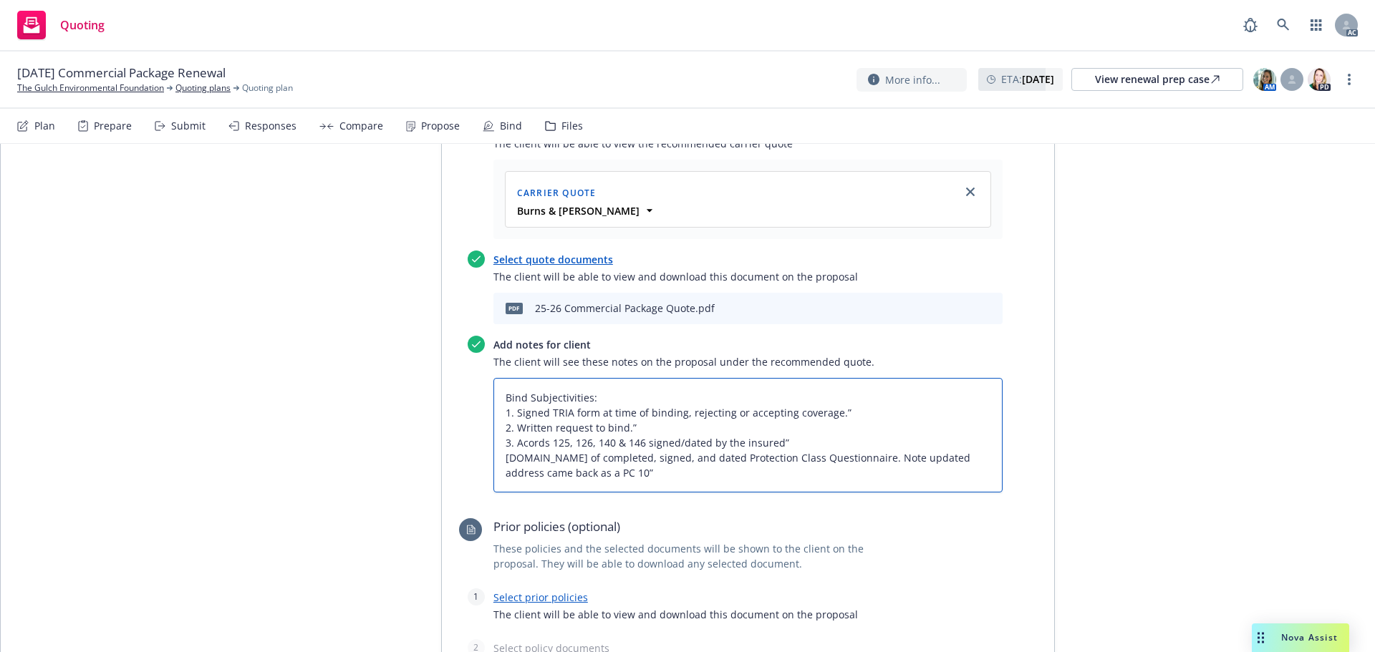
type textarea "Bind Subjectivities: 1. Signed TRIA form at time of binding, rejecting or accep…"
click at [866, 378] on textarea "Bind Subjectivities: 1. Signed TRIA form at time of binding, rejecting or accep…" at bounding box center [747, 435] width 509 height 115
type textarea "x"
type textarea "Bind Subjectivities: 1. Signed TRIA form at time of binding, rejecting or accep…"
drag, startPoint x: 651, startPoint y: 350, endPoint x: 665, endPoint y: 349, distance: 14.4
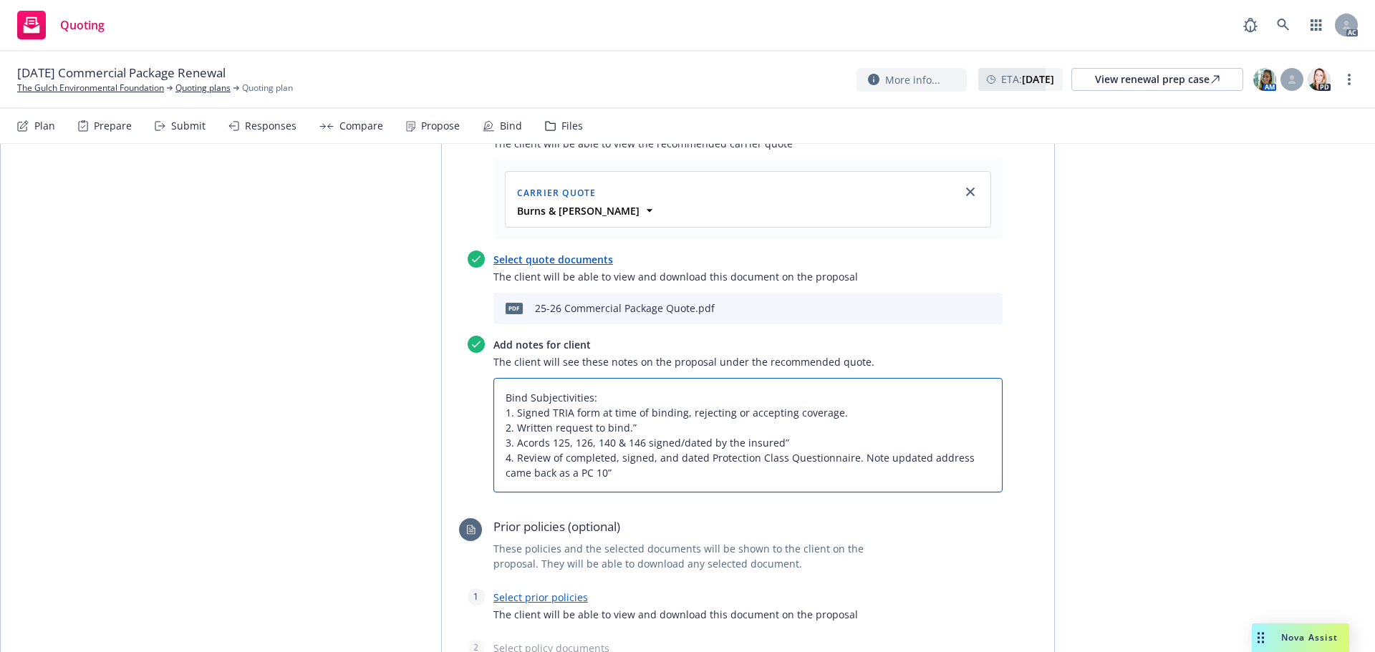
click at [651, 378] on textarea "Bind Subjectivities: 1. Signed TRIA form at time of binding, rejecting or accep…" at bounding box center [747, 435] width 509 height 115
type textarea "x"
type textarea "Bind Subjectivities: 1. Signed TRIA form at time of binding, rejecting or accep…"
click at [830, 378] on textarea "Bind Subjectivities: 1. Signed TRIA form at time of binding, rejecting or accep…" at bounding box center [747, 435] width 509 height 115
type textarea "x"
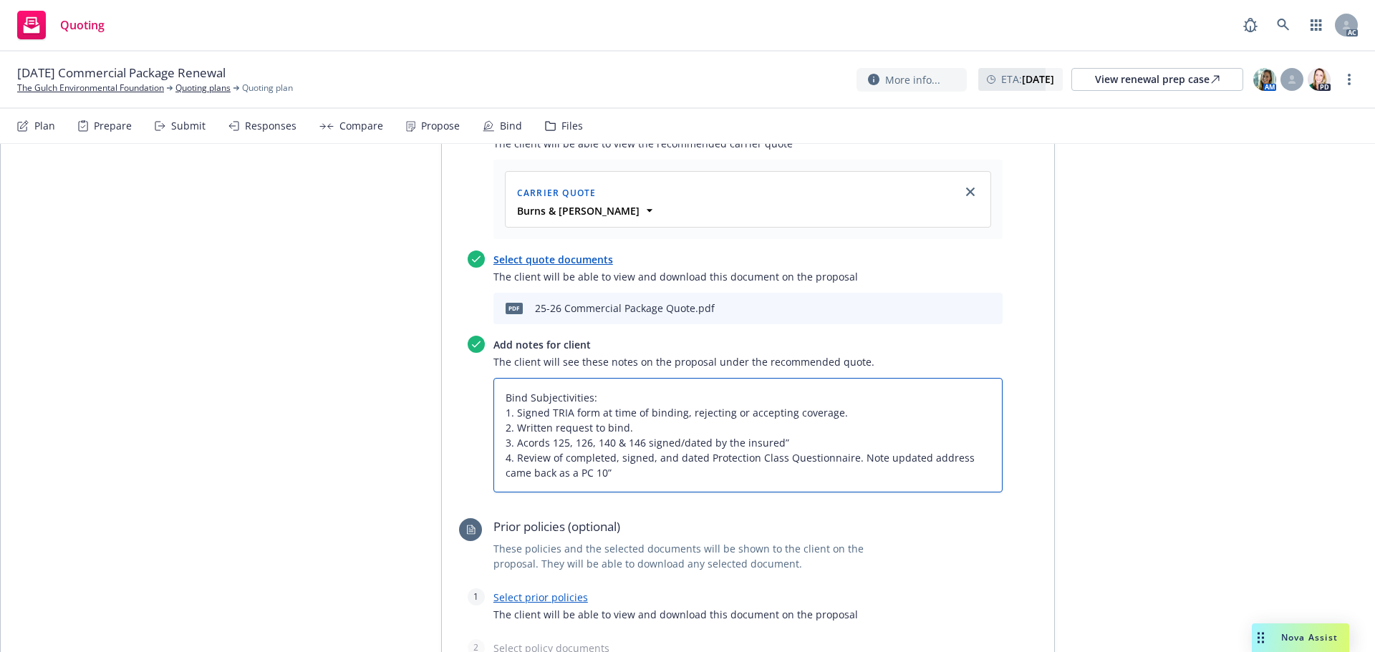
type textarea "Bind Subjectivities: 1. Signed TRIA form at time of binding, rejecting or accep…"
click at [604, 395] on textarea "Bind Subjectivities: 1. Signed TRIA form at time of binding, rejecting or accep…" at bounding box center [747, 435] width 509 height 115
type textarea "x"
type textarea "Bind Subjectivities: 1. Signed TRIA form at time of binding, rejecting or accep…"
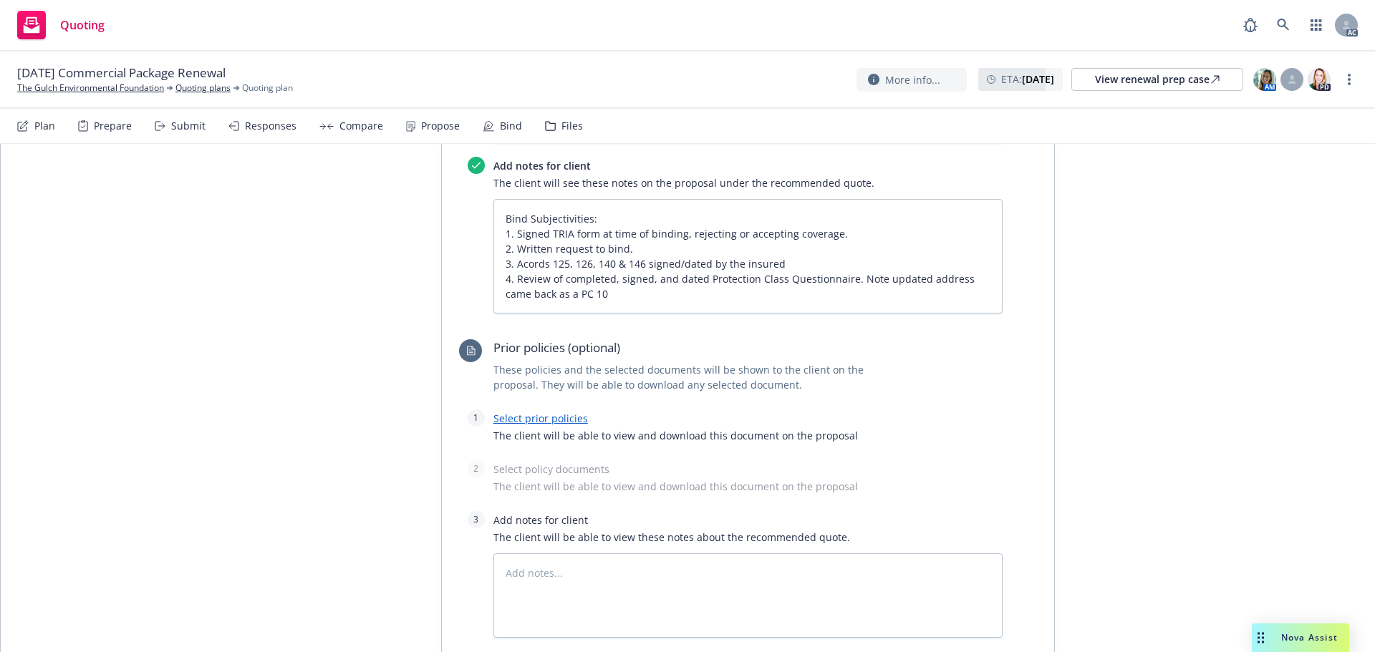
scroll to position [755, 0]
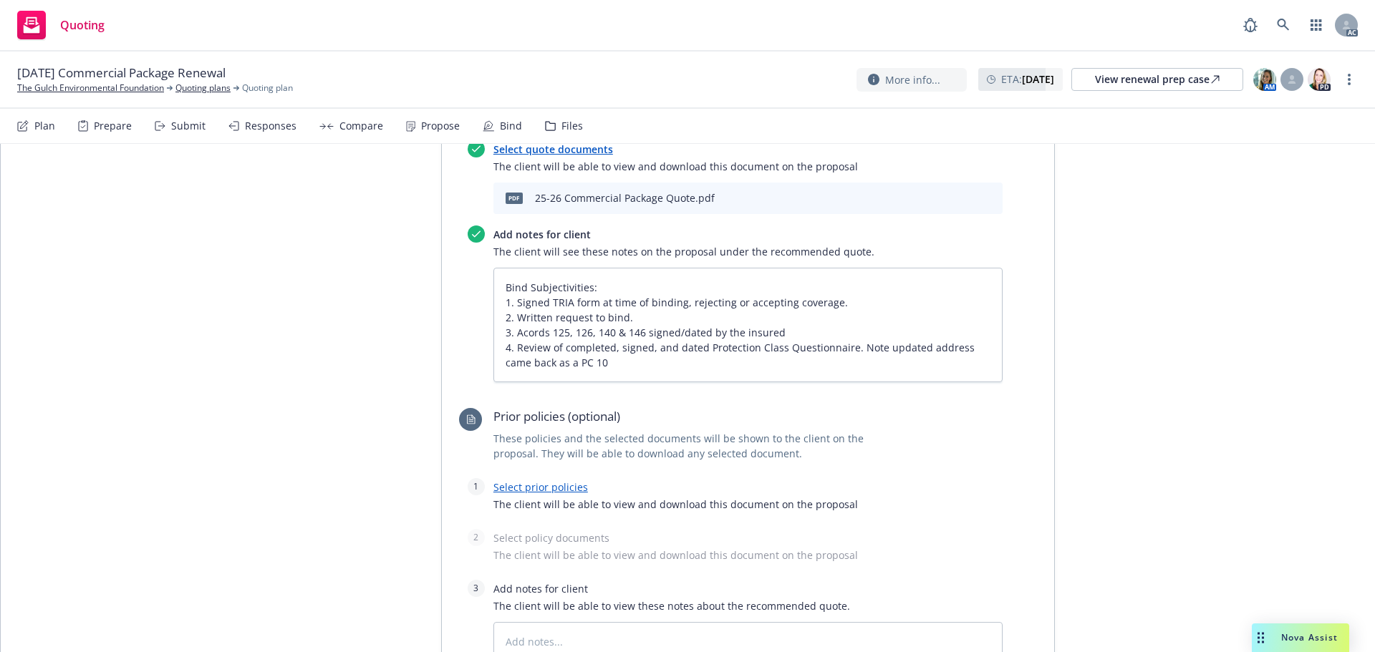
click at [535, 480] on link "Select prior policies" at bounding box center [540, 487] width 95 height 14
type textarea "x"
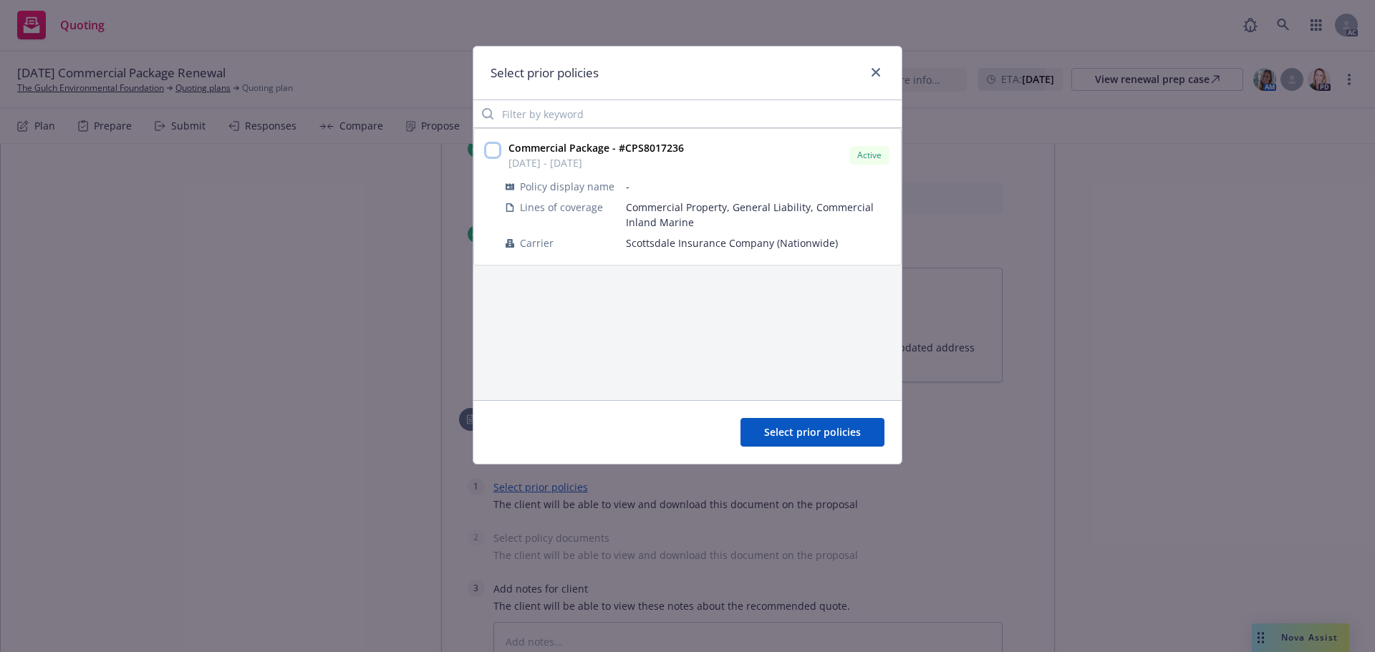
click at [491, 148] on input "checkbox" at bounding box center [492, 150] width 14 height 14
checkbox input "true"
click at [806, 430] on span "Select prior policies" at bounding box center [812, 432] width 97 height 14
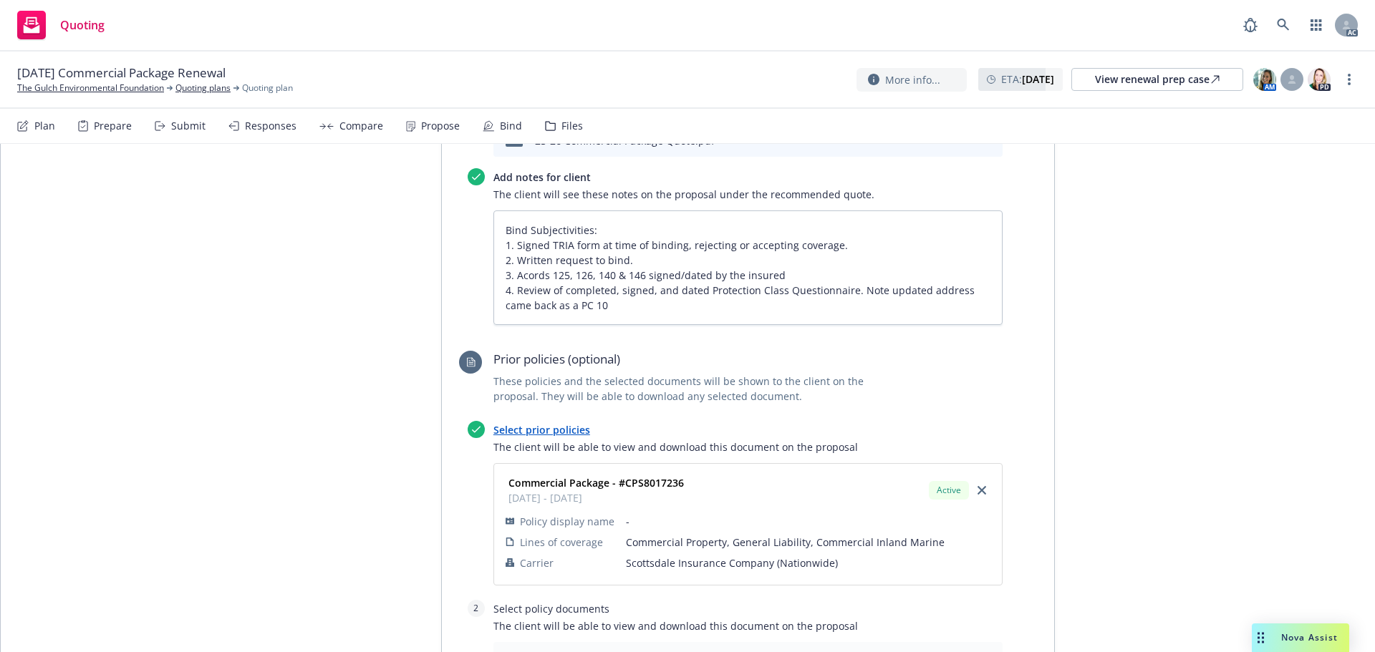
scroll to position [898, 0]
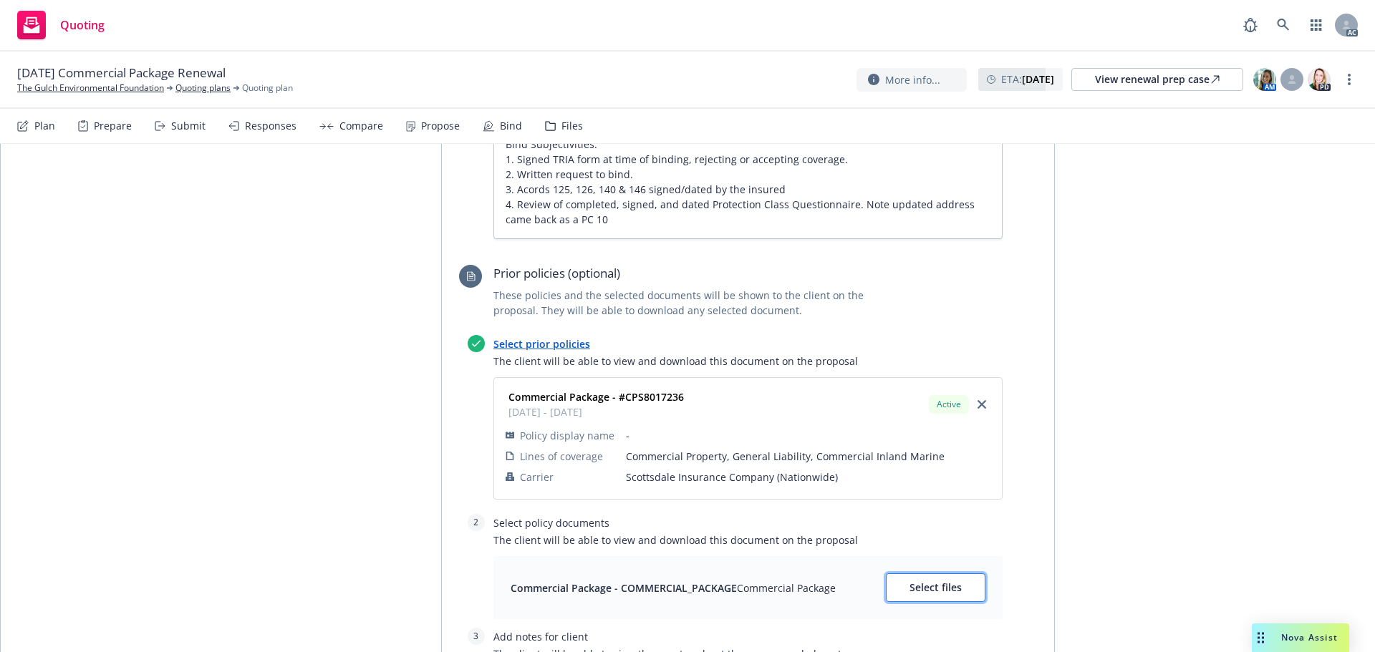
click at [947, 581] on span "Select files" at bounding box center [935, 588] width 52 height 14
type textarea "x"
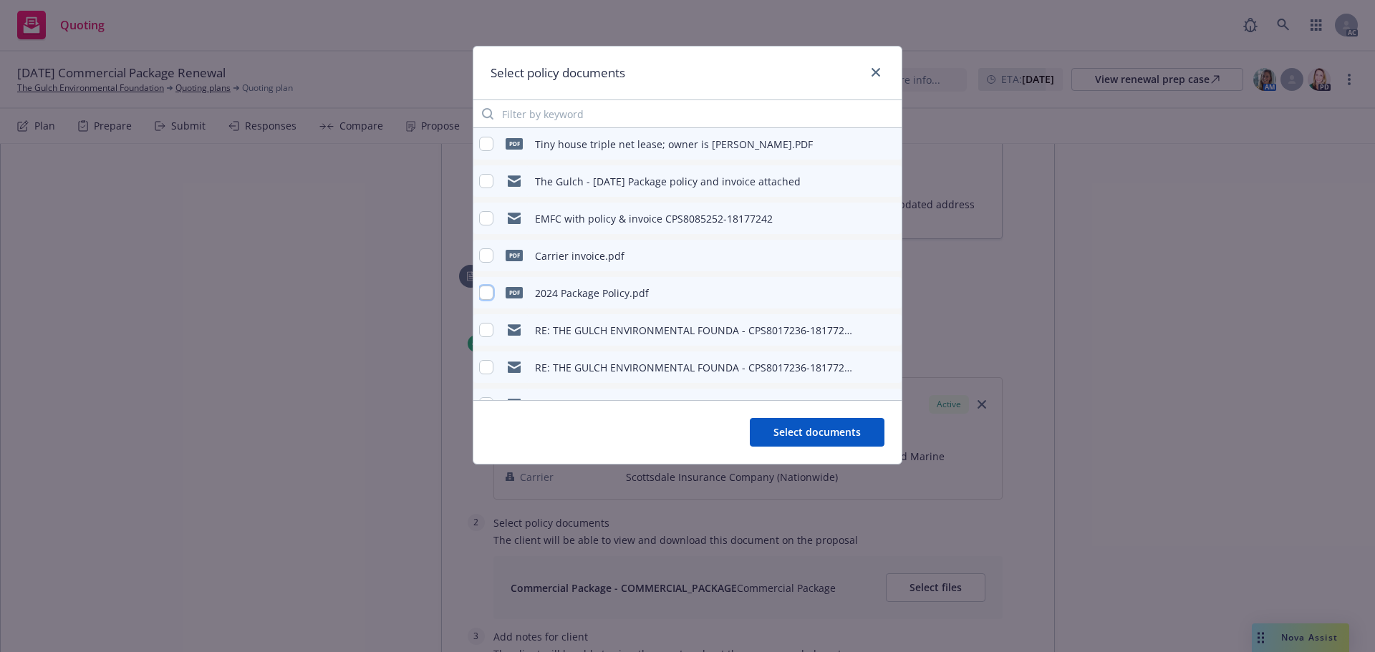
click at [488, 291] on input "checkbox" at bounding box center [486, 293] width 14 height 14
checkbox input "true"
click at [849, 442] on button "Select documents" at bounding box center [817, 432] width 135 height 29
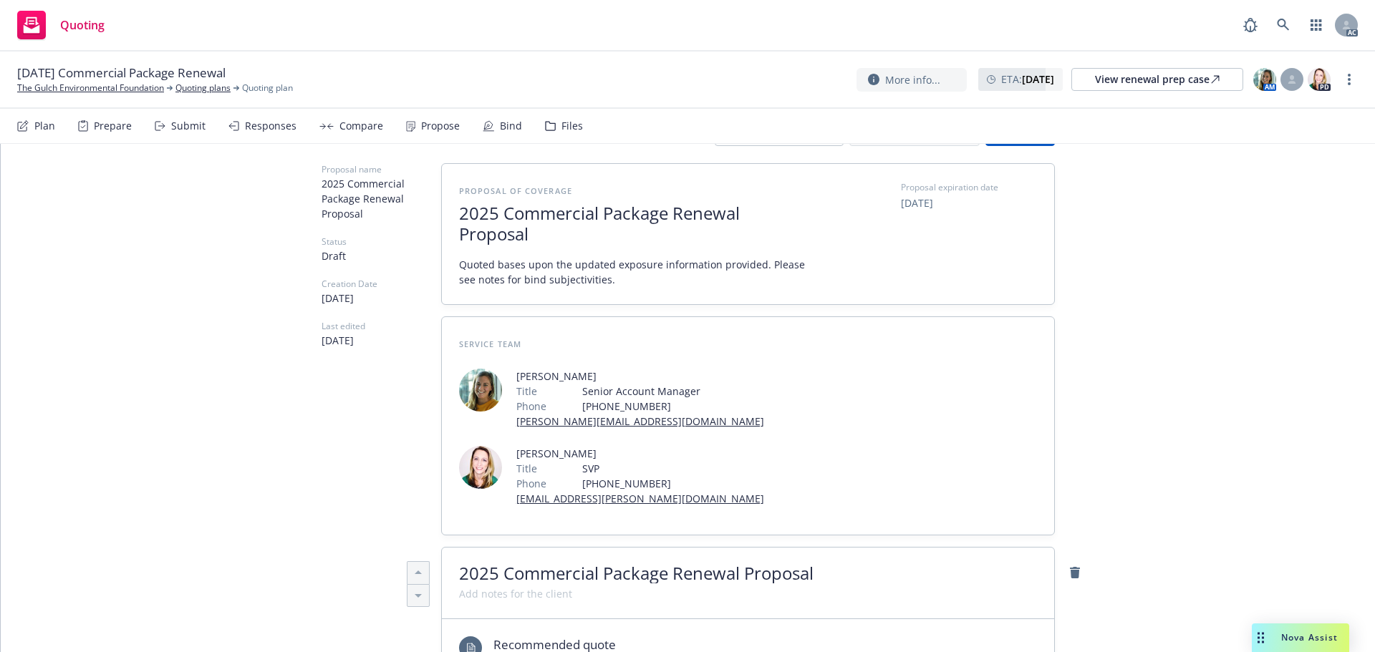
scroll to position [0, 0]
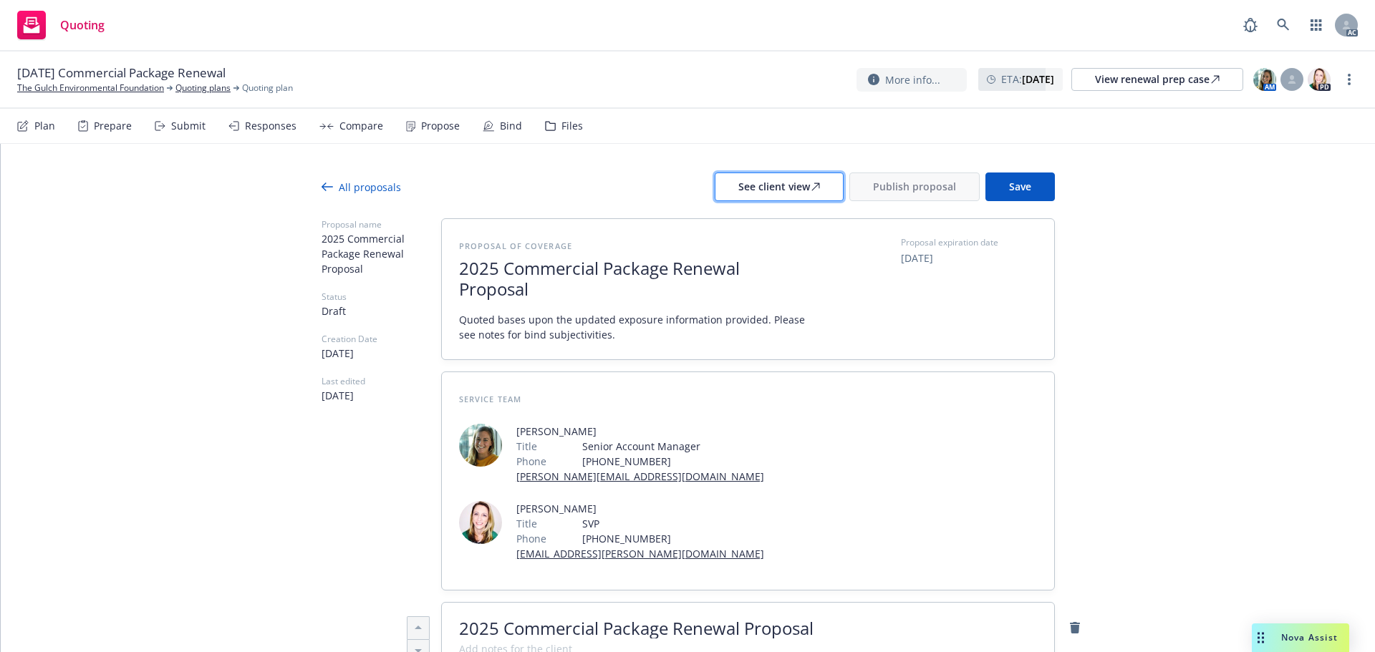
click at [740, 193] on div "See client view" at bounding box center [779, 186] width 82 height 27
type textarea "x"
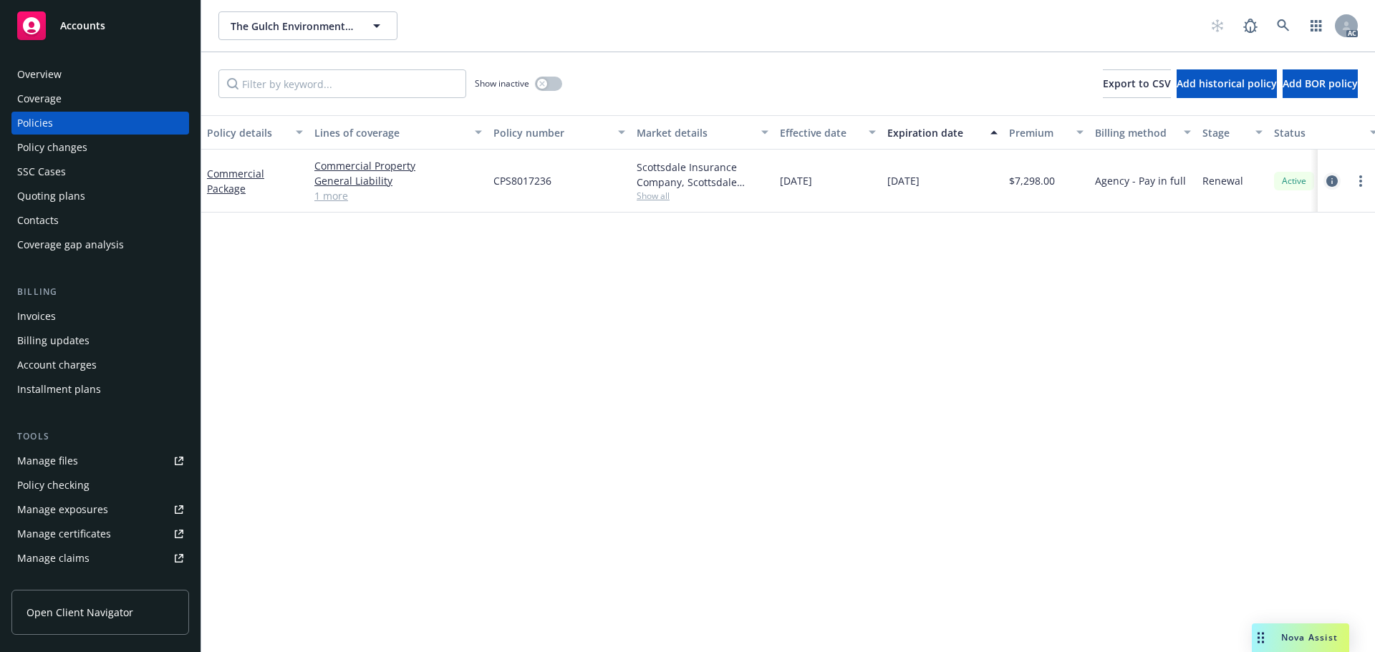
click at [1325, 181] on link "circleInformation" at bounding box center [1331, 181] width 17 height 17
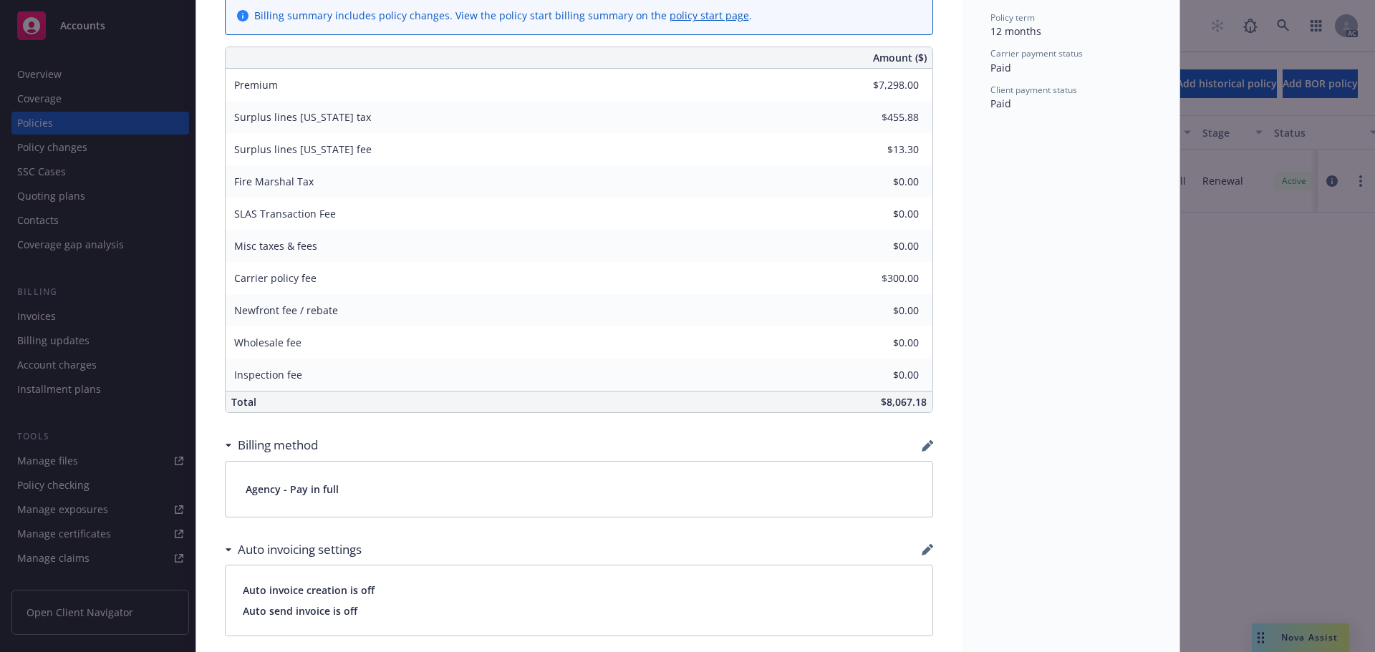
scroll to position [859, 0]
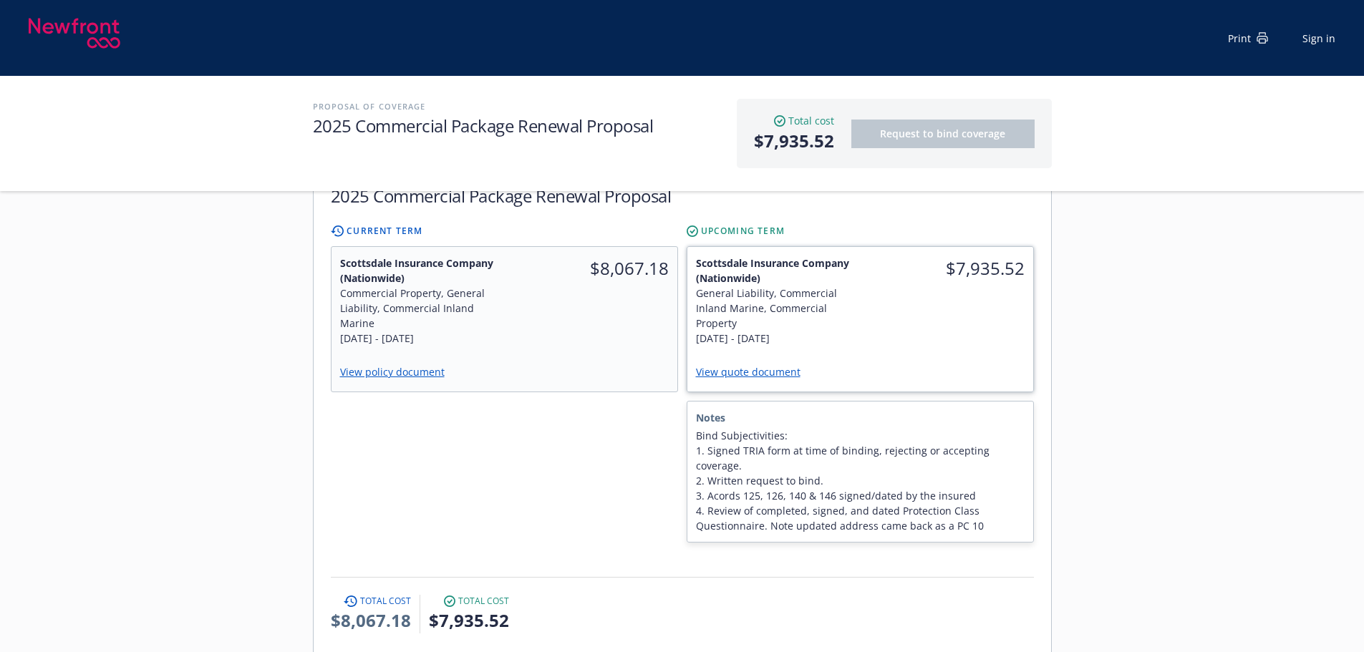
scroll to position [358, 0]
